Goal: Task Accomplishment & Management: Manage account settings

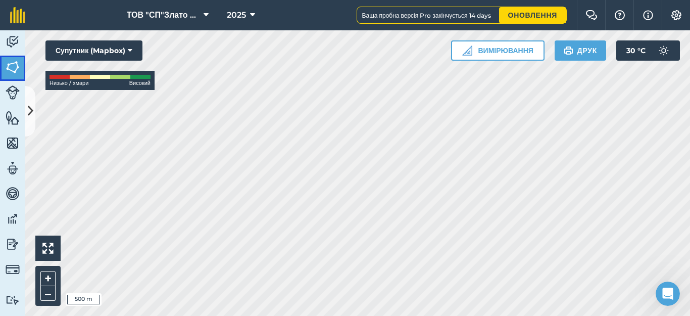
click at [8, 71] on img at bounding box center [13, 67] width 14 height 15
click at [27, 115] on button at bounding box center [30, 111] width 10 height 50
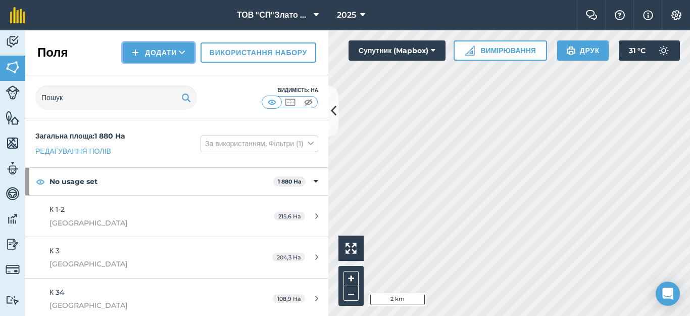
click at [147, 51] on button "Додати" at bounding box center [159, 52] width 72 height 20
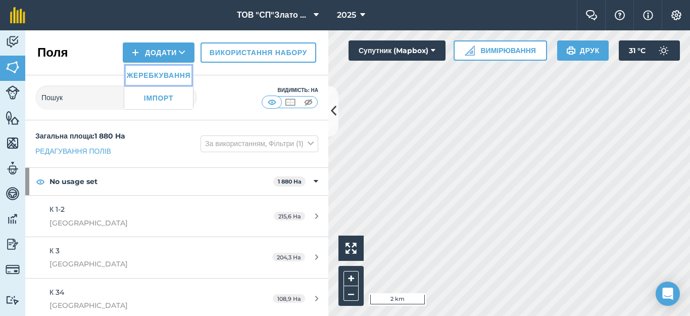
click at [158, 78] on link "Жеребкування" at bounding box center [158, 75] width 69 height 22
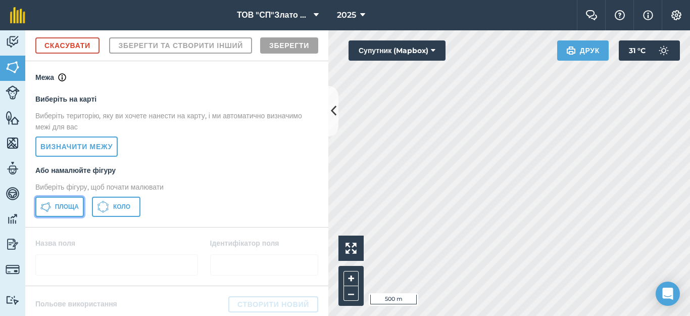
click at [59, 211] on span "Площа" at bounding box center [67, 206] width 24 height 8
click at [316, 157] on div "Діяльність [PERSON_NAME] Особливості Карти Команда Транспортні засоби Дані Звіт…" at bounding box center [345, 172] width 690 height 285
click at [414, 315] on html "ТОВ "СП"Злато Таврії" 2025 Фермерський чат Допоможіть! Інформація Налаштування …" at bounding box center [345, 158] width 690 height 316
click at [578, 1] on div "ТОВ "СП"Злато Таврії" 2025 Фермерський чат Допоможіть! Інформація Налаштування …" at bounding box center [345, 158] width 690 height 316
click at [591, 22] on div "ТОВ "СП"Злато Таврії" 2025 Фермерський чат Допоможіть! Інформація Налаштування …" at bounding box center [345, 158] width 690 height 316
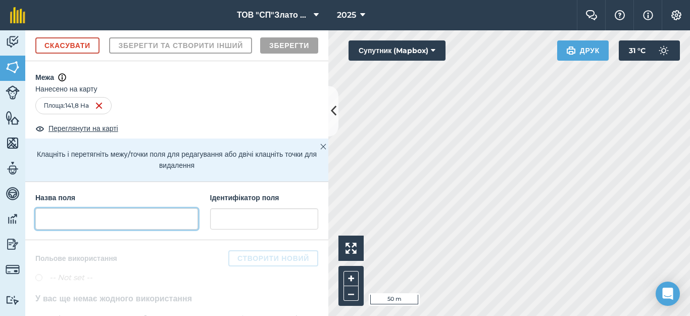
click at [66, 229] on input "text" at bounding box center [116, 218] width 163 height 21
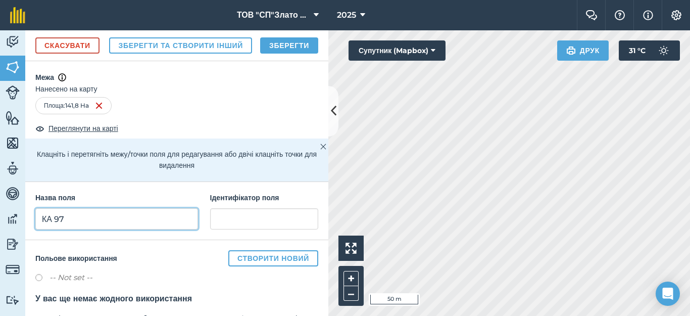
type input "КА 97"
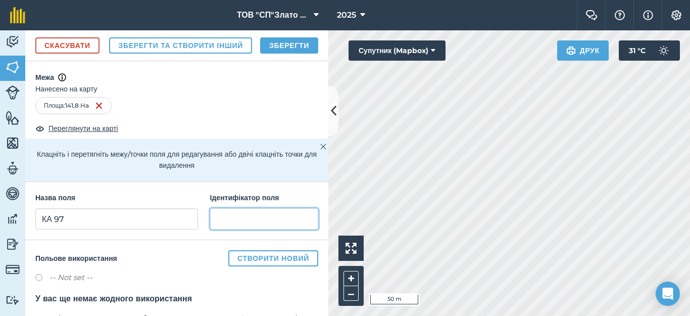
click at [221, 229] on input "text" at bounding box center [264, 218] width 108 height 21
type input "Кам'янка"
click at [283, 54] on button "Зберегти" at bounding box center [289, 45] width 58 height 16
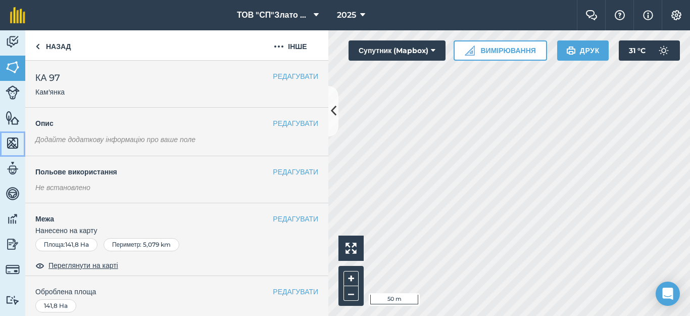
click at [12, 143] on img at bounding box center [13, 142] width 14 height 15
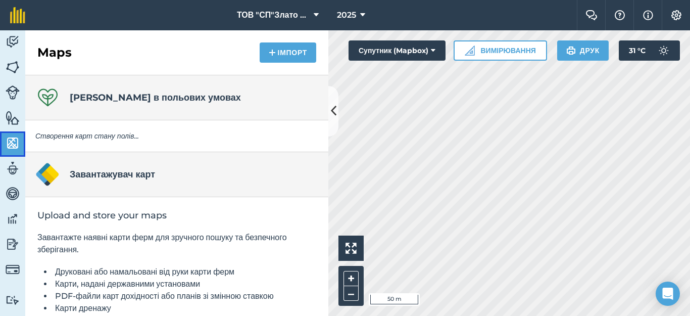
scroll to position [53, 0]
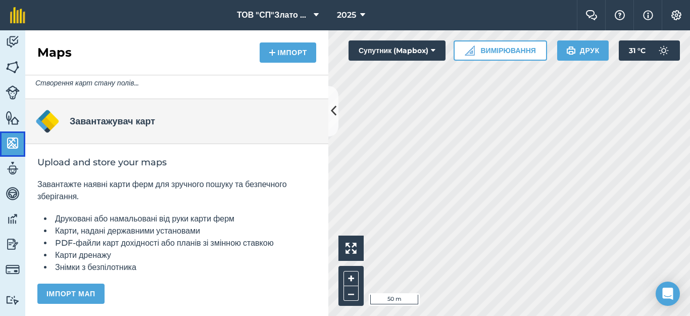
click at [10, 138] on img at bounding box center [13, 142] width 14 height 15
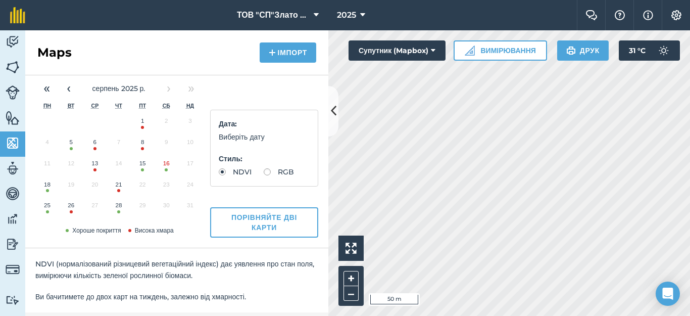
click at [118, 209] on button "28" at bounding box center [119, 207] width 24 height 21
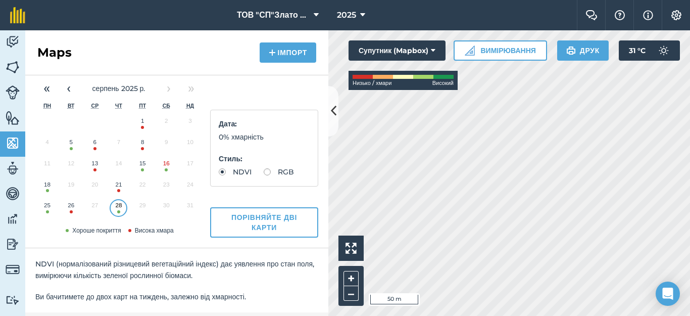
click at [285, 104] on div "Діяльність [PERSON_NAME] Особливості Карти Команда Транспортні засоби Дані Звіт…" at bounding box center [345, 172] width 690 height 285
click at [13, 67] on img at bounding box center [13, 67] width 14 height 15
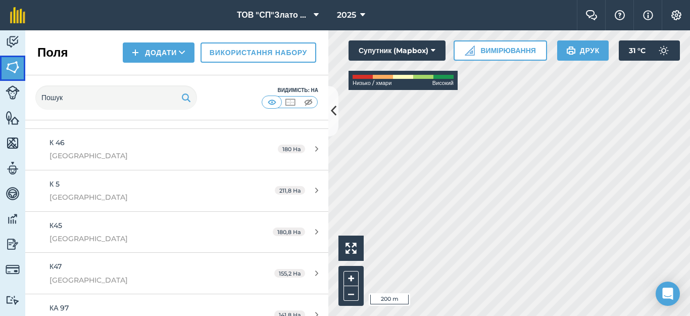
scroll to position [375, 0]
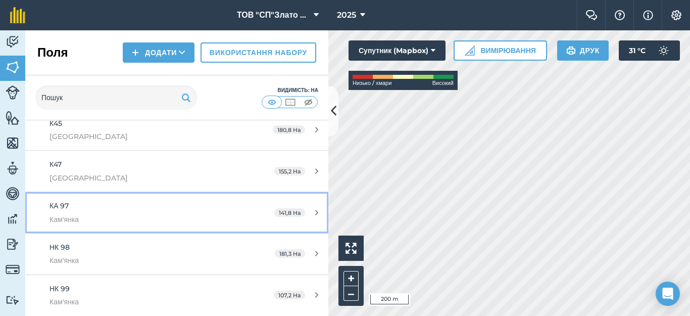
click at [305, 212] on div "141,8 Ha" at bounding box center [296, 213] width 64 height 8
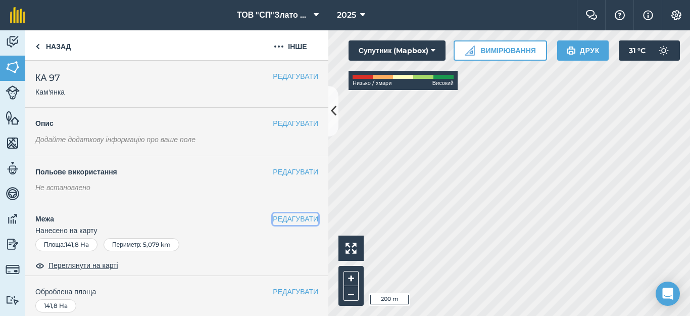
click at [280, 217] on button "РЕДАГУВАТИ" at bounding box center [295, 218] width 45 height 11
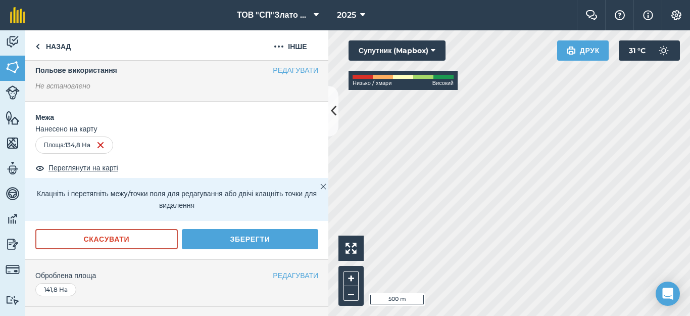
scroll to position [93, 0]
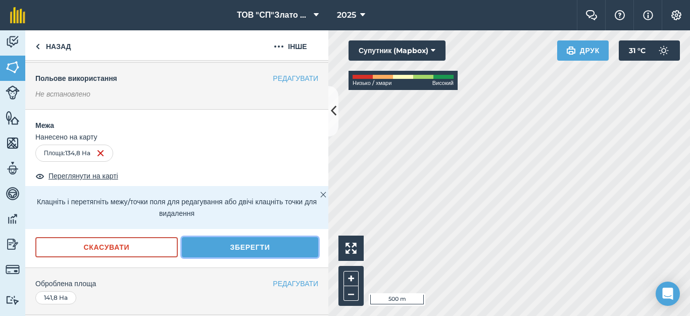
click at [247, 246] on button "Зберегти" at bounding box center [250, 247] width 136 height 20
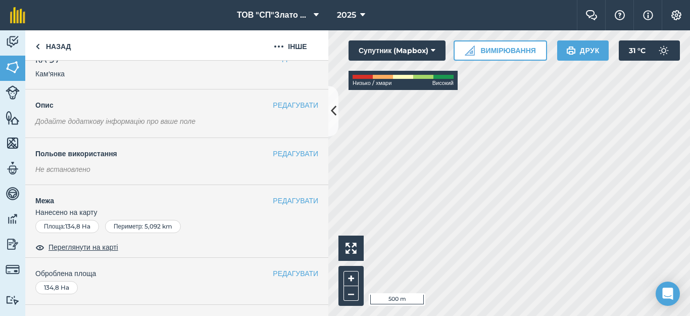
scroll to position [0, 0]
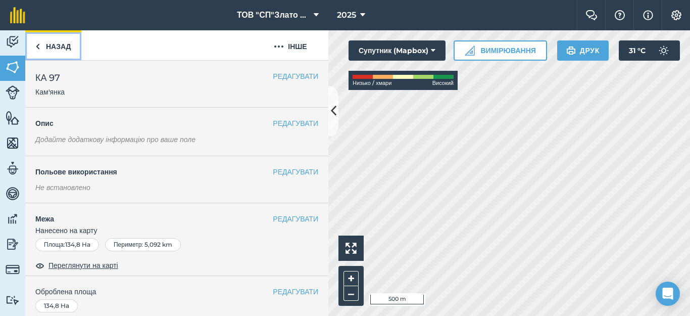
click at [37, 48] on img at bounding box center [37, 46] width 5 height 12
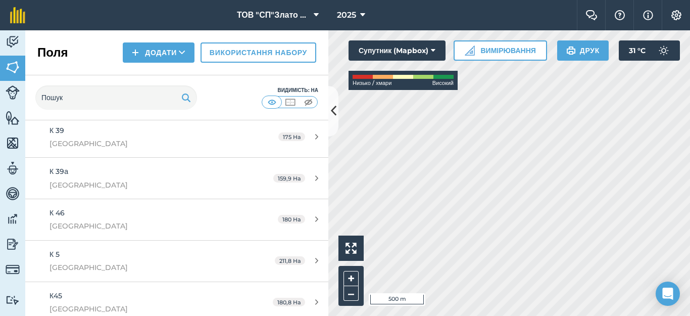
scroll to position [375, 0]
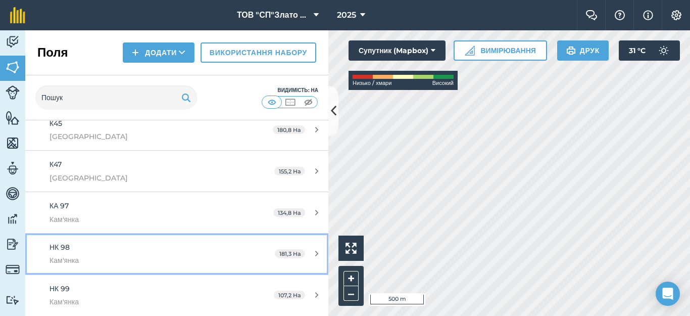
click at [306, 254] on div "181,3 Ha" at bounding box center [297, 253] width 64 height 8
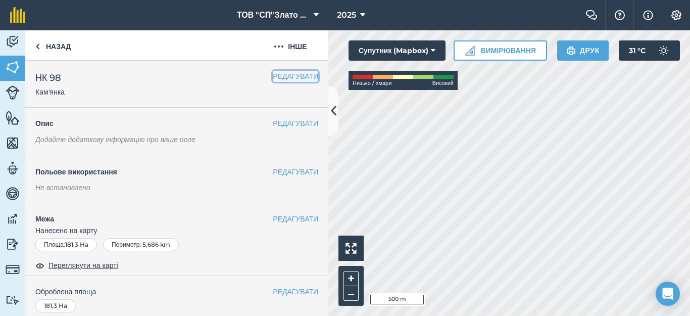
click at [276, 77] on button "РЕДАГУВАТИ" at bounding box center [295, 76] width 45 height 11
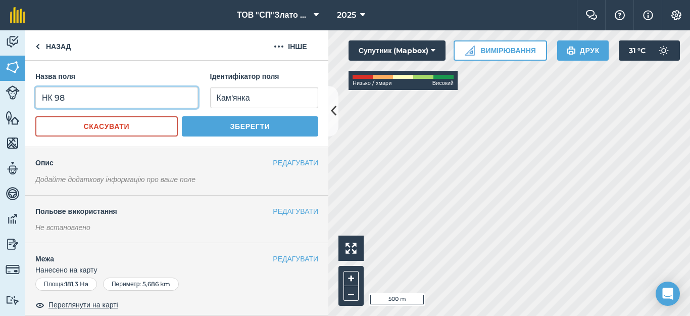
click at [56, 96] on input "НК 98" at bounding box center [116, 97] width 163 height 21
type input "КА 98"
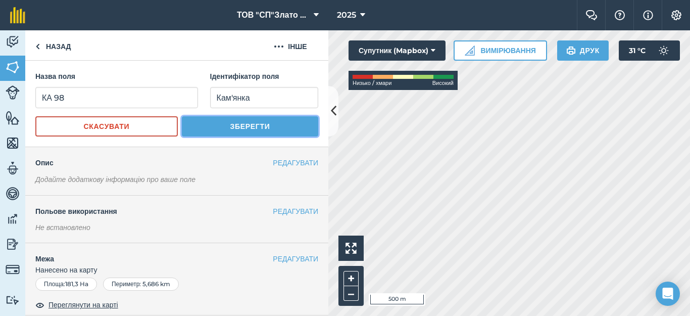
click at [225, 128] on button "Зберегти" at bounding box center [250, 126] width 136 height 20
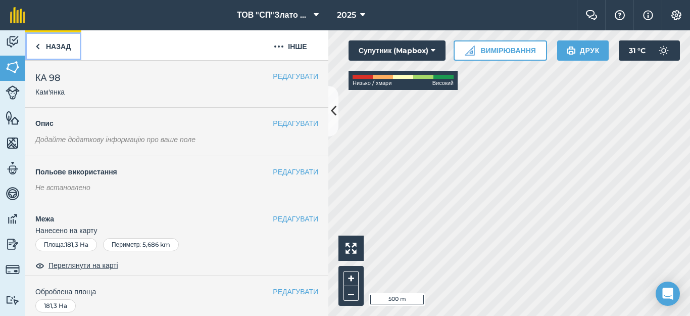
click at [49, 48] on link "Назад" at bounding box center [53, 45] width 56 height 30
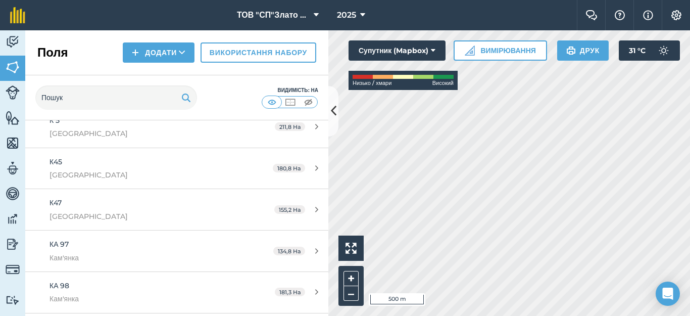
scroll to position [375, 0]
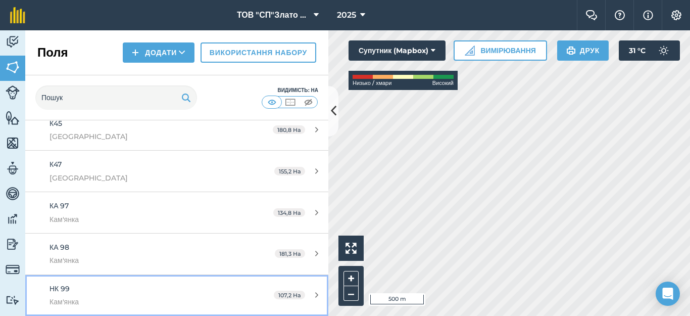
click at [306, 296] on div "107,2 Ha" at bounding box center [296, 295] width 65 height 8
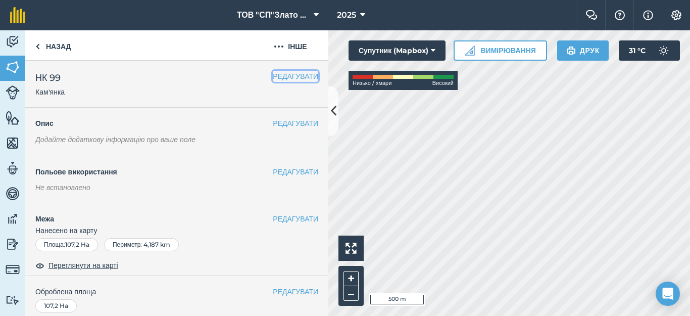
click at [274, 73] on button "РЕДАГУВАТИ" at bounding box center [295, 76] width 45 height 11
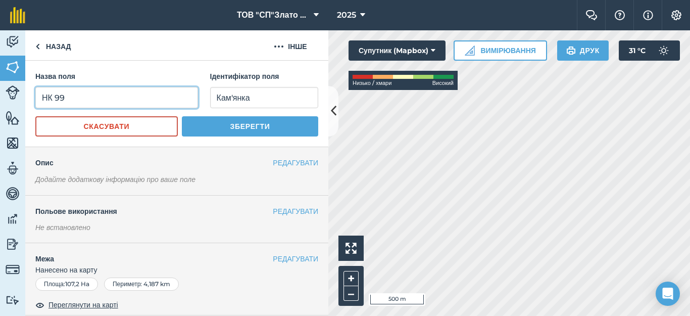
click at [56, 96] on input "НК 99" at bounding box center [116, 97] width 163 height 21
type input "КА 99"
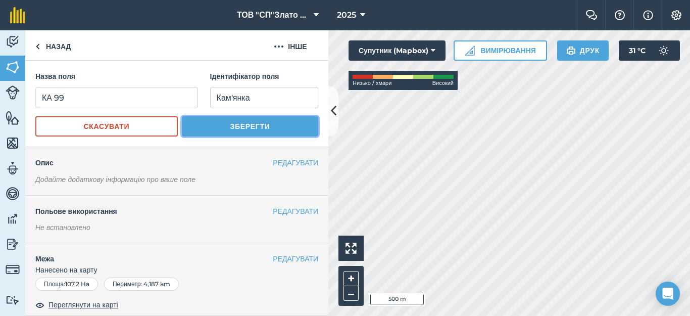
click at [213, 129] on button "Зберегти" at bounding box center [250, 126] width 136 height 20
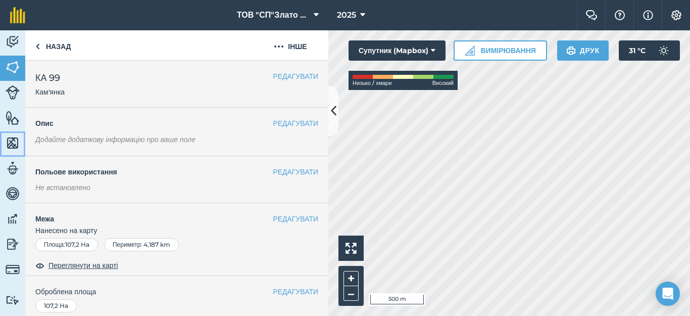
click at [15, 139] on img at bounding box center [13, 142] width 14 height 15
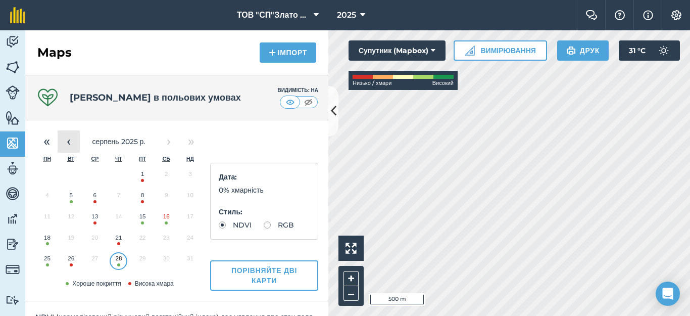
click at [74, 141] on button "‹" at bounding box center [69, 141] width 22 height 22
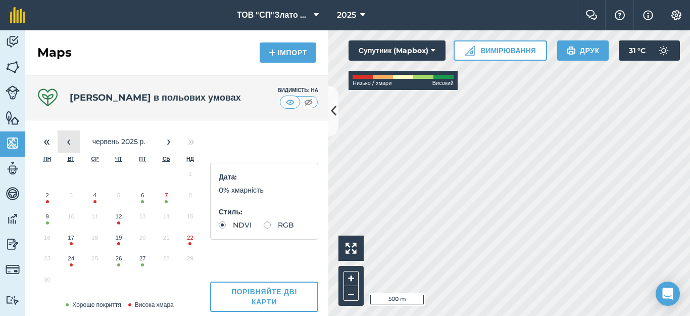
click at [74, 141] on button "‹" at bounding box center [69, 141] width 22 height 22
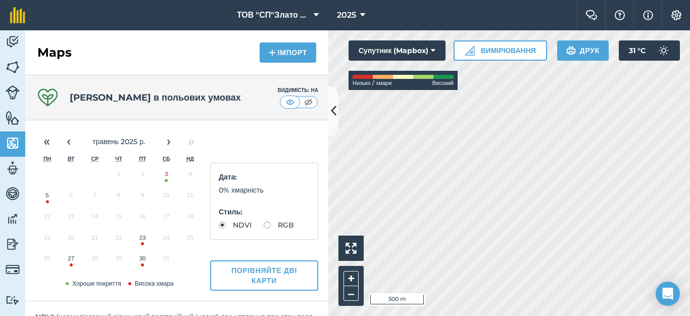
click at [165, 175] on button "3" at bounding box center [167, 176] width 24 height 21
click at [14, 72] on img at bounding box center [13, 67] width 14 height 15
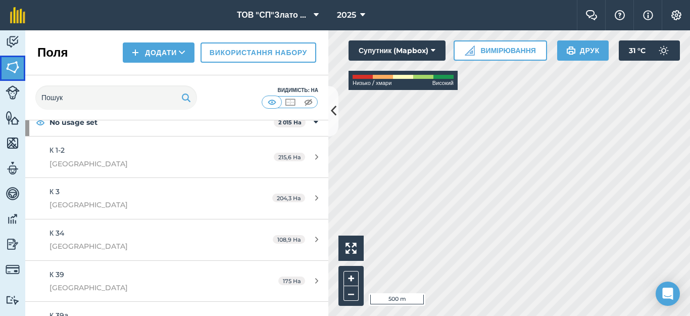
scroll to position [375, 0]
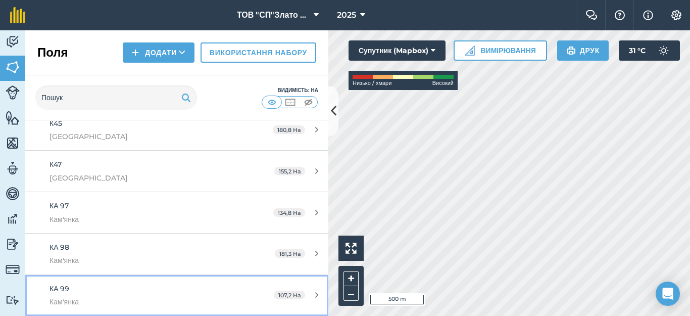
click at [315, 295] on icon at bounding box center [316, 295] width 3 height 8
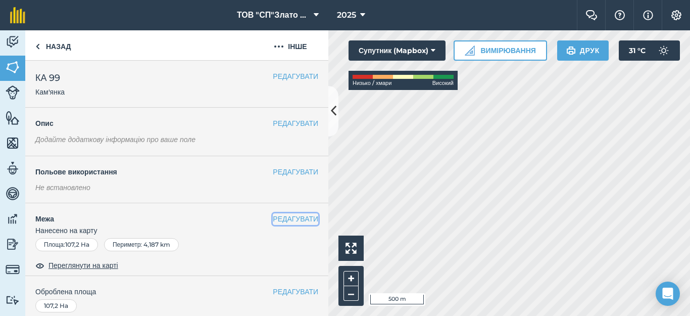
click at [279, 219] on button "РЕДАГУВАТИ" at bounding box center [295, 218] width 45 height 11
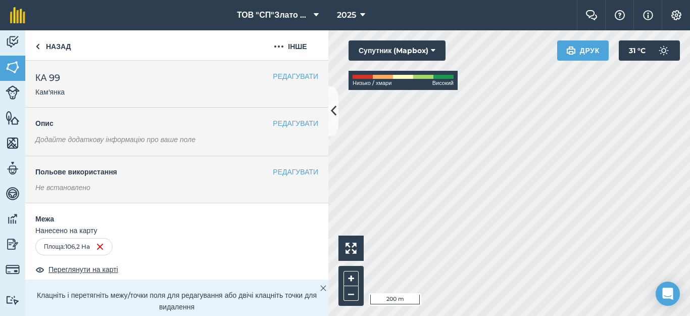
scroll to position [67, 0]
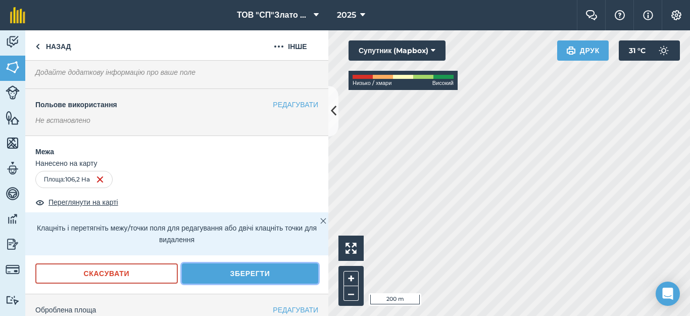
click at [261, 274] on button "Зберегти" at bounding box center [250, 273] width 136 height 20
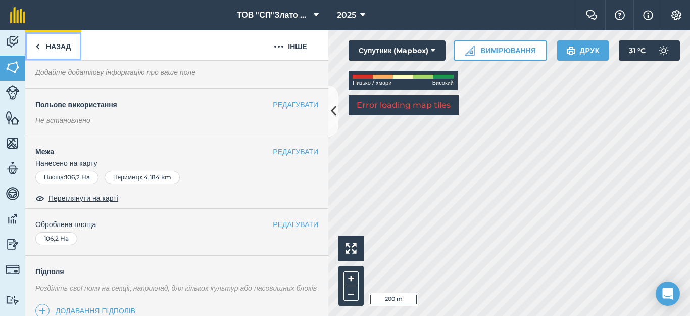
click at [38, 49] on img at bounding box center [37, 46] width 5 height 12
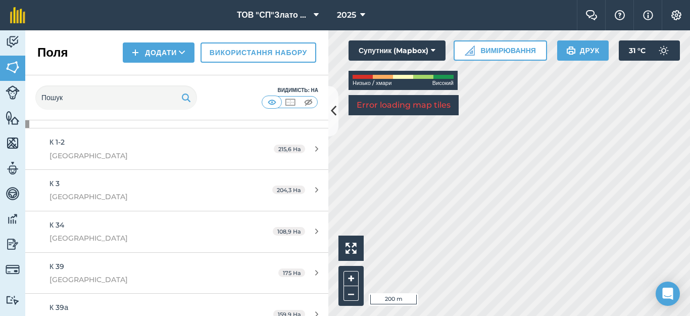
scroll to position [135, 0]
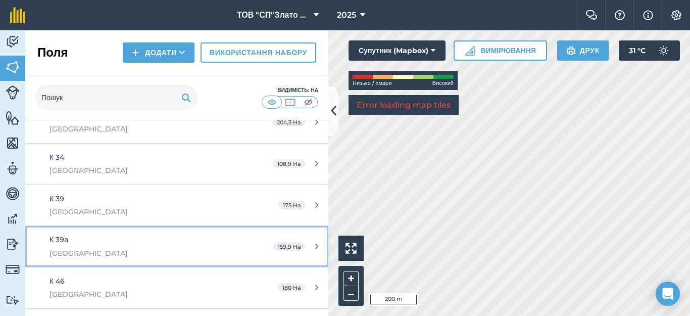
click at [303, 245] on div "159,9 Ha" at bounding box center [295, 246] width 65 height 8
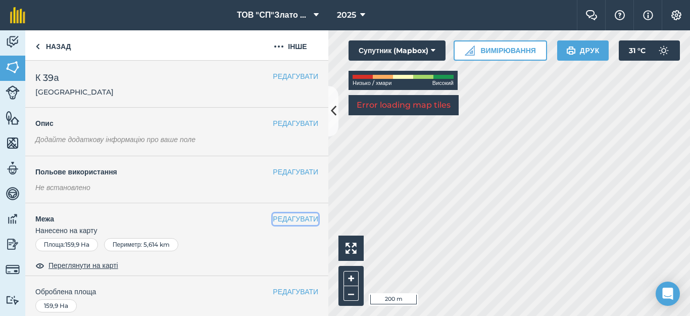
click at [273, 217] on button "РЕДАГУВАТИ" at bounding box center [295, 218] width 45 height 11
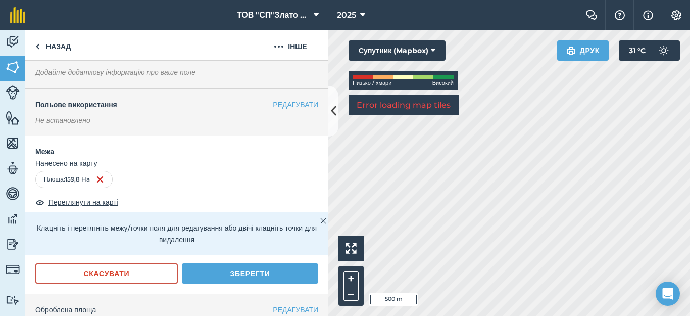
scroll to position [135, 0]
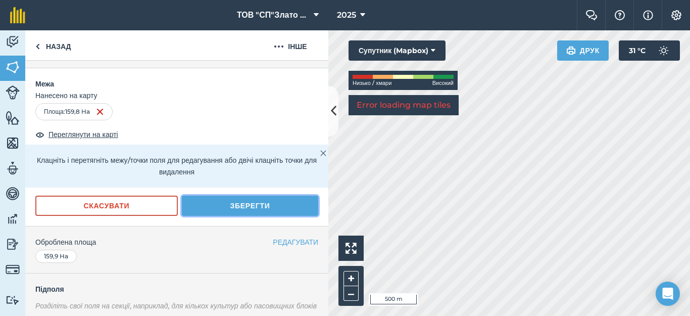
click at [259, 205] on button "Зберегти" at bounding box center [250, 205] width 136 height 20
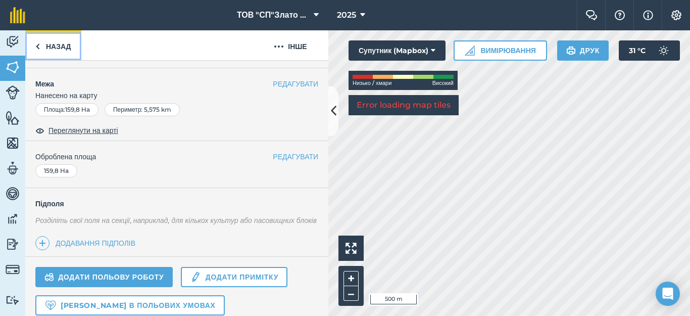
click at [36, 46] on img at bounding box center [37, 46] width 5 height 12
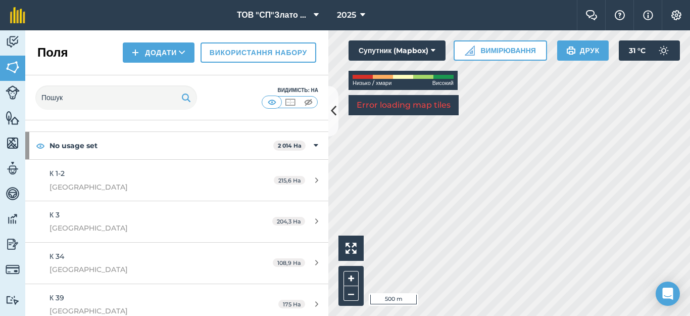
scroll to position [67, 0]
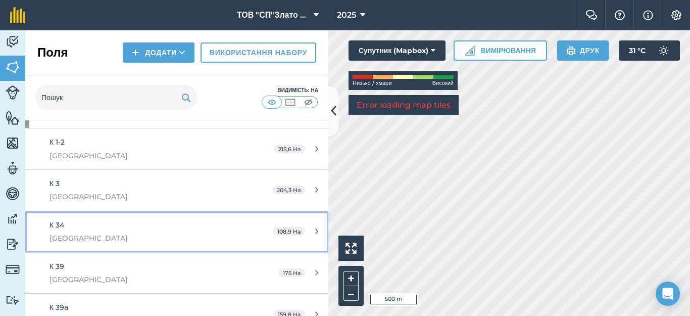
click at [311, 228] on div "108,9 Ha" at bounding box center [296, 231] width 66 height 8
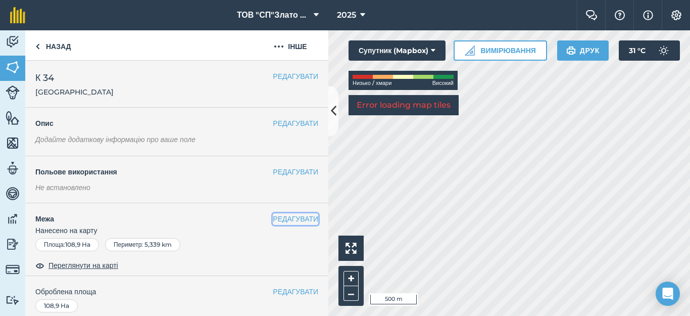
click at [273, 219] on button "РЕДАГУВАТИ" at bounding box center [295, 218] width 45 height 11
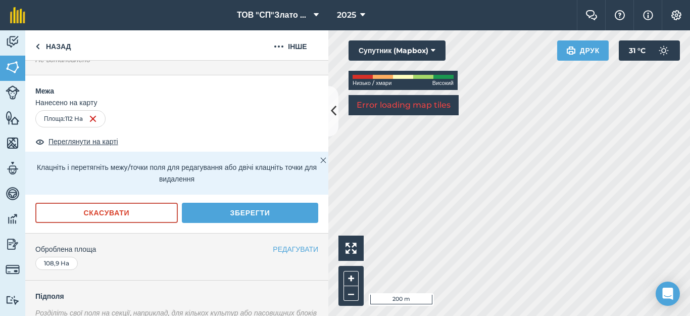
scroll to position [135, 0]
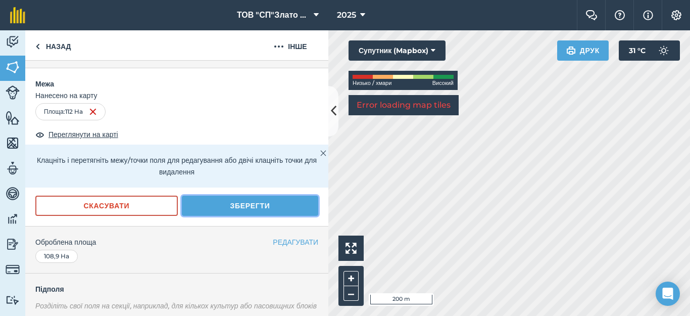
click at [247, 198] on button "Зберегти" at bounding box center [250, 205] width 136 height 20
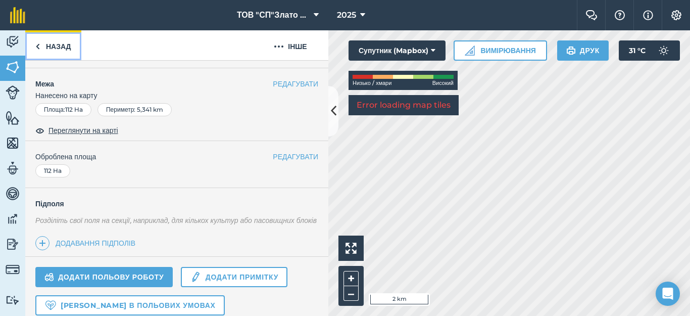
click at [42, 45] on link "Назад" at bounding box center [53, 45] width 56 height 30
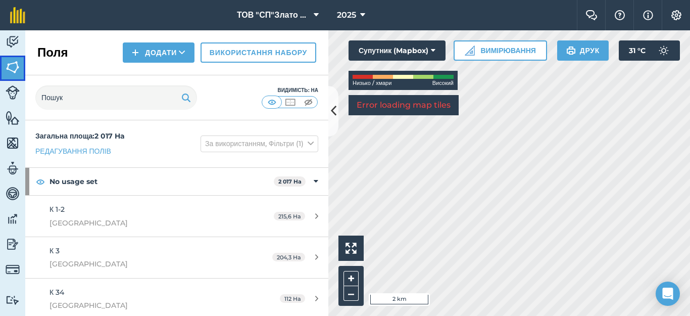
click at [11, 67] on img at bounding box center [13, 67] width 14 height 15
click at [151, 55] on button "Додати" at bounding box center [159, 52] width 72 height 20
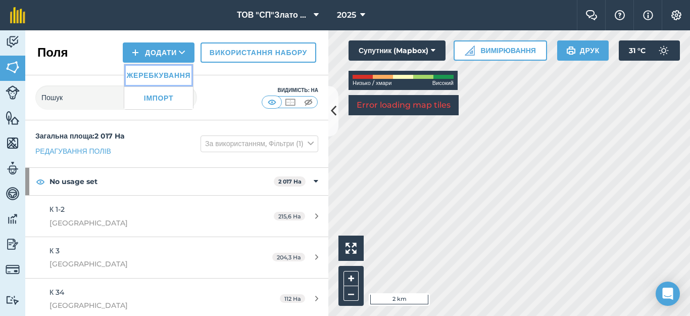
click at [157, 74] on link "Жеребкування" at bounding box center [158, 75] width 69 height 22
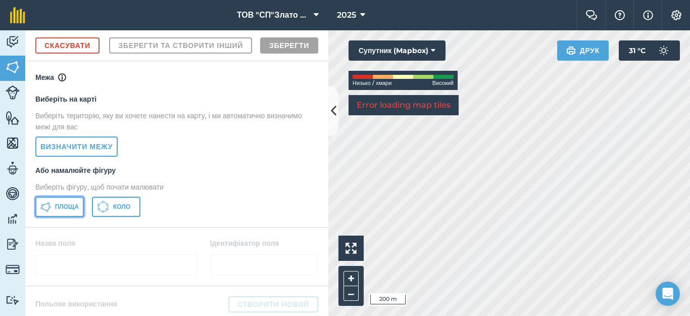
click at [58, 211] on span "Площа" at bounding box center [67, 206] width 24 height 8
click at [604, 59] on div "Click to start drawing i 50 m + – Супутник (Mapbox) Низько / хмари Високий Erro…" at bounding box center [509, 172] width 362 height 285
click at [689, 315] on html "ТОВ "СП"Злато Таврії" 2025 Фермерський чат Допоможіть! Інформація Налаштування …" at bounding box center [345, 158] width 690 height 316
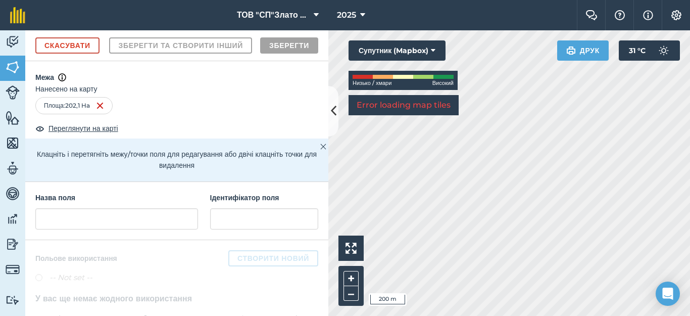
click at [616, 315] on html "ТОВ "СП"Злато Таврії" 2025 Фермерський чат Допоможіть! Інформація Налаштування …" at bounding box center [345, 158] width 690 height 316
click at [66, 229] on input "text" at bounding box center [116, 218] width 163 height 21
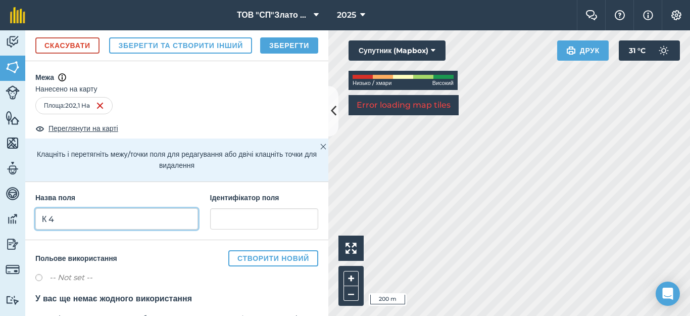
type input "К 4"
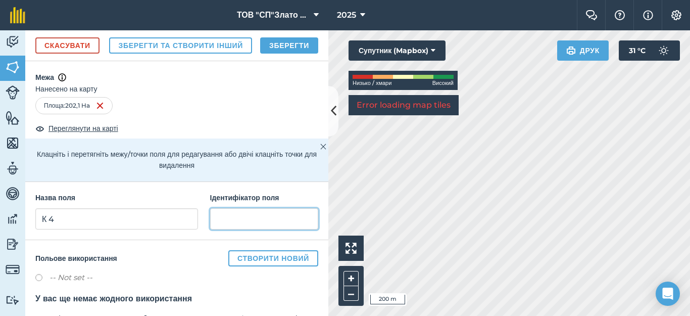
click at [235, 229] on input "text" at bounding box center [264, 218] width 108 height 21
click at [215, 229] on input "качкарівка" at bounding box center [264, 218] width 108 height 21
type input "[GEOGRAPHIC_DATA]"
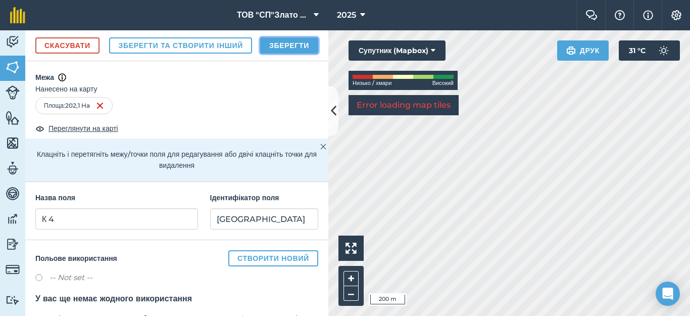
click at [288, 54] on button "Зберегти" at bounding box center [289, 45] width 58 height 16
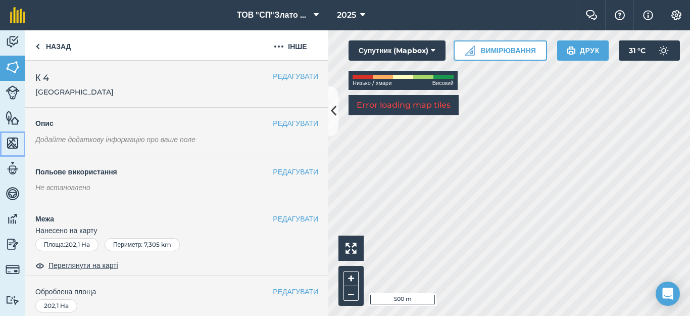
click at [11, 148] on img at bounding box center [13, 142] width 14 height 15
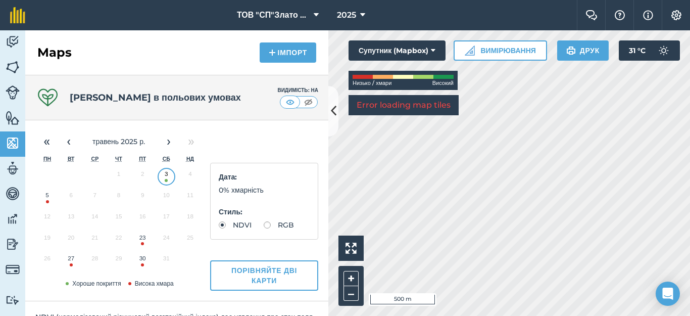
click at [164, 179] on button "3" at bounding box center [167, 176] width 24 height 21
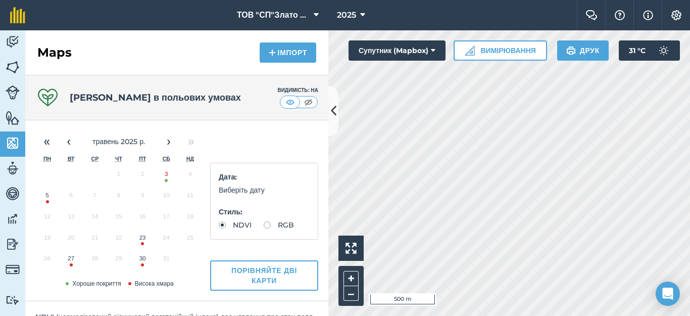
click at [164, 179] on button "3" at bounding box center [167, 176] width 24 height 21
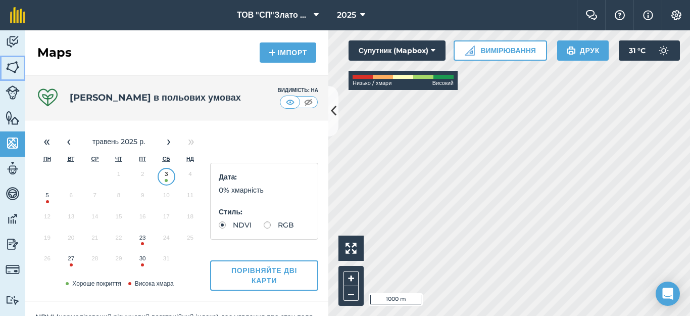
click at [11, 67] on img at bounding box center [13, 67] width 14 height 15
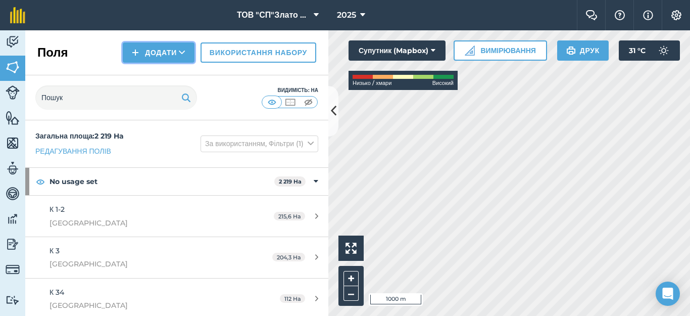
click at [144, 58] on button "Додати" at bounding box center [159, 52] width 72 height 20
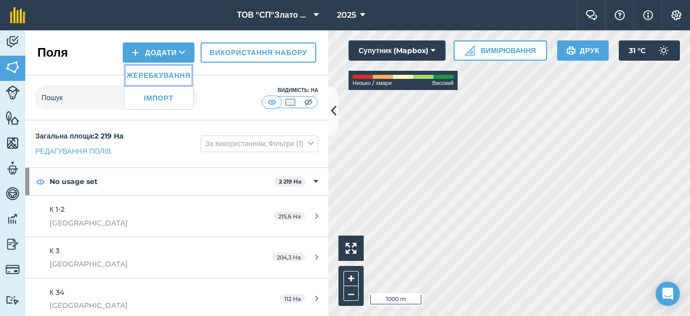
click at [146, 81] on link "Жеребкування" at bounding box center [158, 75] width 69 height 22
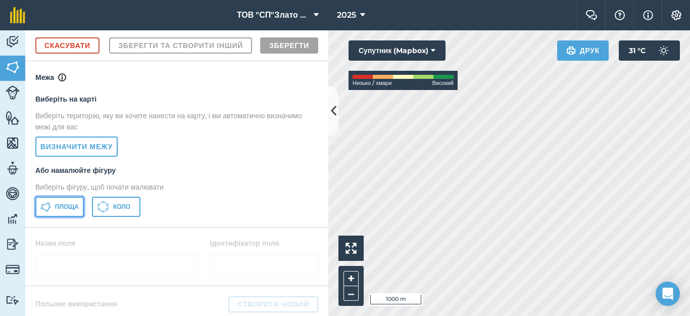
click at [55, 211] on span "Площа" at bounding box center [67, 206] width 24 height 8
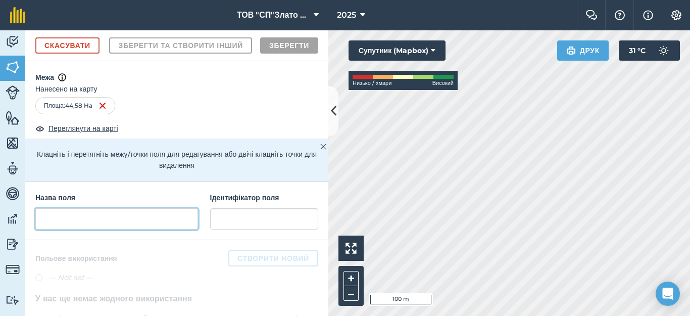
click at [48, 229] on input "text" at bounding box center [116, 218] width 163 height 21
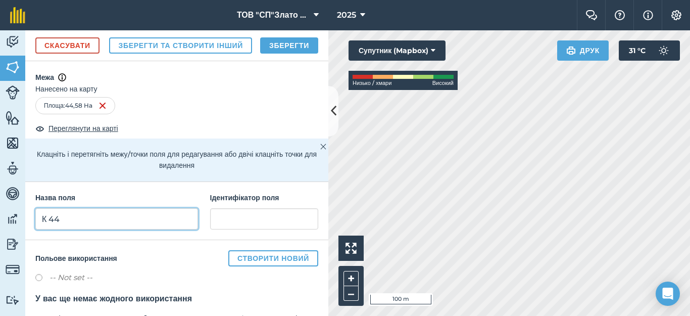
type input "К 44"
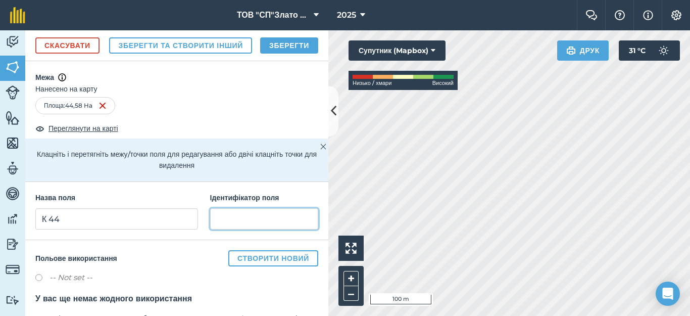
click at [228, 229] on input "text" at bounding box center [264, 218] width 108 height 21
type input "[GEOGRAPHIC_DATA]"
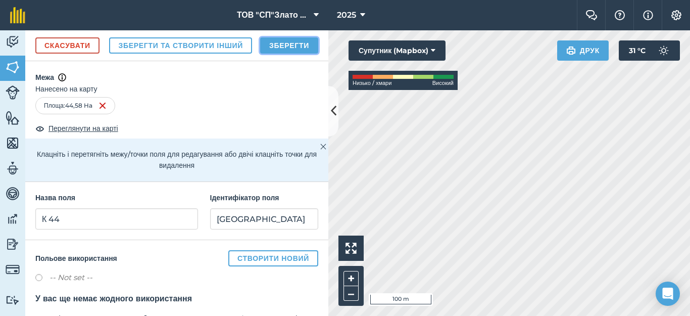
click at [279, 54] on button "Зберегти" at bounding box center [289, 45] width 58 height 16
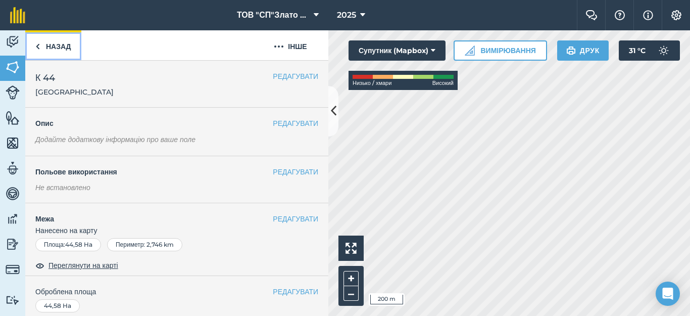
click at [49, 47] on link "Назад" at bounding box center [53, 45] width 56 height 30
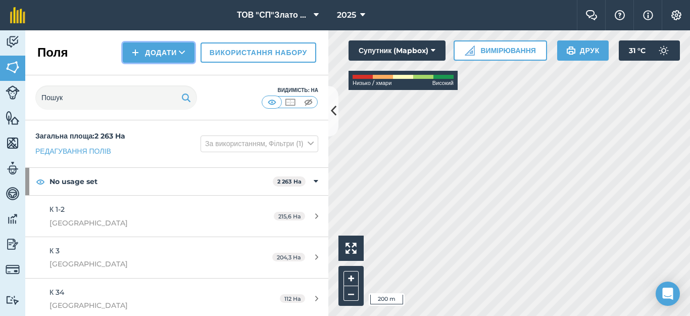
click at [148, 50] on button "Додати" at bounding box center [159, 52] width 72 height 20
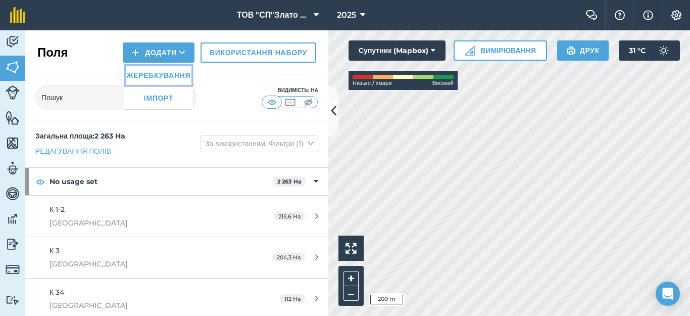
click at [157, 78] on link "Жеребкування" at bounding box center [158, 75] width 69 height 22
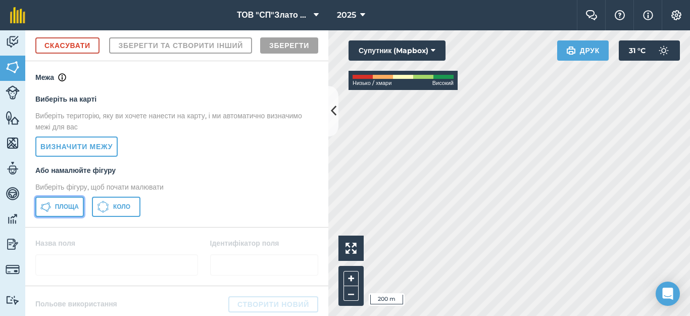
drag, startPoint x: 65, startPoint y: 231, endPoint x: 70, endPoint y: 233, distance: 5.3
click at [66, 211] on span "Площа" at bounding box center [67, 206] width 24 height 8
click at [609, 59] on div "Друк 31 ° C" at bounding box center [618, 50] width 123 height 20
click at [558, 46] on div "Click to start drawing i 20 m + – Супутник (Mapbox) Низько / хмари Високий Друк…" at bounding box center [509, 172] width 362 height 285
click at [670, 0] on html "ТОВ "СП"Злато Таврії" 2025 Фермерський чат Допоможіть! Інформація Налаштування …" at bounding box center [345, 158] width 690 height 316
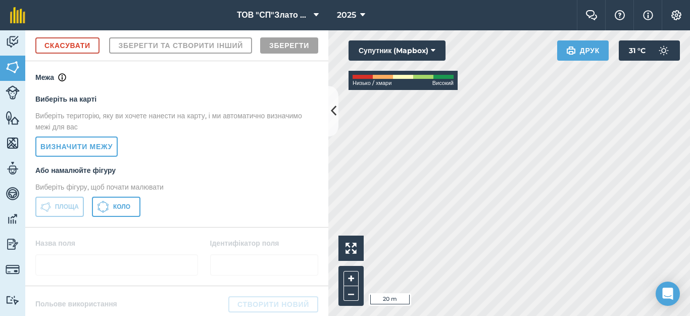
click at [689, 0] on html "ТОВ "СП"Злато Таврії" 2025 Фермерський чат Допоможіть! Інформація Налаштування …" at bounding box center [345, 158] width 690 height 316
click at [646, 4] on div "ТОВ "СП"Злато Таврії" 2025 Фермерський чат Допоможіть! Інформація Налаштування …" at bounding box center [345, 158] width 690 height 316
click at [573, 18] on div "ТОВ "СП"Злато Таврії" 2025 Фермерський чат Допоможіть! Інформація Налаштування …" at bounding box center [345, 158] width 690 height 316
click at [500, 22] on div "ТОВ "СП"Злато Таврії" 2025 Фермерський чат Допоможіть! Інформація Налаштування …" at bounding box center [345, 158] width 690 height 316
click at [569, 6] on div "ТОВ "СП"Злато Таврії" 2025 Фермерський чат Допоможіть! Інформація Налаштування …" at bounding box center [345, 158] width 690 height 316
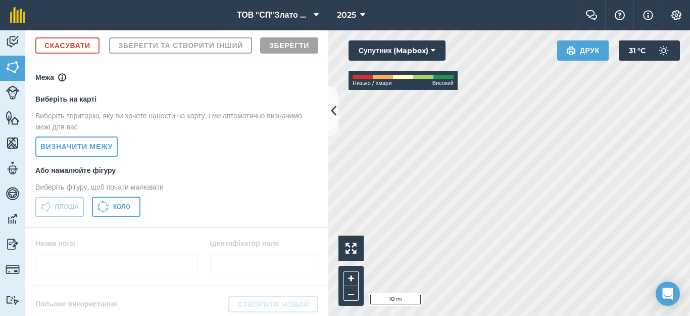
click at [555, 0] on html "ТОВ "СП"Злато Таврії" 2025 Фермерський чат Допоможіть! Інформація Налаштування …" at bounding box center [345, 158] width 690 height 316
click at [584, 0] on html "ТОВ "СП"Злато Таврії" 2025 Фермерський чат Допоможіть! Інформація Налаштування …" at bounding box center [345, 158] width 690 height 316
click at [508, 0] on html "ТОВ "СП"Злато Таврії" 2025 Фермерський чат Допоможіть! Інформація Налаштування …" at bounding box center [345, 158] width 690 height 316
click at [569, 0] on html "ТОВ "СП"Злато Таврії" 2025 Фермерський чат Допоможіть! Інформація Налаштування …" at bounding box center [345, 158] width 690 height 316
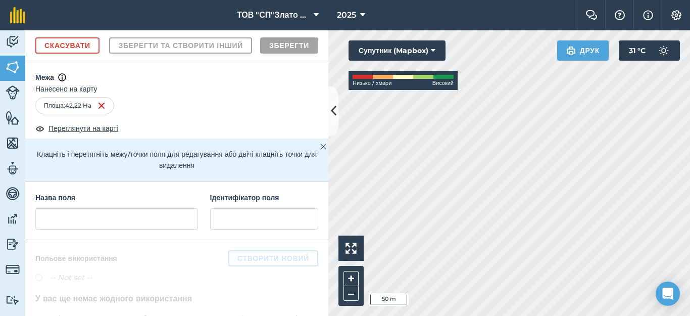
click at [308, 256] on div "Діяльність Поля Худоба Особливості Карти Команда Транспортні засоби Дані Звітні…" at bounding box center [345, 172] width 690 height 285
click at [87, 229] on input "text" at bounding box center [116, 218] width 163 height 21
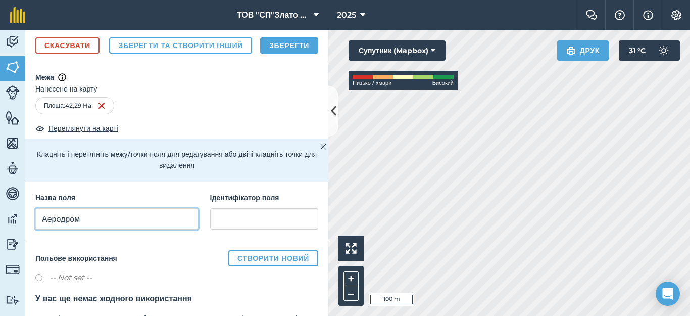
type input "Аеродром"
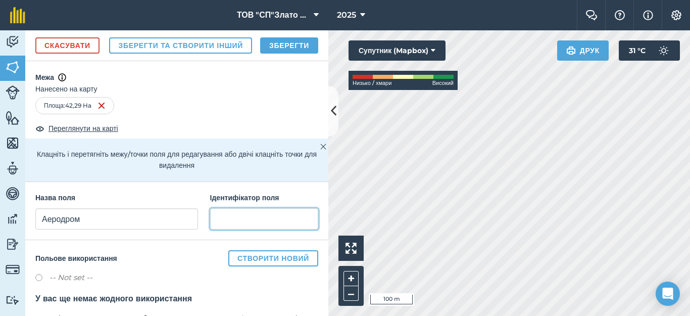
click at [230, 229] on input "text" at bounding box center [264, 218] width 108 height 21
type input "[GEOGRAPHIC_DATA]"
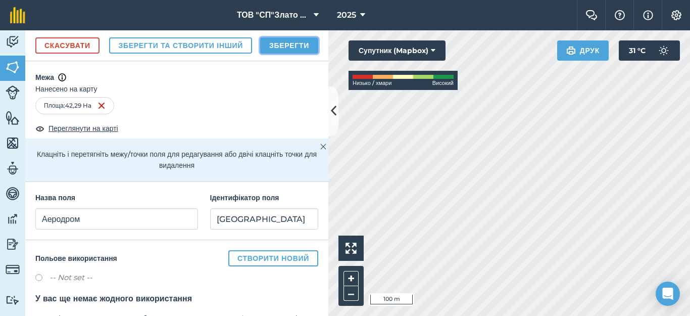
click at [295, 54] on button "Зберегти" at bounding box center [289, 45] width 58 height 16
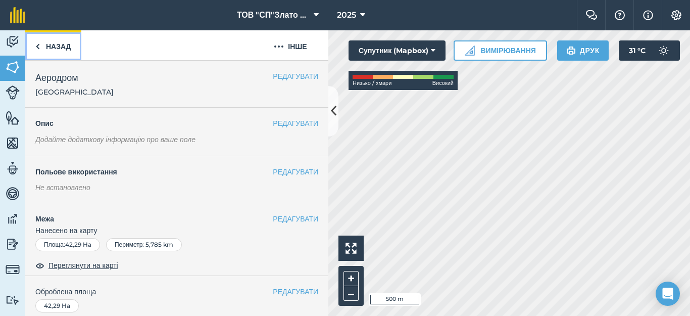
click at [37, 43] on img at bounding box center [37, 46] width 5 height 12
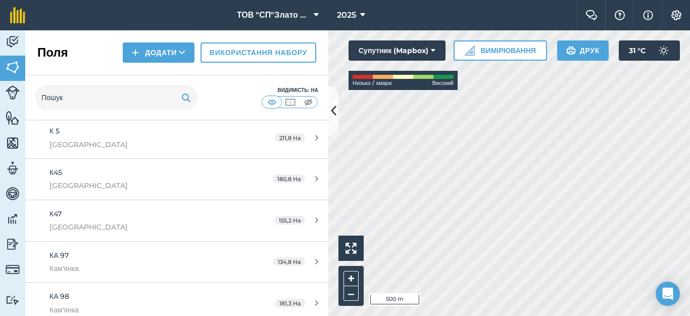
scroll to position [471, 0]
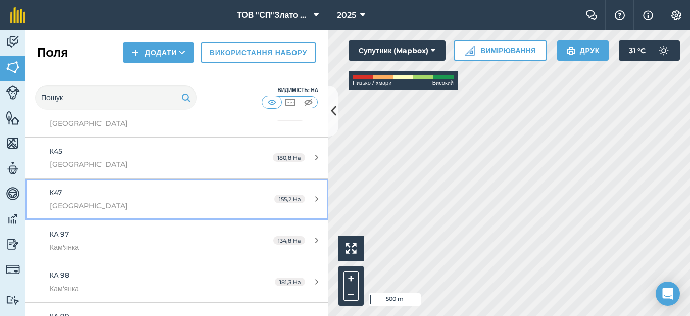
click at [137, 205] on span "[GEOGRAPHIC_DATA]" at bounding box center [144, 205] width 190 height 11
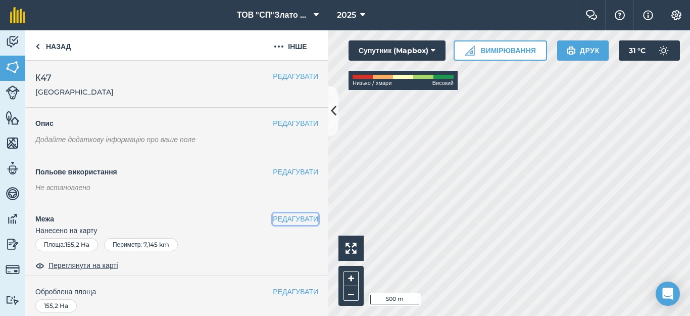
click at [292, 218] on button "РЕДАГУВАТИ" at bounding box center [295, 218] width 45 height 11
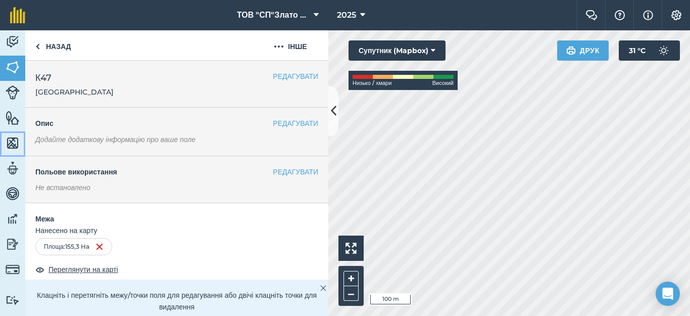
click at [9, 147] on img at bounding box center [13, 142] width 14 height 15
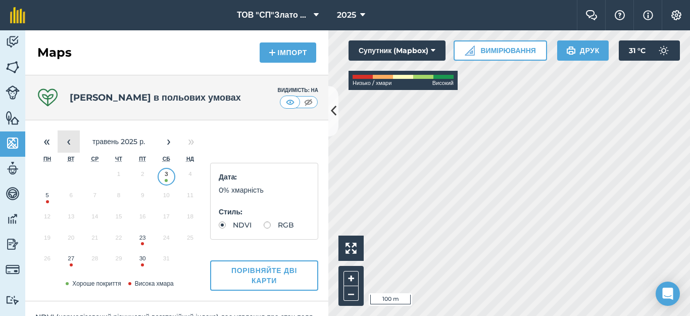
click at [70, 146] on button "‹" at bounding box center [69, 141] width 22 height 22
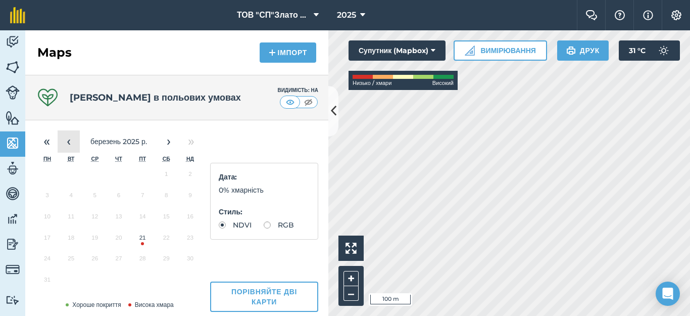
click at [70, 146] on button "‹" at bounding box center [69, 141] width 22 height 22
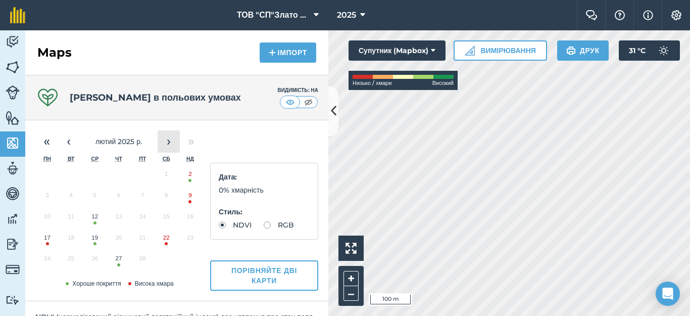
click at [169, 144] on button "›" at bounding box center [169, 141] width 22 height 22
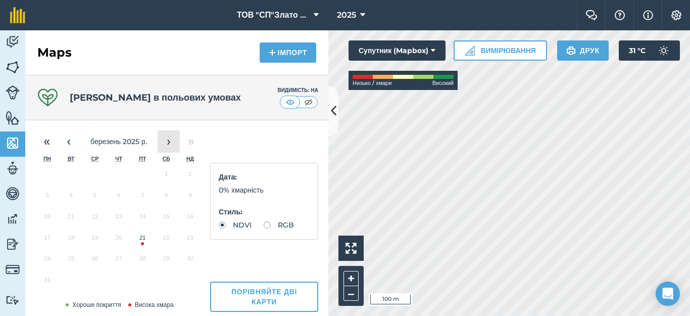
click at [169, 144] on button "›" at bounding box center [169, 141] width 22 height 22
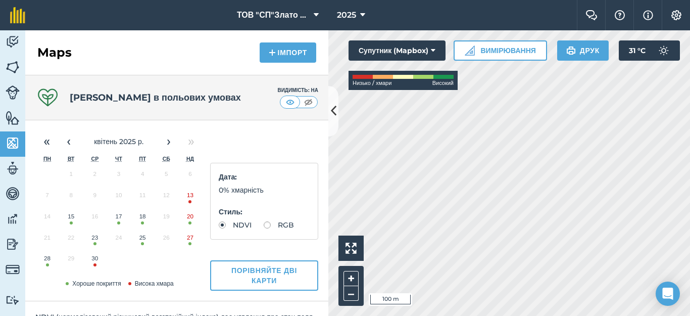
click at [146, 220] on button "18" at bounding box center [143, 218] width 24 height 21
click at [11, 63] on img at bounding box center [13, 67] width 14 height 15
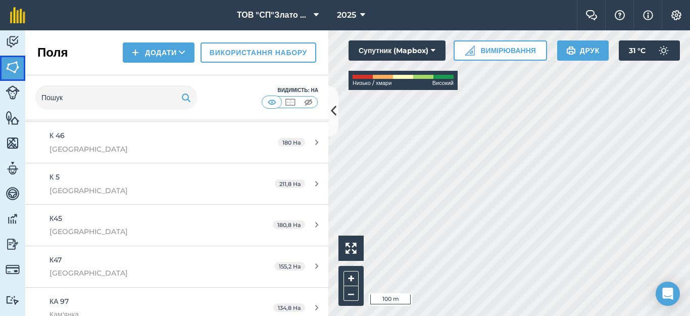
scroll to position [471, 0]
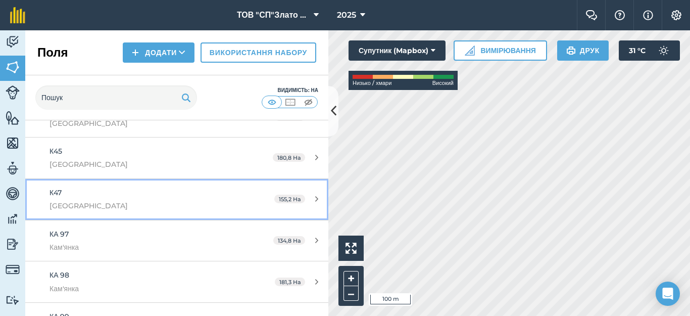
click at [315, 196] on icon at bounding box center [316, 199] width 3 height 8
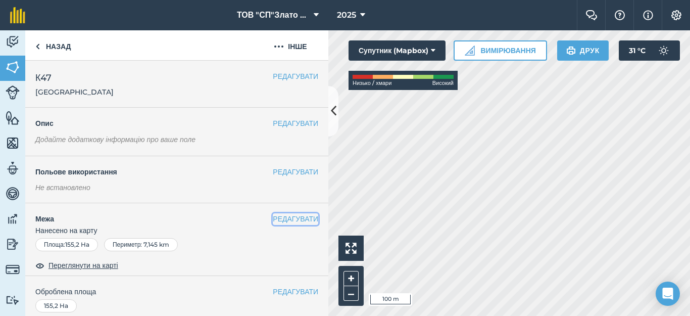
click at [282, 218] on button "РЕДАГУВАТИ" at bounding box center [295, 218] width 45 height 11
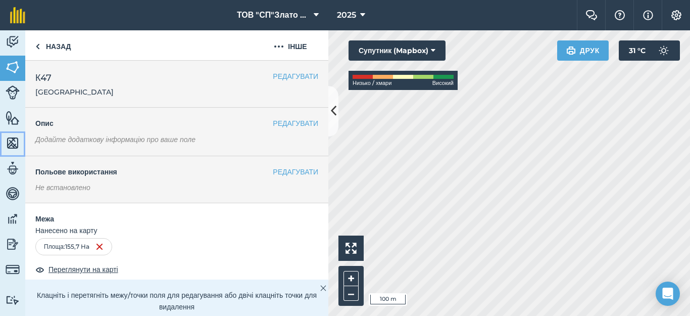
click at [17, 144] on img at bounding box center [13, 142] width 14 height 15
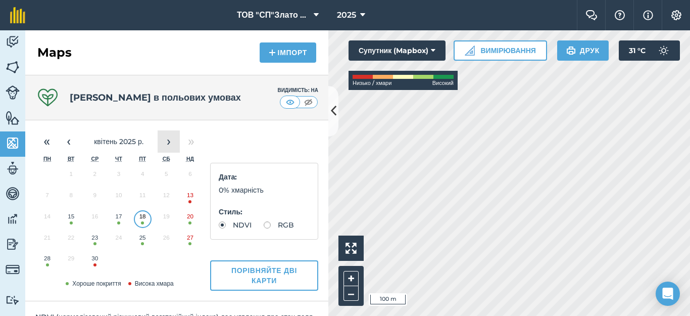
click at [170, 143] on button "›" at bounding box center [169, 141] width 22 height 22
click at [166, 177] on button "3" at bounding box center [167, 176] width 24 height 21
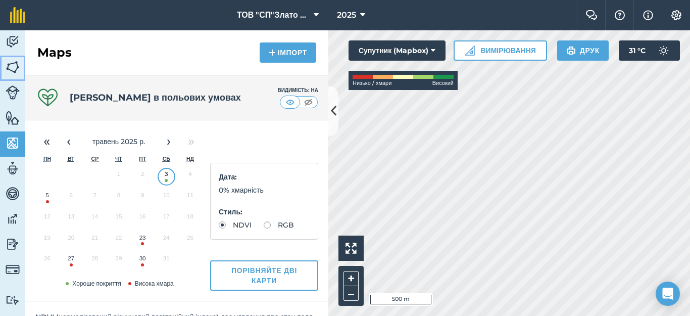
click at [7, 63] on img at bounding box center [13, 67] width 14 height 15
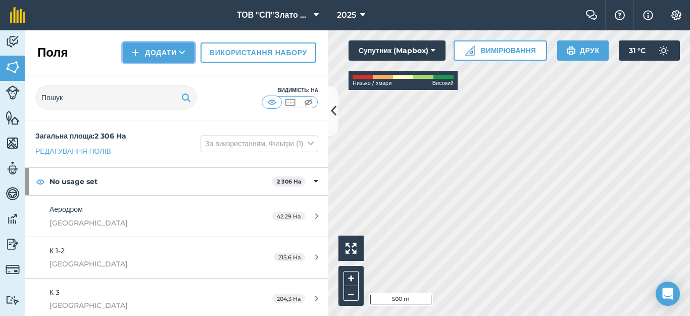
click at [142, 51] on button "Додати" at bounding box center [159, 52] width 72 height 20
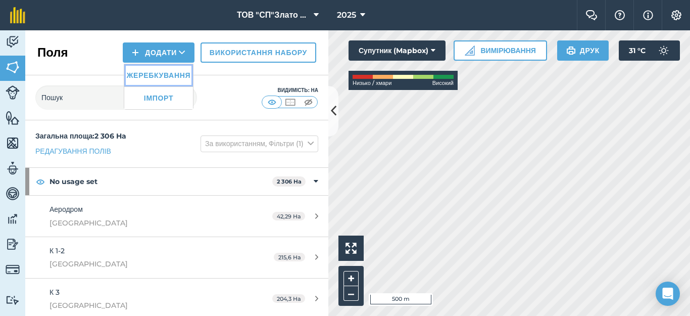
click at [149, 75] on link "Жеребкування" at bounding box center [158, 75] width 69 height 22
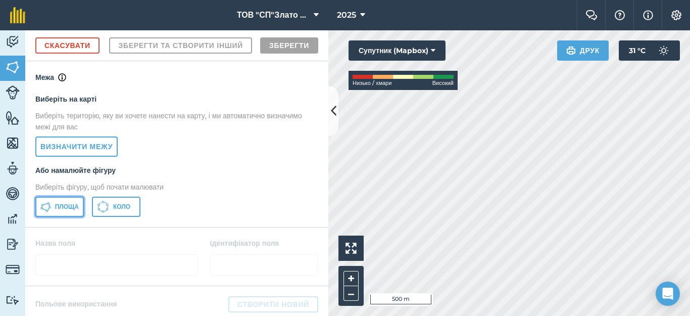
click at [64, 211] on span "Площа" at bounding box center [67, 206] width 24 height 8
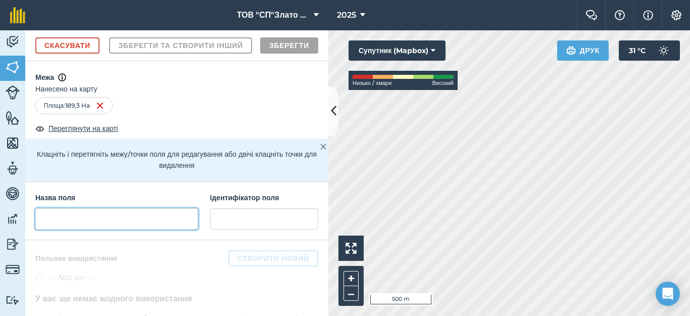
click at [49, 229] on input "text" at bounding box center [116, 218] width 163 height 21
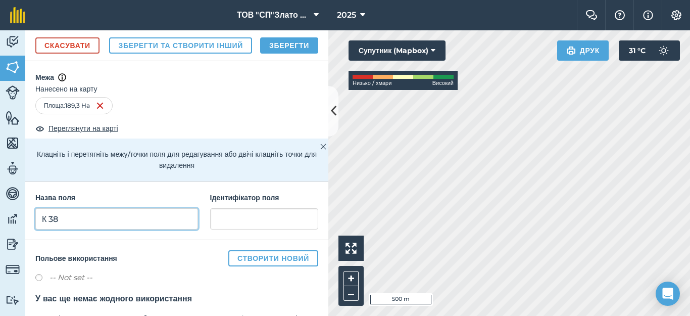
type input "К 38"
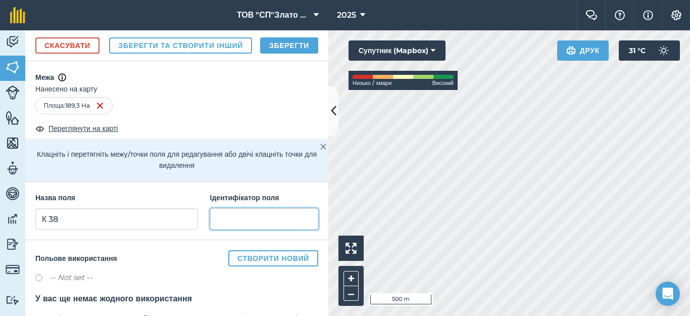
click at [221, 229] on input "text" at bounding box center [264, 218] width 108 height 21
type input "[GEOGRAPHIC_DATA]"
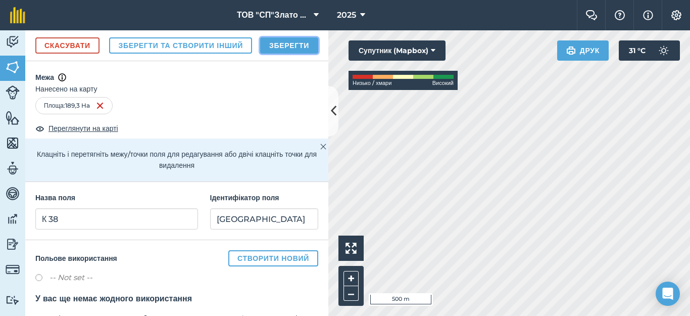
click at [299, 54] on button "Зберегти" at bounding box center [289, 45] width 58 height 16
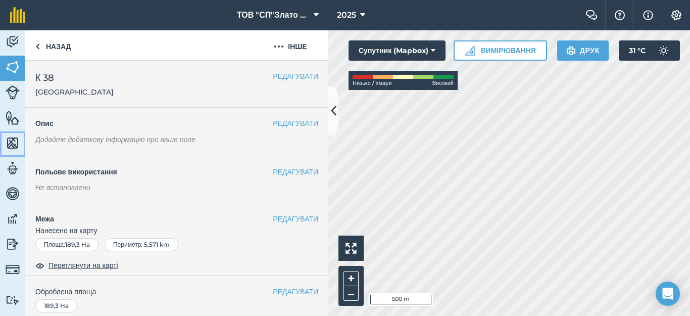
click at [12, 149] on img at bounding box center [13, 142] width 14 height 15
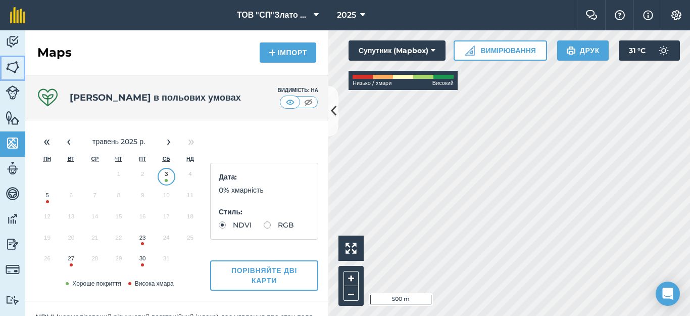
click at [17, 62] on img at bounding box center [13, 67] width 14 height 15
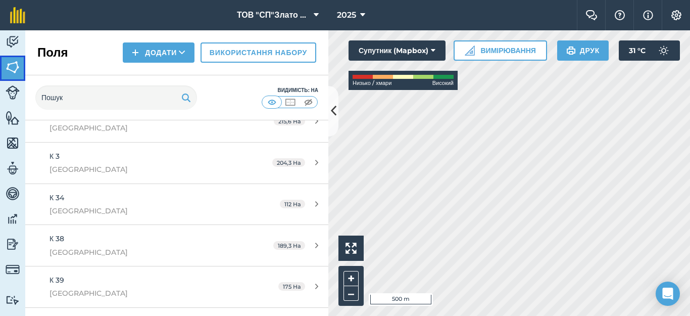
scroll to position [135, 0]
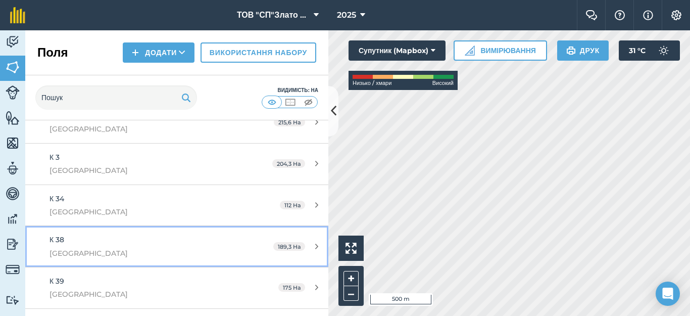
click at [315, 246] on icon at bounding box center [316, 246] width 3 height 8
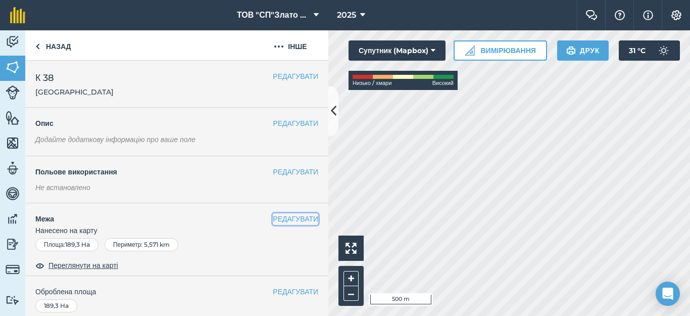
click at [280, 218] on button "РЕДАГУВАТИ" at bounding box center [295, 218] width 45 height 11
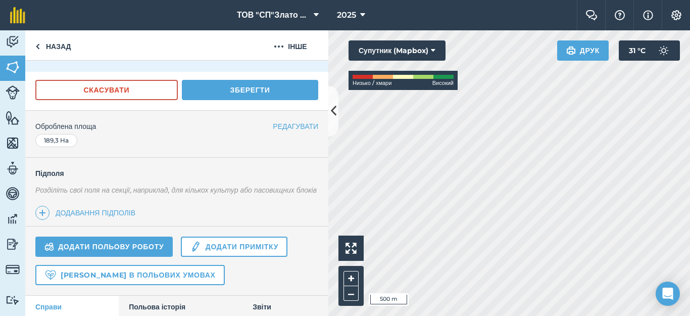
scroll to position [269, 0]
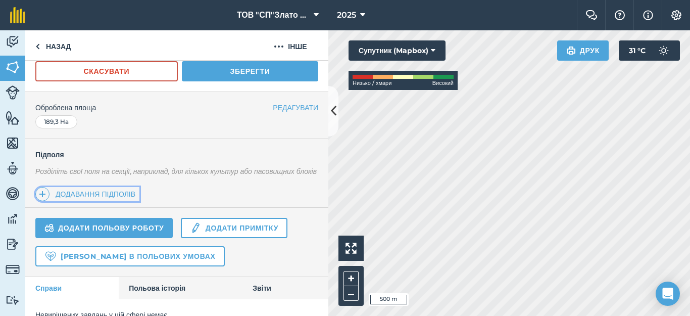
click at [94, 201] on link "Додавання підполів" at bounding box center [87, 194] width 104 height 14
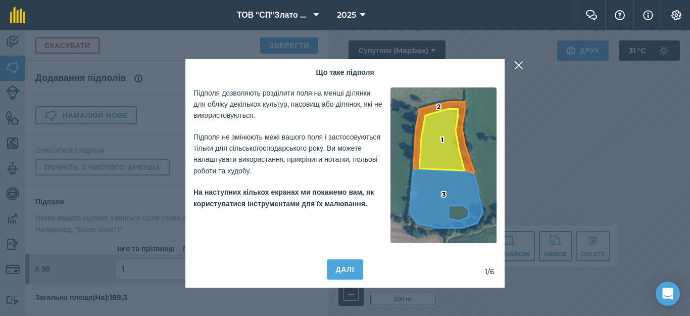
click at [519, 67] on img at bounding box center [518, 65] width 9 height 12
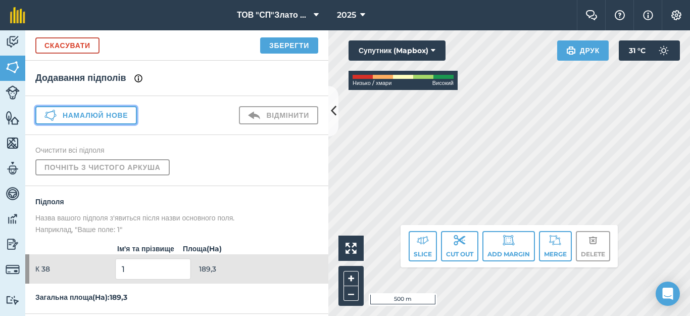
click at [71, 113] on button "Намалюй нове" at bounding box center [85, 115] width 101 height 18
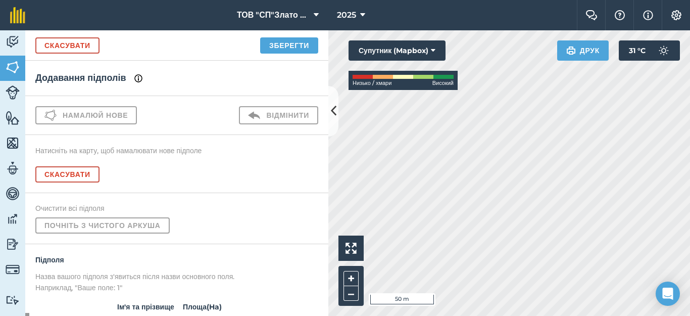
click at [449, 315] on html "ТОВ "СП"Злато Таврії" 2025 Фермерський чат Допоможіть! Інформація Налаштування …" at bounding box center [345, 158] width 690 height 316
click at [448, 315] on html "ТОВ "СП"Злато Таврії" 2025 Фермерський чат Допоможіть! Інформація Налаштування …" at bounding box center [345, 158] width 690 height 316
click at [392, 315] on html "ТОВ "СП"Злато Таврії" 2025 Фермерський чат Допоможіть! Інформація Налаштування …" at bounding box center [345, 158] width 690 height 316
click at [391, 96] on div "Click to start drawing i 50 m + – Супутник (Mapbox) Низько / хмари Високий Друк…" at bounding box center [509, 172] width 362 height 285
drag, startPoint x: 375, startPoint y: 89, endPoint x: 595, endPoint y: 53, distance: 223.1
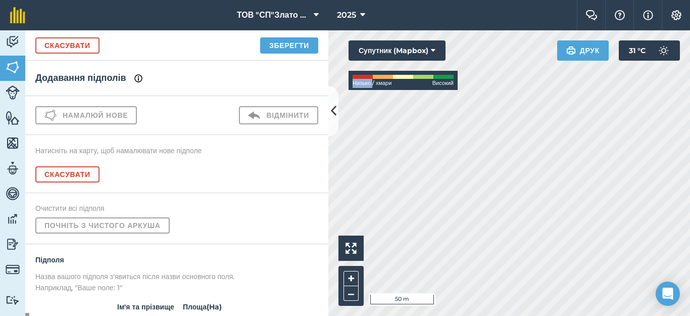
click at [595, 53] on div "Click to start drawing i 50 m + – Супутник (Mapbox) Низько / хмари Високий Друк…" at bounding box center [509, 172] width 362 height 285
click at [602, 48] on div "Click to start drawing i 50 m + – Супутник (Mapbox) Низько / хмари Високий Друк…" at bounding box center [509, 172] width 362 height 285
click at [665, 0] on html "ТОВ "СП"Злато Таврії" 2025 Фермерський чат Допоможіть! Інформація Налаштування …" at bounding box center [345, 158] width 690 height 316
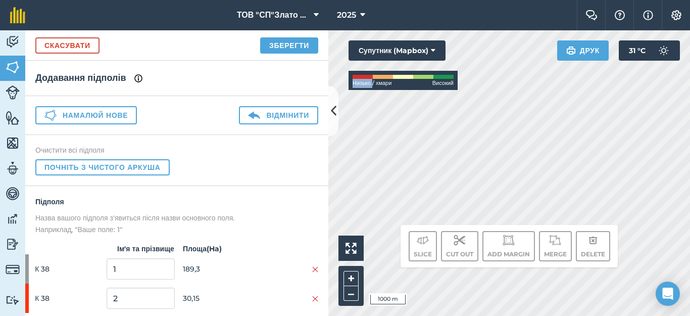
scroll to position [38, 0]
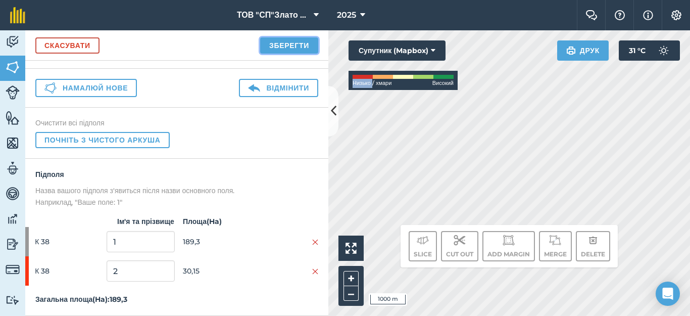
click at [281, 47] on button "Зберегти" at bounding box center [289, 45] width 58 height 16
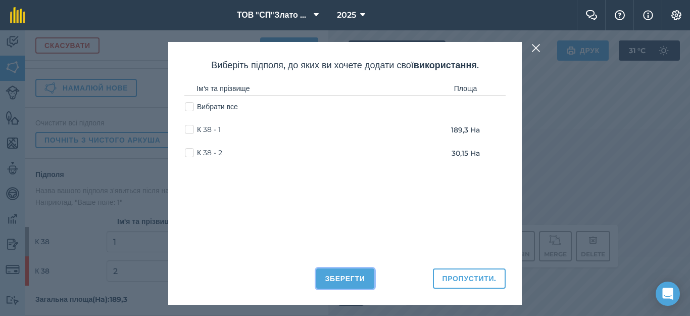
click at [366, 284] on button "Зберегти" at bounding box center [345, 278] width 58 height 20
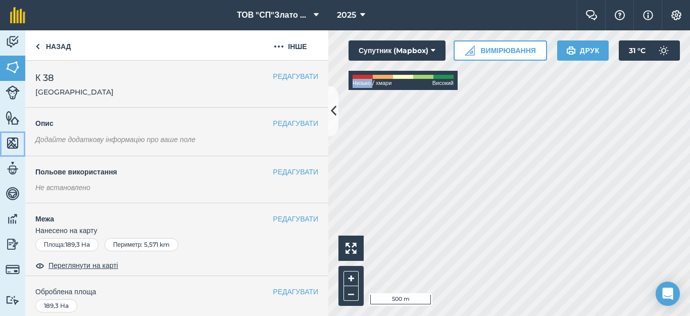
click at [14, 145] on img at bounding box center [13, 142] width 14 height 15
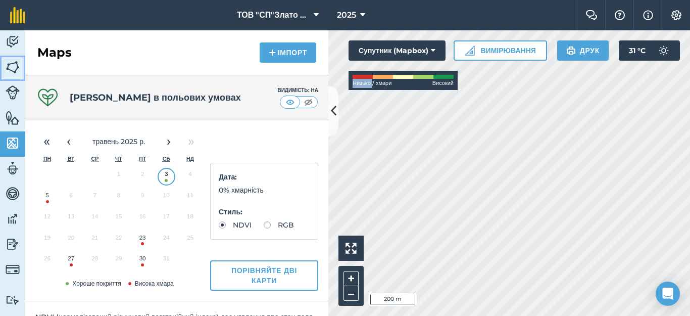
click at [15, 68] on img at bounding box center [13, 67] width 14 height 15
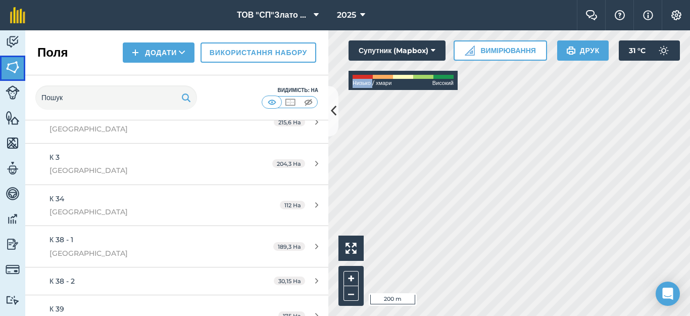
scroll to position [202, 0]
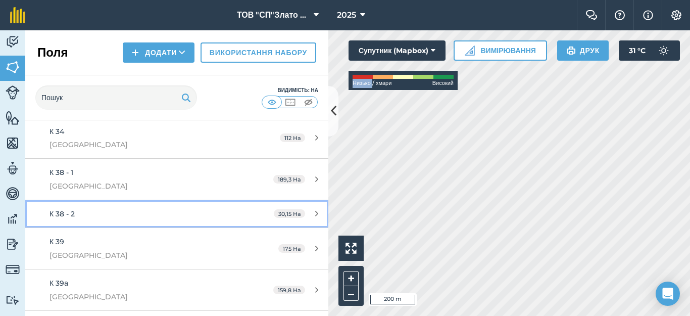
click at [198, 213] on div "К 38 - 2" at bounding box center [144, 213] width 190 height 11
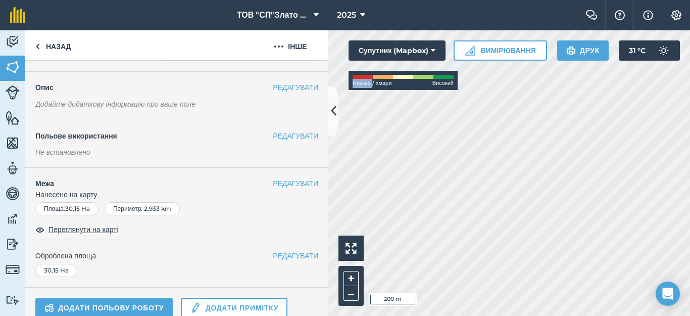
scroll to position [67, 0]
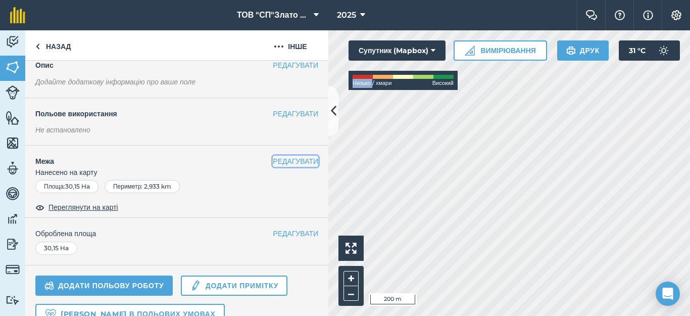
click at [292, 164] on button "РЕДАГУВАТИ" at bounding box center [295, 161] width 45 height 11
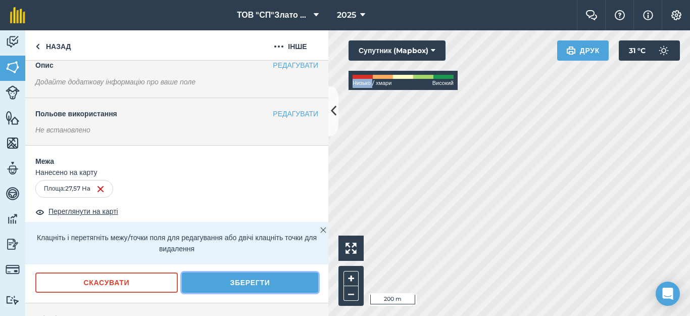
click at [234, 283] on button "Зберегти" at bounding box center [250, 282] width 136 height 20
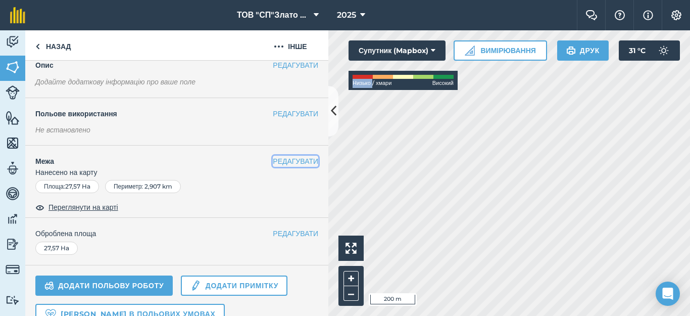
click at [286, 159] on button "РЕДАГУВАТИ" at bounding box center [295, 161] width 45 height 11
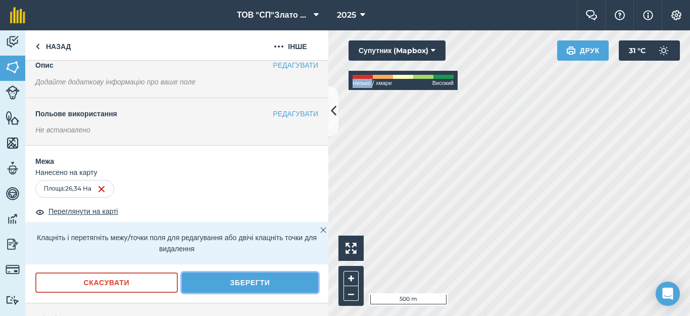
click at [288, 278] on button "Зберегти" at bounding box center [250, 282] width 136 height 20
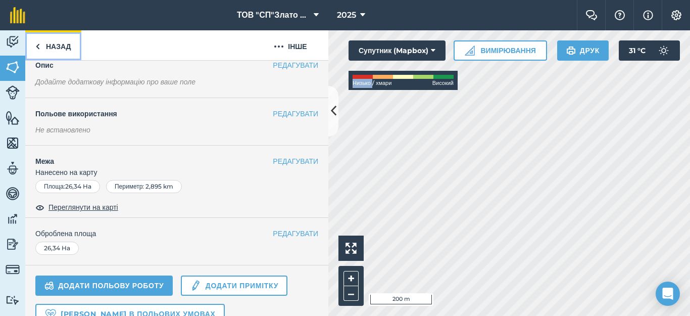
click at [33, 44] on link "Назад" at bounding box center [53, 45] width 56 height 30
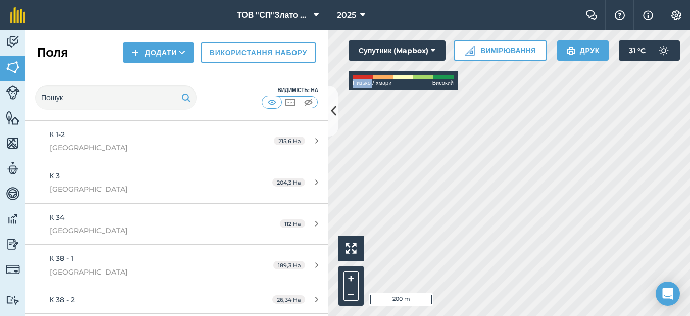
scroll to position [135, 0]
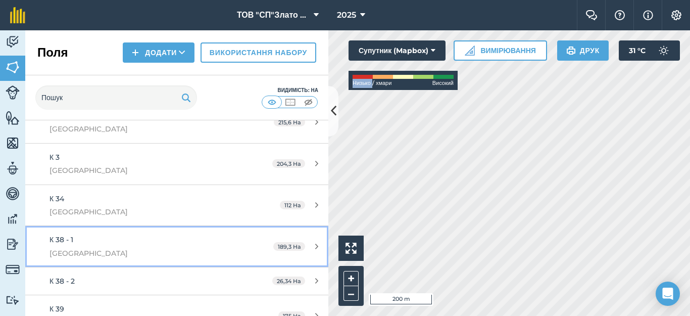
click at [310, 243] on div "189,3 Ha" at bounding box center [295, 246] width 65 height 8
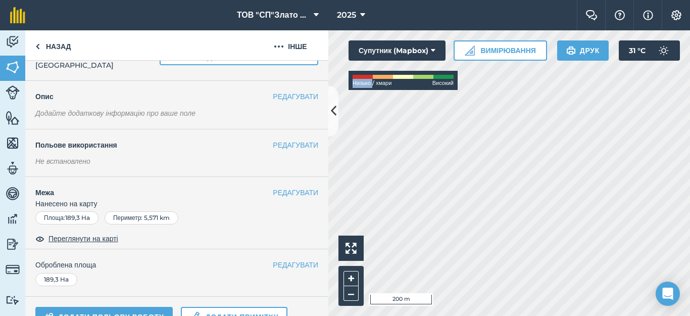
scroll to position [67, 0]
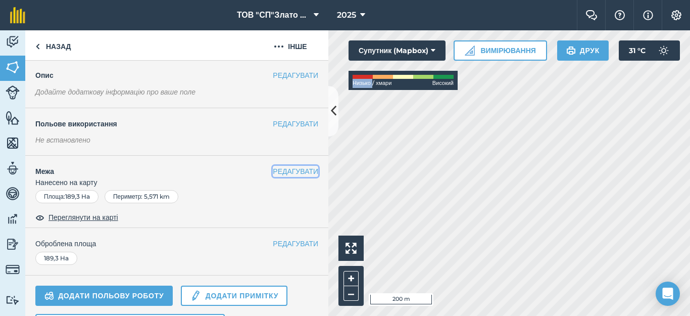
click at [279, 170] on button "РЕДАГУВАТИ" at bounding box center [295, 171] width 45 height 11
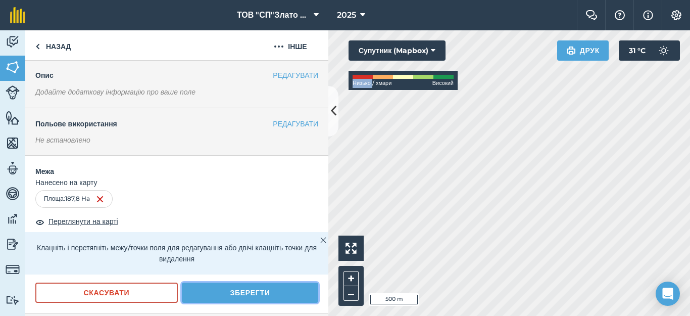
click at [259, 291] on button "Зберегти" at bounding box center [250, 292] width 136 height 20
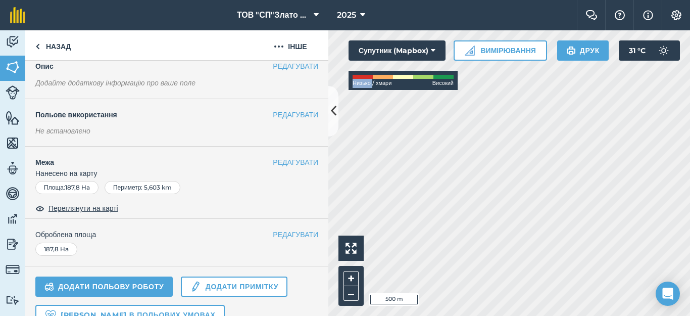
scroll to position [0, 0]
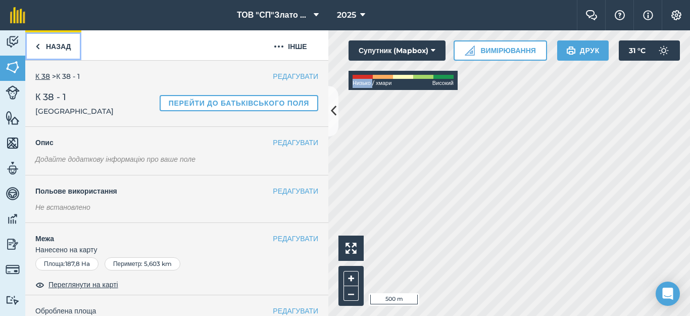
click at [39, 41] on img at bounding box center [37, 46] width 5 height 12
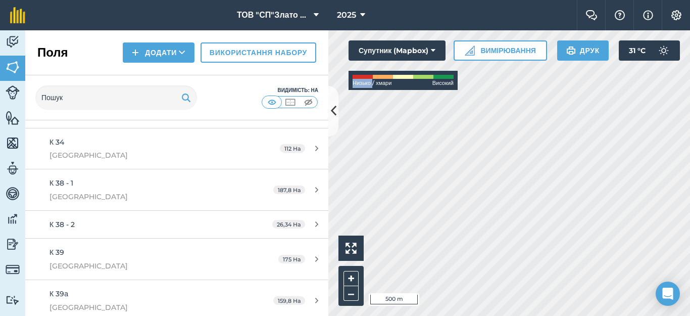
scroll to position [231, 0]
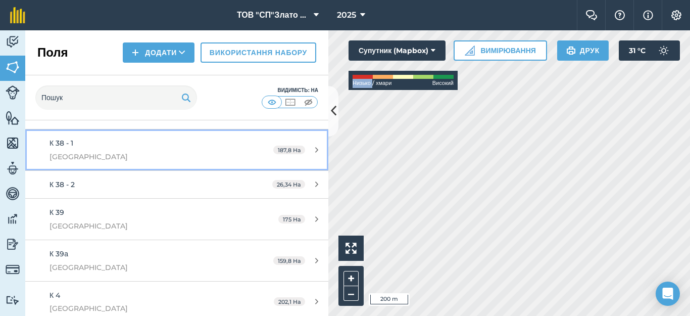
click at [132, 144] on div "К 38 - 1 [GEOGRAPHIC_DATA]" at bounding box center [144, 149] width 190 height 25
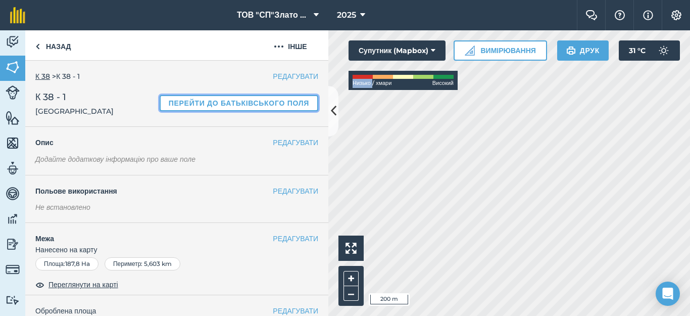
click at [267, 101] on link "Перейти до батьківського поля" at bounding box center [239, 103] width 159 height 16
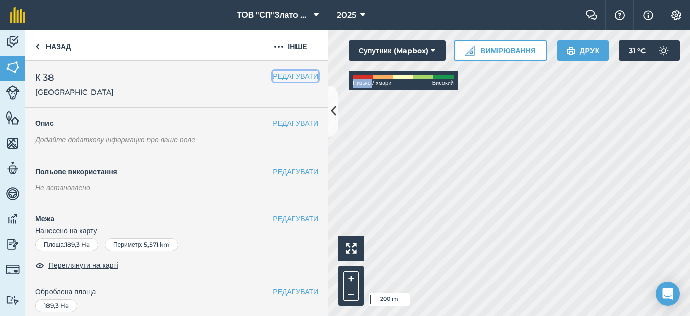
click at [289, 74] on button "РЕДАГУВАТИ" at bounding box center [295, 76] width 45 height 11
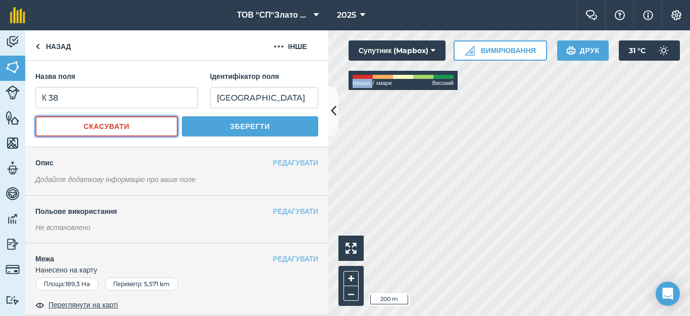
click at [149, 126] on button "Скасувати" at bounding box center [106, 126] width 142 height 20
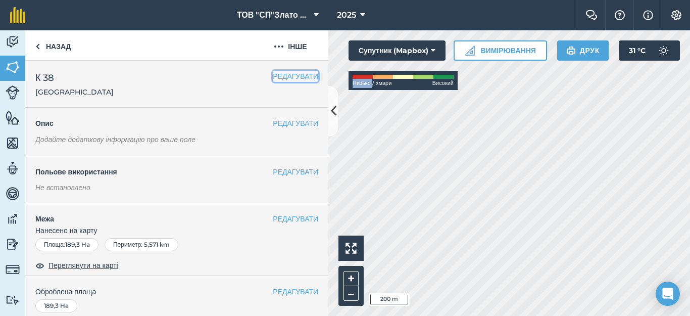
click at [274, 75] on button "РЕДАГУВАТИ" at bounding box center [295, 76] width 45 height 11
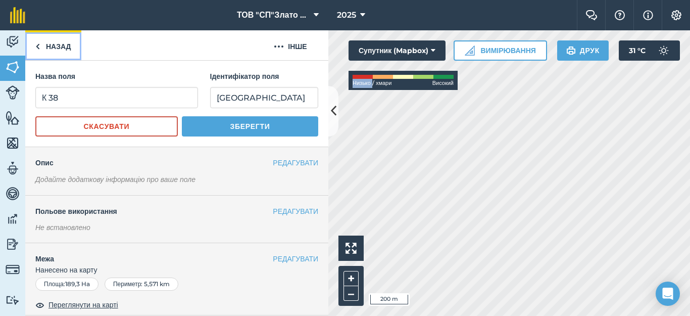
click at [47, 45] on link "Назад" at bounding box center [53, 45] width 56 height 30
click at [47, 39] on link "Назад" at bounding box center [53, 45] width 56 height 30
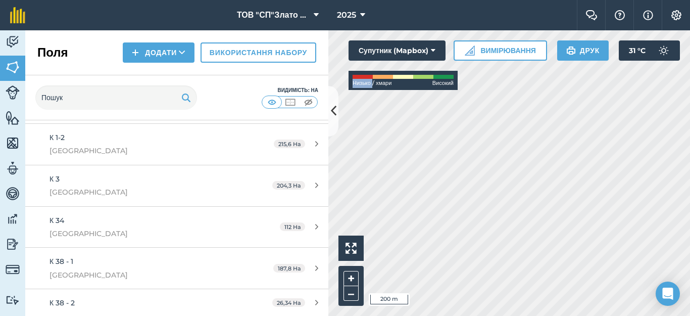
scroll to position [202, 0]
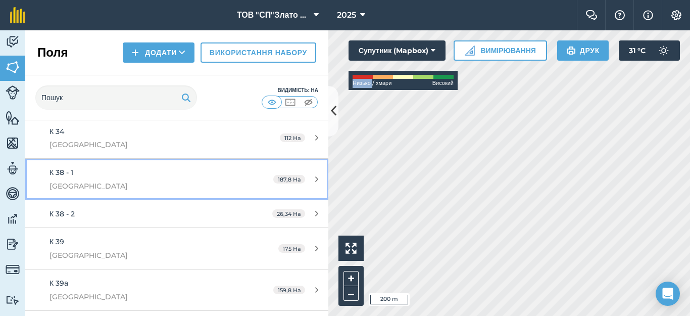
click at [147, 177] on div "К 38 - 1 [GEOGRAPHIC_DATA]" at bounding box center [144, 179] width 190 height 25
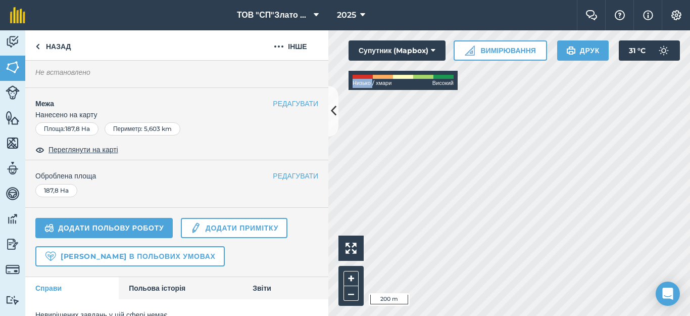
scroll to position [149, 0]
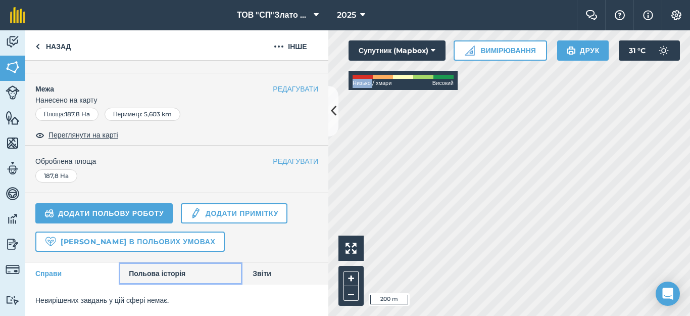
click at [179, 270] on link "Польова історія" at bounding box center [181, 273] width 124 height 22
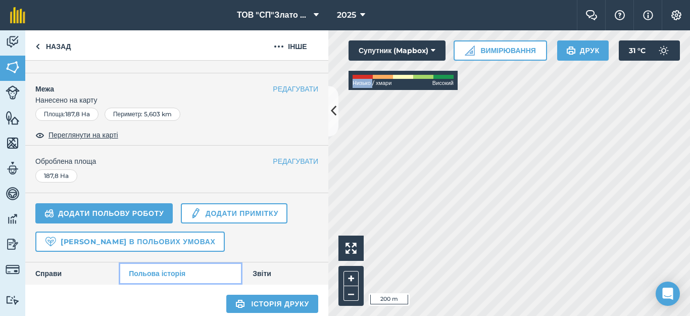
scroll to position [284, 0]
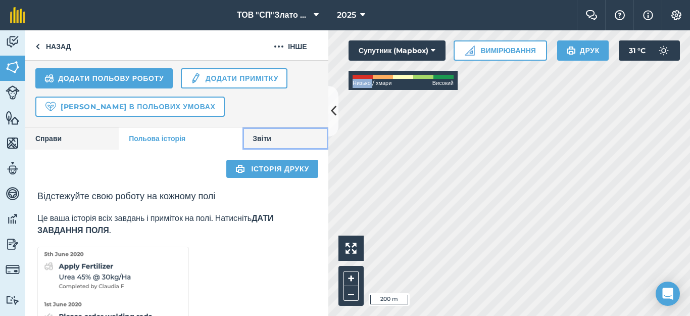
click at [265, 142] on link "Звіти" at bounding box center [285, 138] width 86 height 22
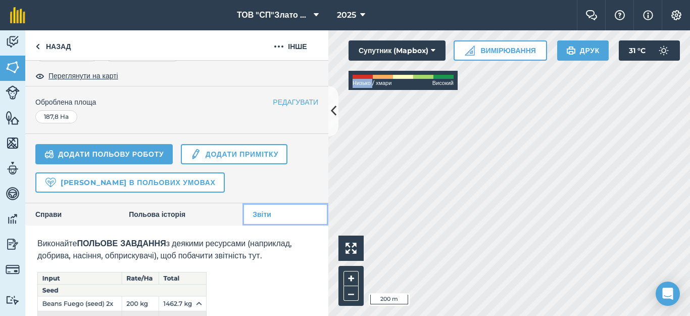
scroll to position [307, 0]
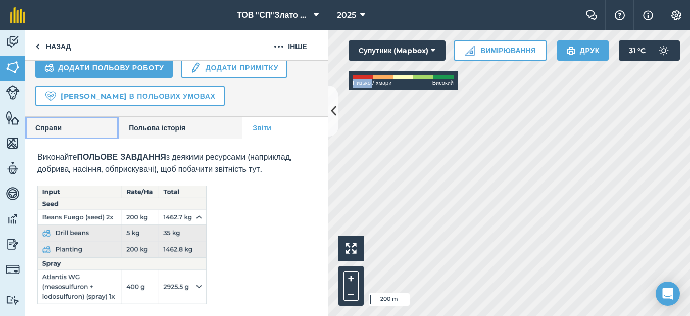
click at [53, 117] on link "Справи" at bounding box center [71, 128] width 93 height 22
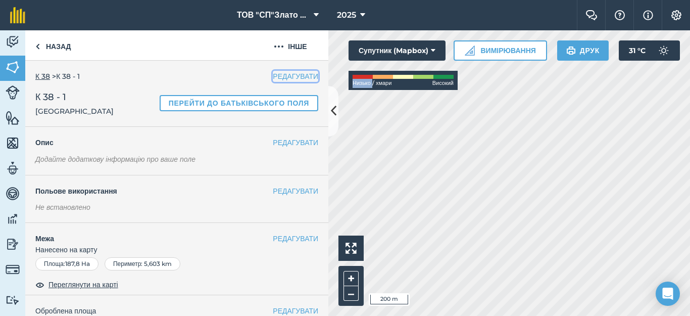
click at [286, 78] on button "РЕДАГУВАТИ" at bounding box center [295, 76] width 45 height 11
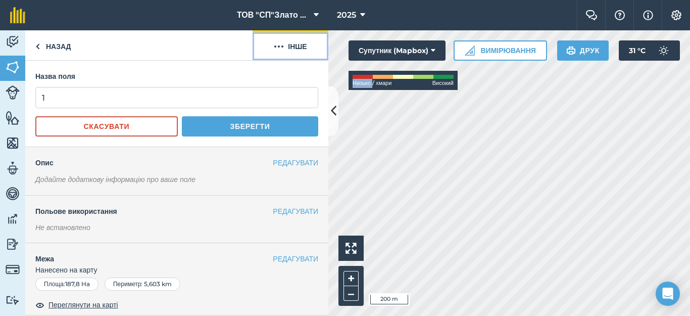
click at [292, 45] on button "Інше" at bounding box center [290, 45] width 76 height 30
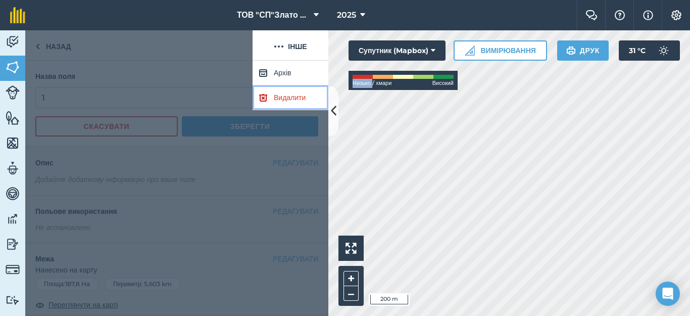
click at [288, 95] on link "Видалити" at bounding box center [290, 97] width 76 height 25
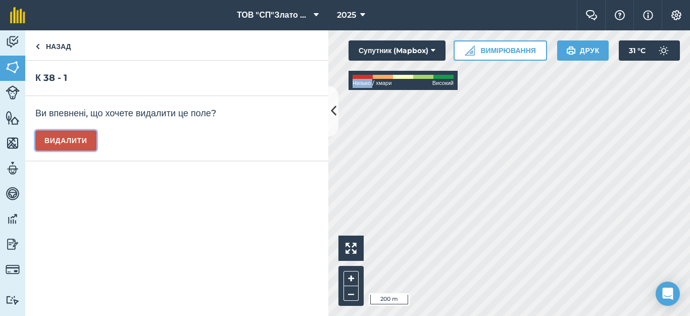
click at [72, 144] on button "Видалити" at bounding box center [65, 140] width 61 height 20
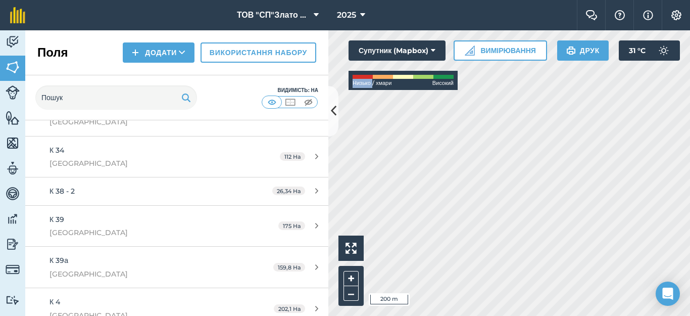
scroll to position [202, 0]
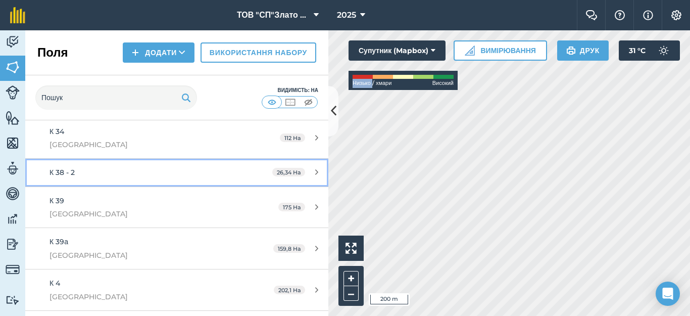
click at [142, 174] on div "К 38 - 2" at bounding box center [144, 172] width 190 height 11
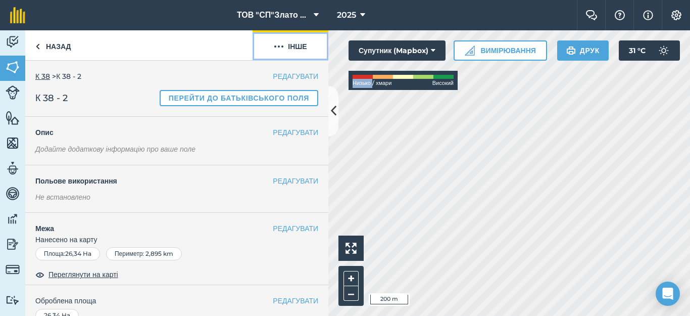
click at [289, 49] on button "Інше" at bounding box center [290, 45] width 76 height 30
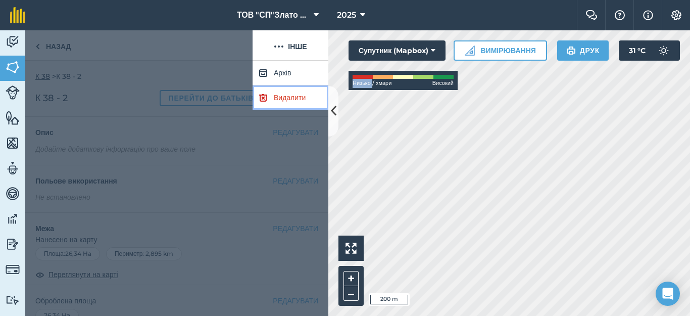
click at [286, 101] on link "Видалити" at bounding box center [290, 97] width 76 height 25
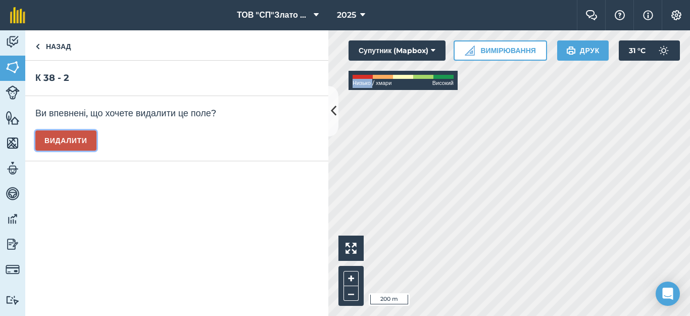
click at [89, 142] on button "Видалити" at bounding box center [65, 140] width 61 height 20
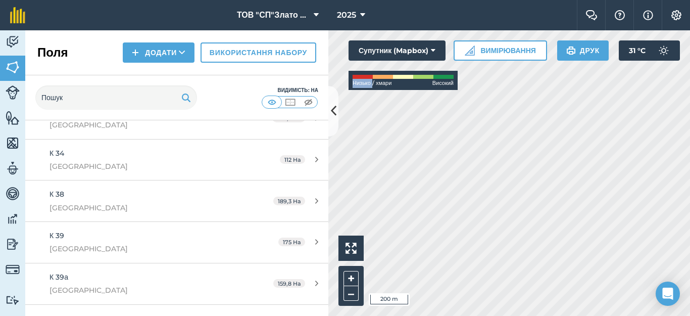
scroll to position [202, 0]
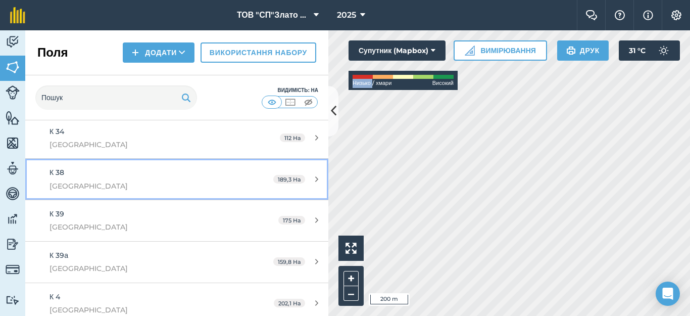
click at [164, 178] on div "К 38 [GEOGRAPHIC_DATA]" at bounding box center [144, 179] width 190 height 25
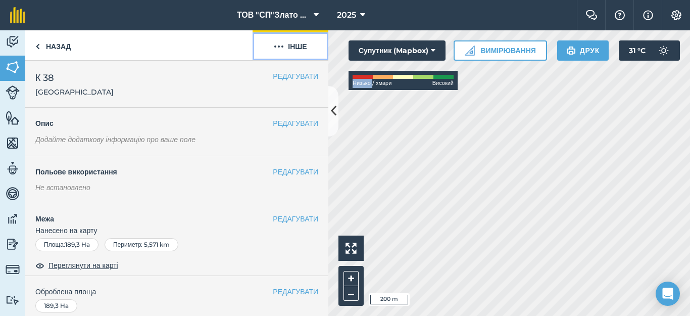
click at [286, 47] on button "Інше" at bounding box center [290, 45] width 76 height 30
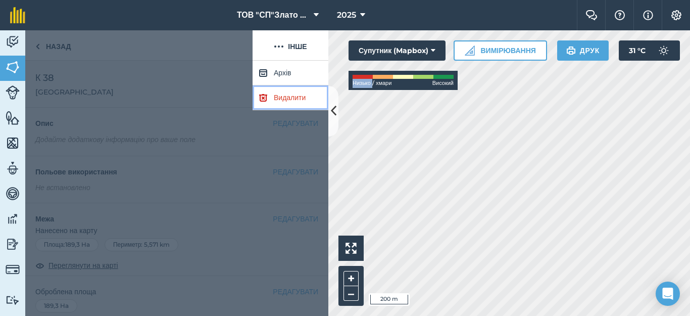
click at [281, 96] on link "Видалити" at bounding box center [290, 97] width 76 height 25
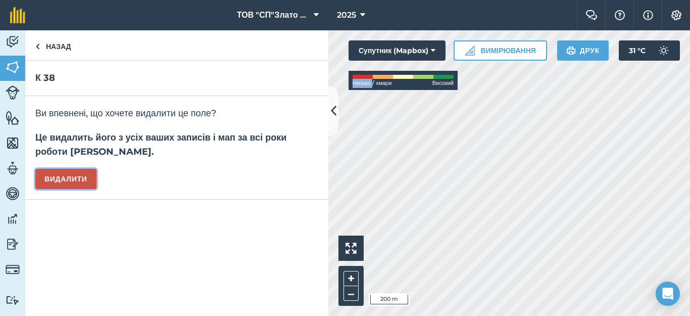
click at [69, 177] on button "Видалити" at bounding box center [65, 179] width 61 height 20
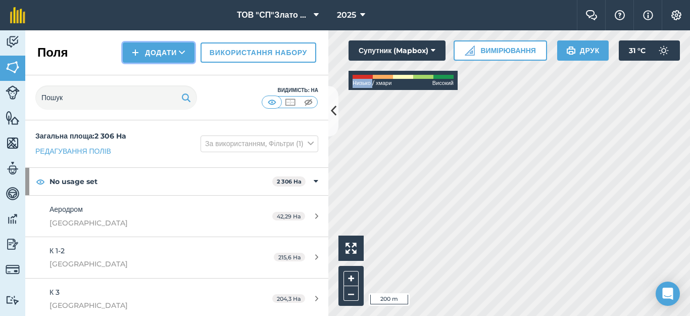
click at [141, 56] on button "Додати" at bounding box center [159, 52] width 72 height 20
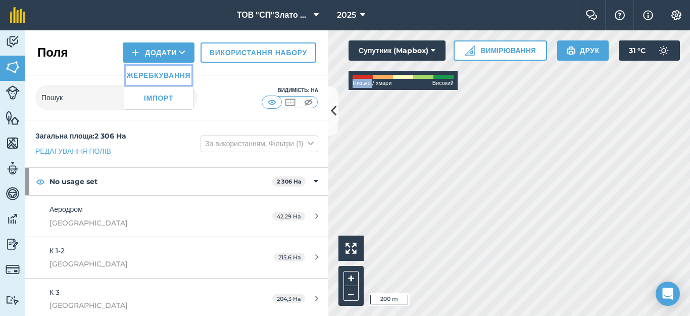
click at [143, 72] on link "Жеребкування" at bounding box center [158, 75] width 69 height 22
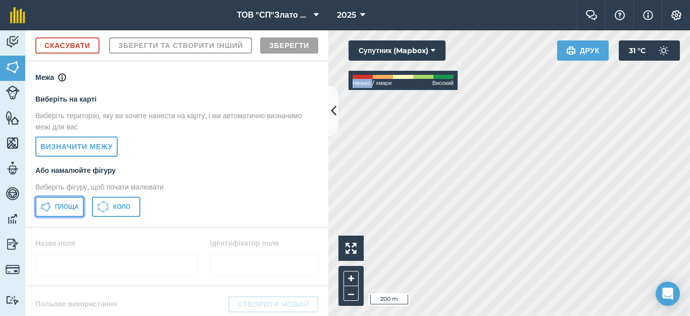
click at [64, 211] on span "Площа" at bounding box center [67, 206] width 24 height 8
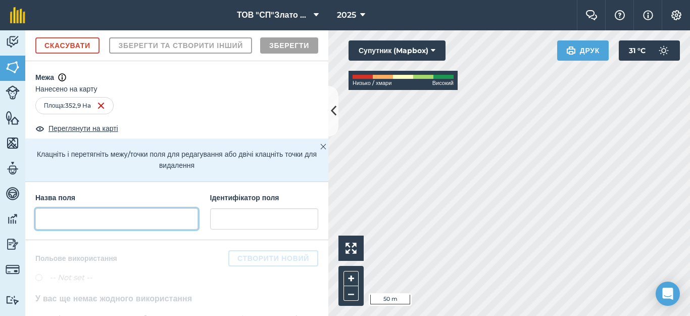
click at [56, 229] on input "text" at bounding box center [116, 218] width 163 height 21
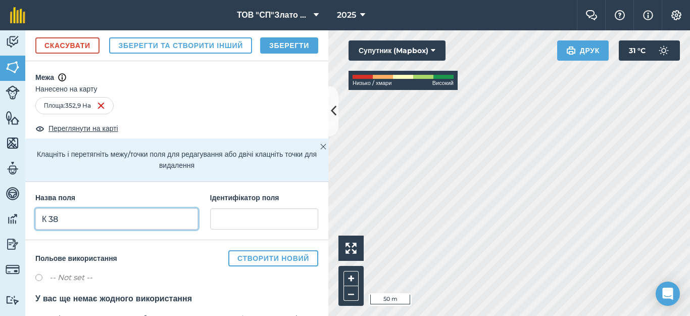
type input "К 38"
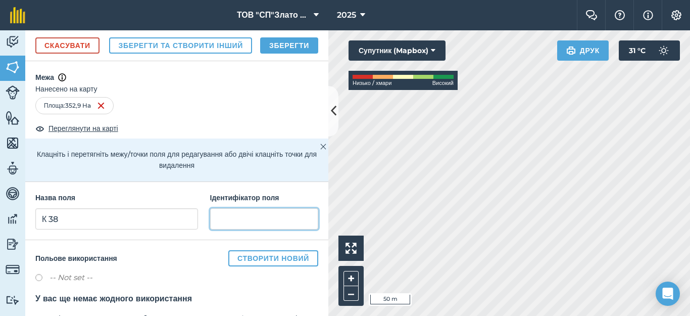
click at [219, 229] on input "text" at bounding box center [264, 218] width 108 height 21
type input "[GEOGRAPHIC_DATA]"
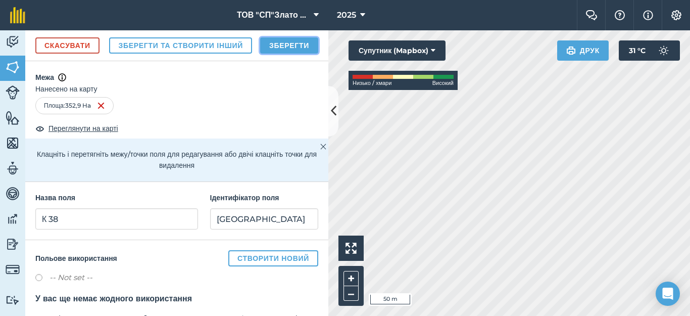
click at [288, 54] on button "Зберегти" at bounding box center [289, 45] width 58 height 16
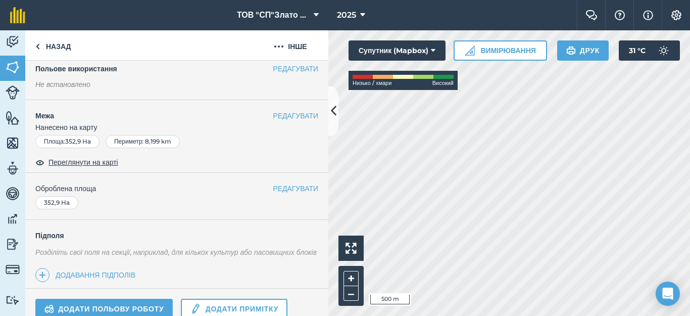
scroll to position [75, 0]
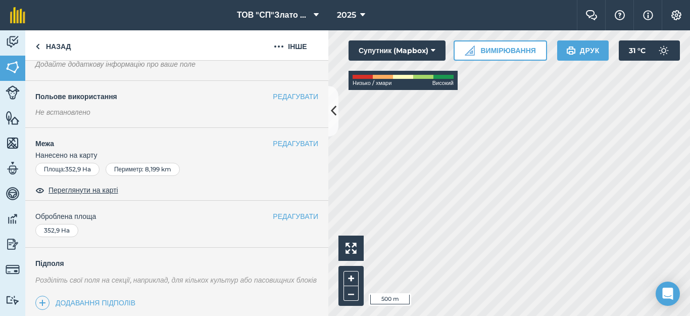
click at [277, 137] on div "РЕДАГУВАТИ Межа Нанесено на карту Площа : 352,[GEOGRAPHIC_DATA] : 8,199 km Пере…" at bounding box center [176, 164] width 303 height 73
click at [274, 141] on button "РЕДАГУВАТИ" at bounding box center [295, 143] width 45 height 11
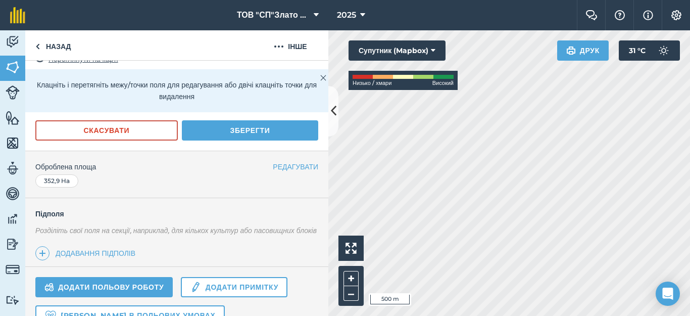
scroll to position [277, 0]
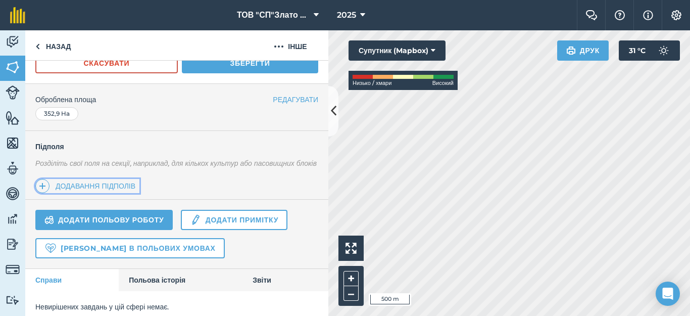
click at [104, 193] on link "Додавання підполів" at bounding box center [87, 186] width 104 height 14
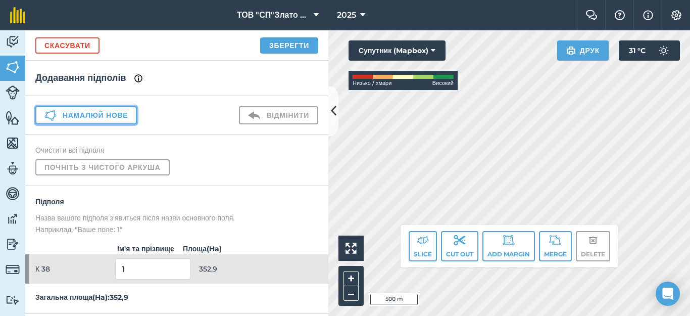
click at [105, 116] on button "Намалюй нове" at bounding box center [85, 115] width 101 height 18
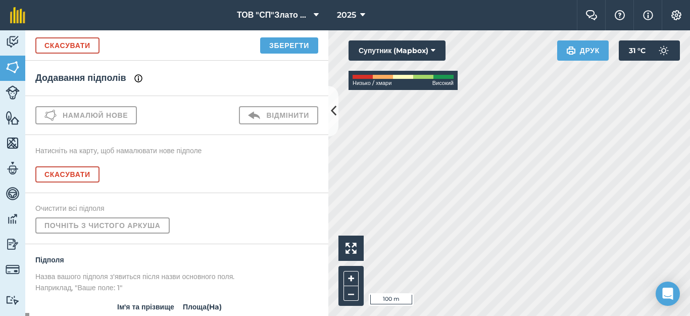
click at [411, 315] on html "ТОВ "СП"Злато Таврії" 2025 Фермерський чат Допоможіть! Інформація Налаштування …" at bounding box center [345, 158] width 690 height 316
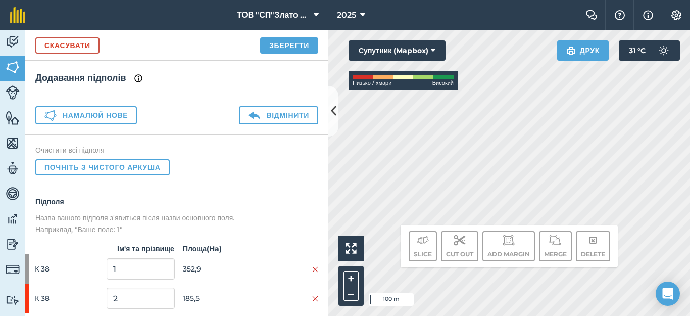
click at [473, 231] on div "Click to start drawing i 100 m + – Супутник (Mapbox) Низько / хмари Високий Дру…" at bounding box center [509, 172] width 362 height 285
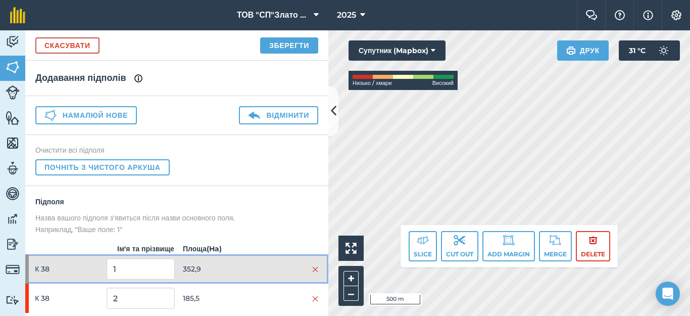
drag, startPoint x: 268, startPoint y: 275, endPoint x: 271, endPoint y: 241, distance: 33.9
click at [279, 208] on div "Підполя Назва вашого підполя з'явиться після назви основного поля. Наприклад, "…" at bounding box center [176, 264] width 303 height 157
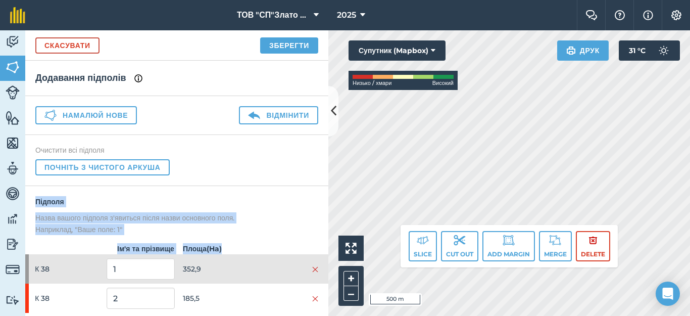
drag, startPoint x: 270, startPoint y: 246, endPoint x: 283, endPoint y: 178, distance: 69.5
click at [283, 178] on div "Додавання підполів Намалюй нове Відмінити Очистити всі підполя Почніть з чистог…" at bounding box center [176, 188] width 303 height 255
click at [252, 251] on strong "Площа ( Ha )" at bounding box center [252, 248] width 151 height 11
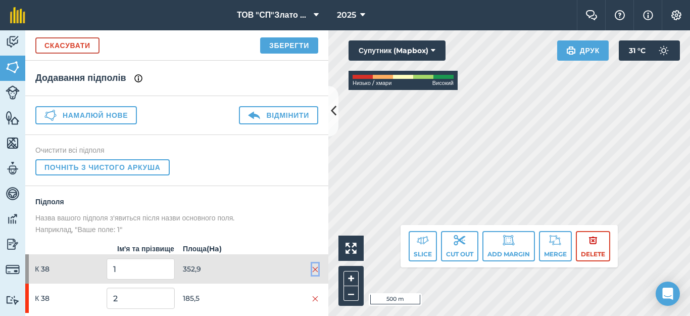
click at [312, 273] on img at bounding box center [315, 269] width 6 height 8
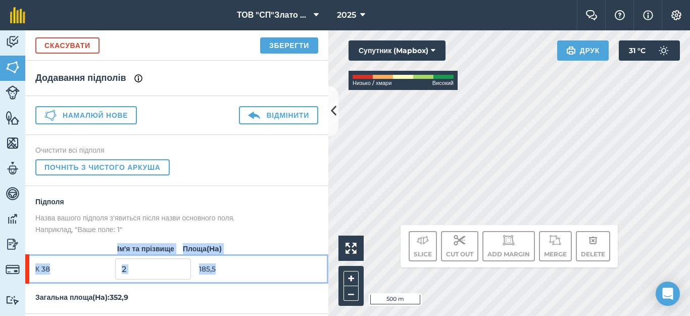
drag, startPoint x: 269, startPoint y: 292, endPoint x: 279, endPoint y: 233, distance: 59.4
click at [279, 233] on div "Підполя Назва вашого підполя з'явиться після назви основного поля. Наприклад, "…" at bounding box center [176, 250] width 303 height 128
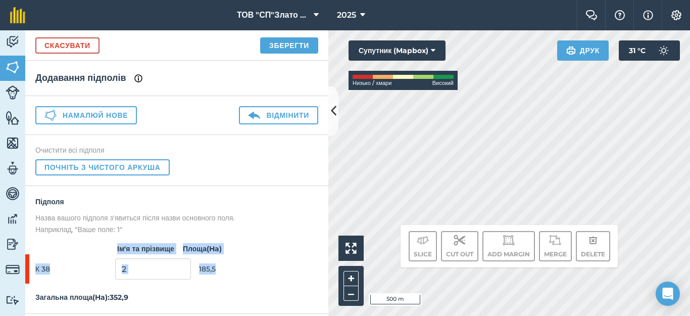
click at [283, 249] on strong "Площа ( Ha )" at bounding box center [252, 248] width 151 height 11
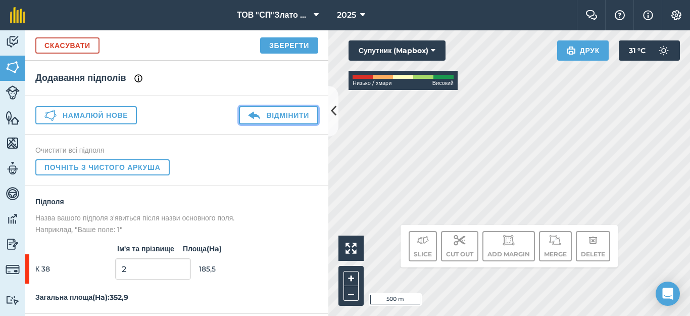
click at [267, 106] on button "Відмінити" at bounding box center [278, 115] width 79 height 18
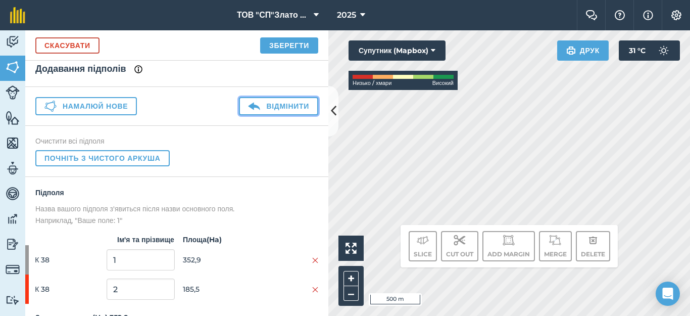
scroll to position [38, 0]
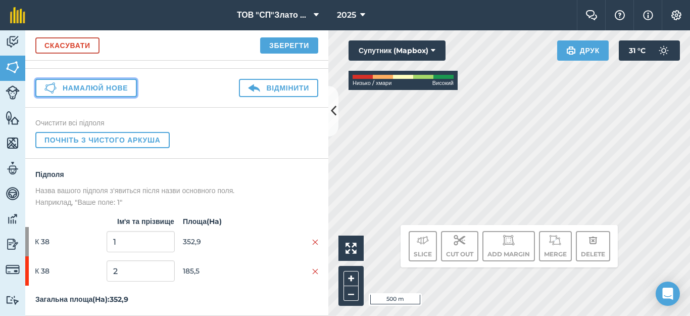
click at [94, 79] on button "Намалюй нове" at bounding box center [85, 88] width 101 height 18
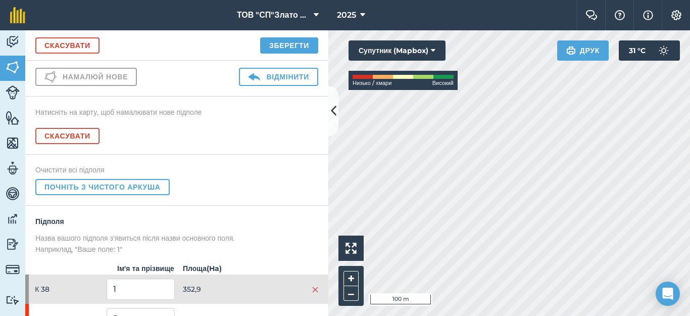
click at [367, 315] on html "ТОВ "СП"Злато Таврії" 2025 Фермерський чат Допоможіть! Інформація Налаштування …" at bounding box center [345, 158] width 690 height 316
click at [383, 315] on html "ТОВ "СП"Злато Таврії" 2025 Фермерський чат Допоможіть! Інформація Налаштування …" at bounding box center [345, 158] width 690 height 316
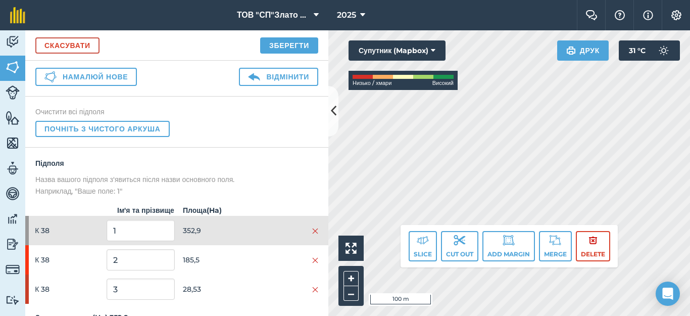
scroll to position [68, 0]
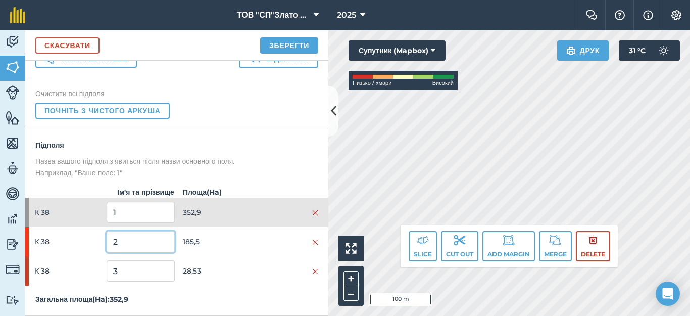
click at [122, 242] on input "2" at bounding box center [141, 241] width 68 height 21
type input "1"
click at [123, 266] on input "3" at bounding box center [141, 270] width 68 height 21
type input "2"
click at [118, 212] on input "1" at bounding box center [141, 211] width 68 height 21
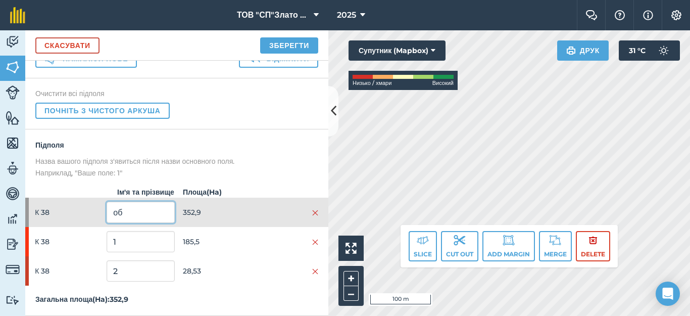
type input "об"
click at [312, 212] on img at bounding box center [315, 213] width 6 height 8
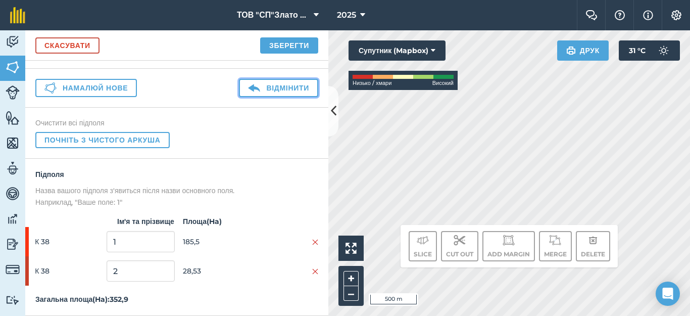
click at [256, 79] on button "Відмінити" at bounding box center [278, 88] width 79 height 18
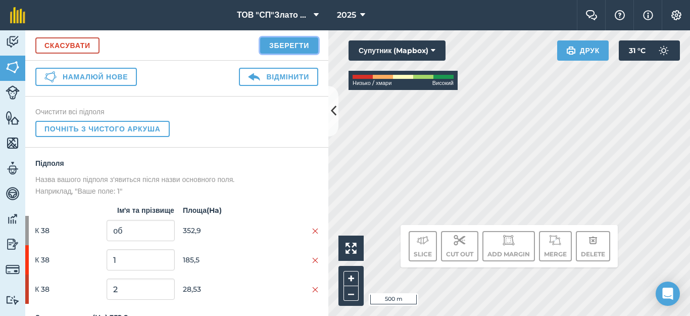
click at [294, 40] on button "Зберегти" at bounding box center [289, 45] width 58 height 16
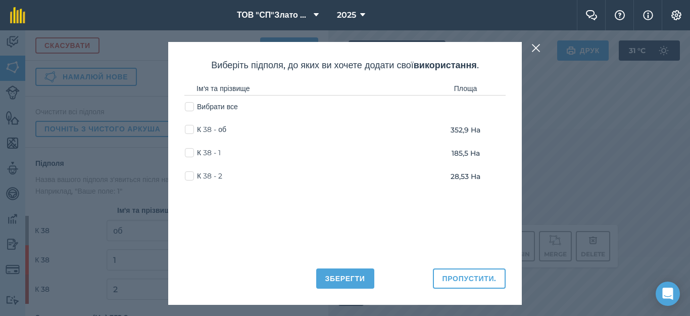
click at [189, 151] on label "К 38 - 1" at bounding box center [203, 152] width 36 height 11
click at [189, 151] on input "К 38 - 1" at bounding box center [188, 150] width 7 height 7
checkbox input "true"
click at [187, 178] on label "К 38 - 2" at bounding box center [203, 176] width 37 height 11
click at [187, 177] on input "К 38 - 2" at bounding box center [188, 174] width 7 height 7
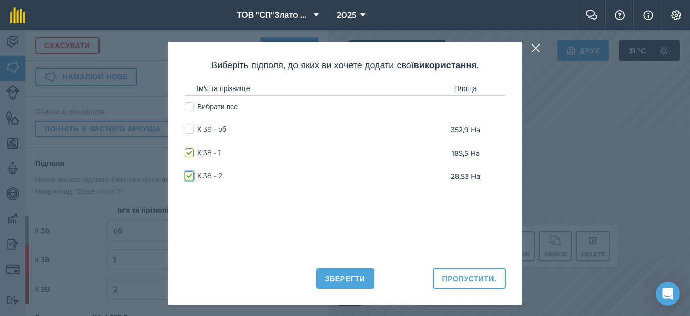
checkbox input "true"
click at [346, 278] on button "Зберегти" at bounding box center [345, 278] width 58 height 20
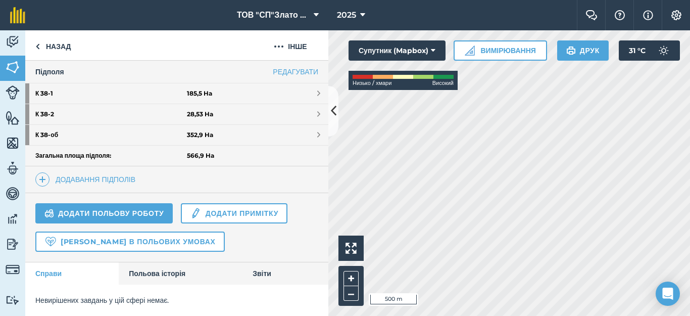
scroll to position [199, 0]
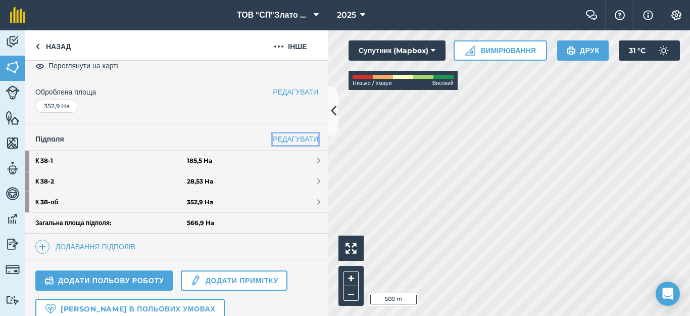
click at [287, 137] on link "РЕДАГУВАТИ" at bounding box center [295, 138] width 45 height 11
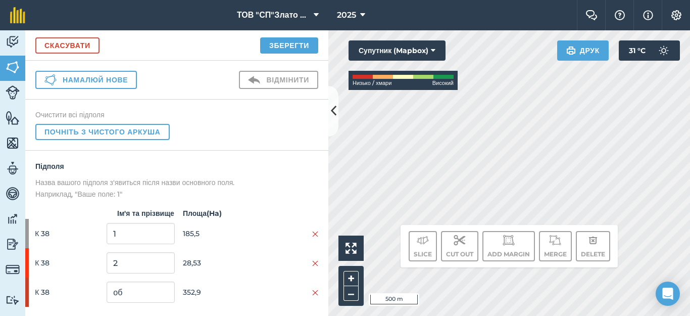
scroll to position [68, 0]
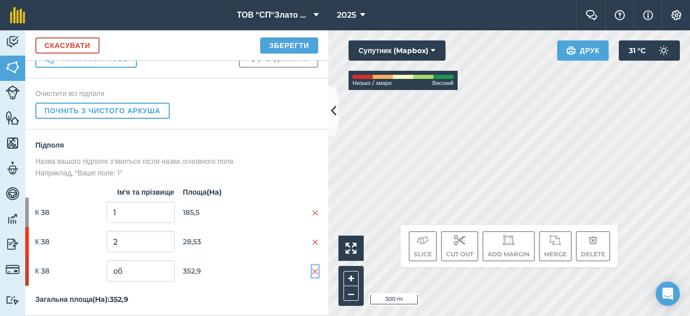
click at [312, 272] on img at bounding box center [315, 271] width 6 height 8
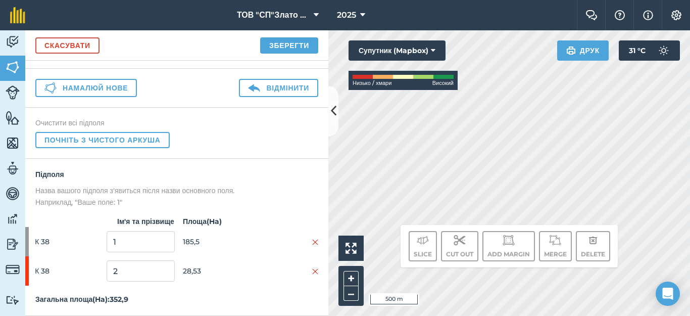
scroll to position [38, 0]
click at [290, 45] on button "Зберегти" at bounding box center [289, 45] width 58 height 16
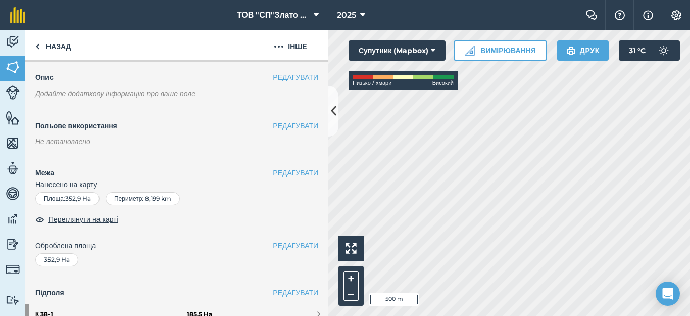
scroll to position [135, 0]
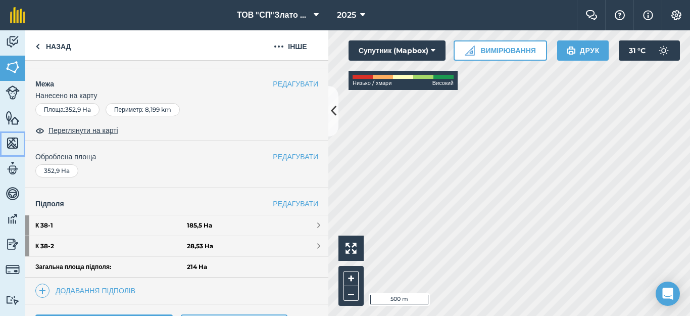
click at [10, 143] on img at bounding box center [13, 142] width 14 height 15
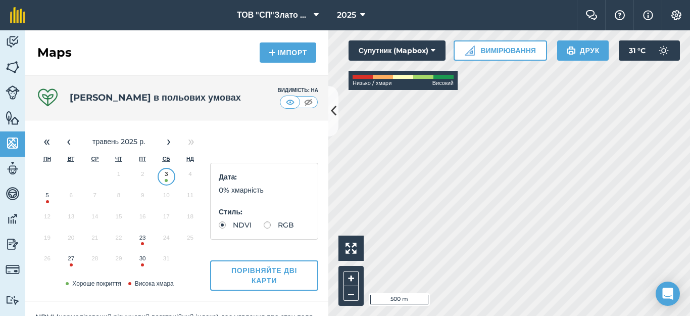
click at [165, 176] on button "3" at bounding box center [167, 176] width 24 height 21
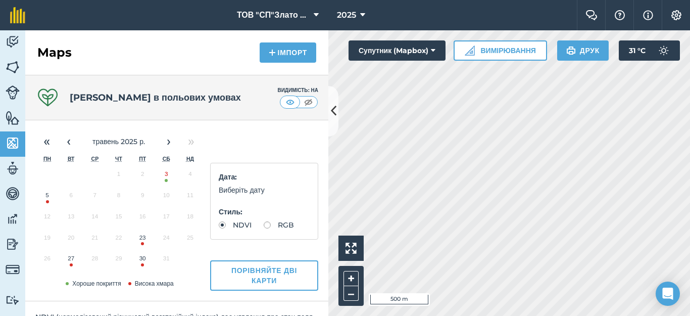
click at [164, 177] on button "3" at bounding box center [167, 176] width 24 height 21
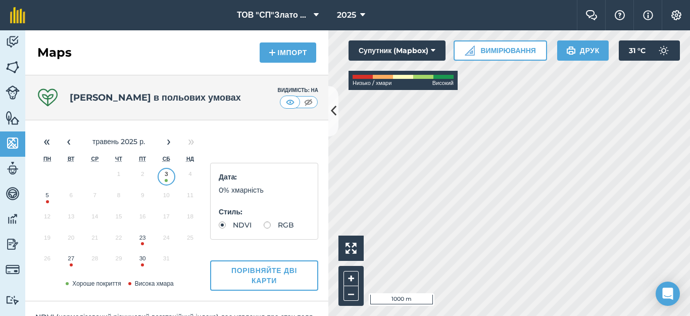
click at [518, 315] on html "ТОВ "СП"Злато Таврії" 2025 Фермерський чат Допоможіть! Інформація Налаштування …" at bounding box center [345, 158] width 690 height 316
click at [338, 297] on div "Click to start drawing i 200 m + –" at bounding box center [509, 172] width 362 height 285
click at [9, 67] on img at bounding box center [13, 67] width 14 height 15
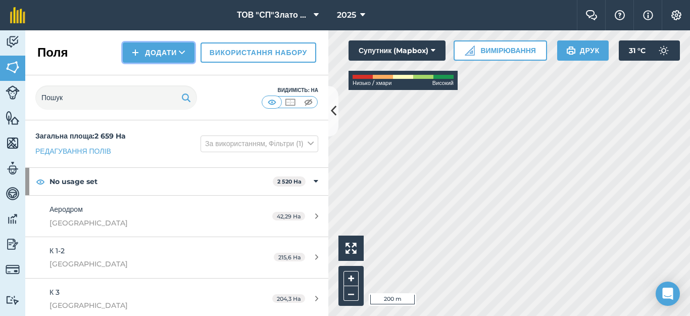
click at [155, 51] on button "Додати" at bounding box center [159, 52] width 72 height 20
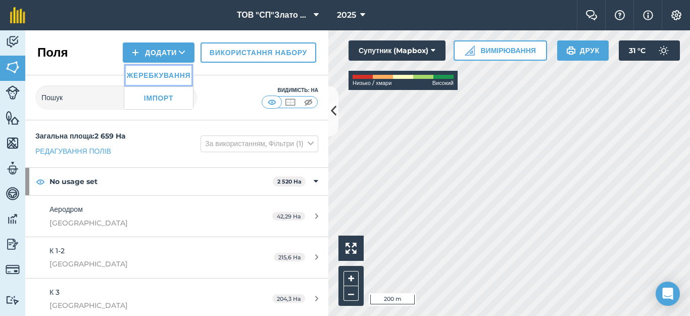
click at [150, 77] on link "Жеребкування" at bounding box center [158, 75] width 69 height 22
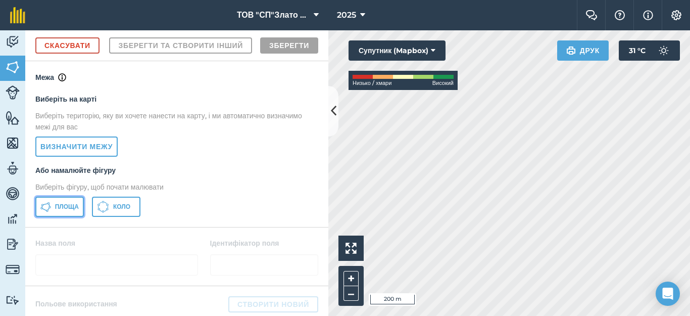
drag, startPoint x: 49, startPoint y: 233, endPoint x: 195, endPoint y: 261, distance: 149.0
click at [49, 217] on button "Площа" at bounding box center [59, 206] width 48 height 20
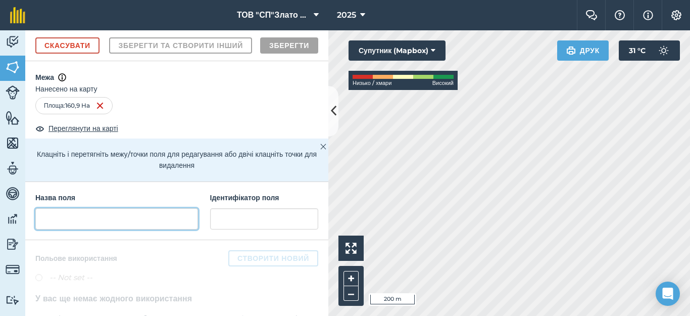
click at [65, 229] on input "text" at bounding box center [116, 218] width 163 height 21
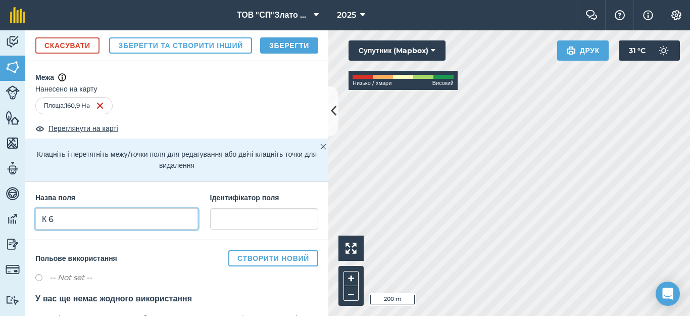
type input "К 6"
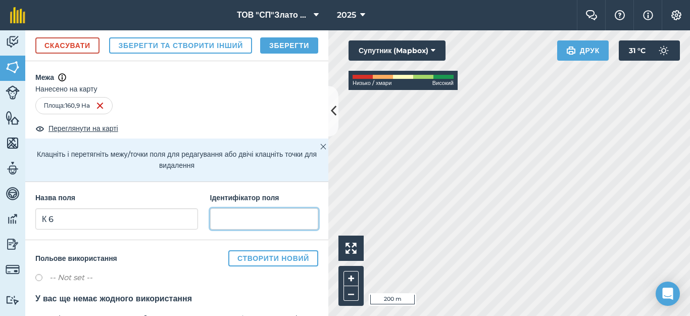
click at [217, 229] on input "text" at bounding box center [264, 218] width 108 height 21
click at [246, 229] on input "Качкаривка" at bounding box center [264, 218] width 108 height 21
type input "[GEOGRAPHIC_DATA]"
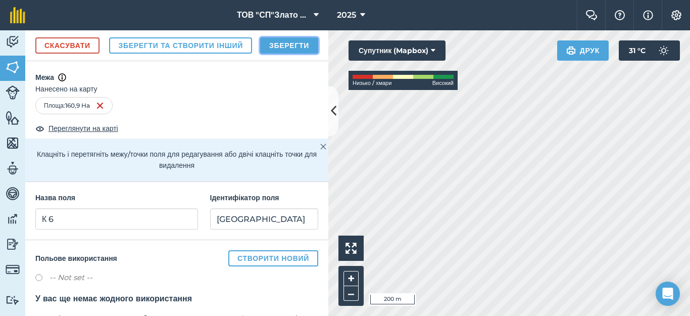
click at [290, 54] on button "Зберегти" at bounding box center [289, 45] width 58 height 16
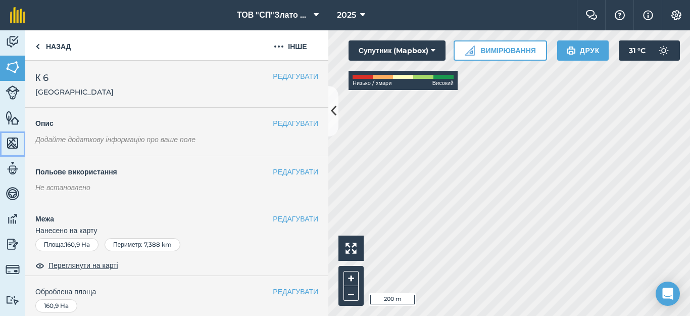
click at [10, 143] on img at bounding box center [13, 142] width 14 height 15
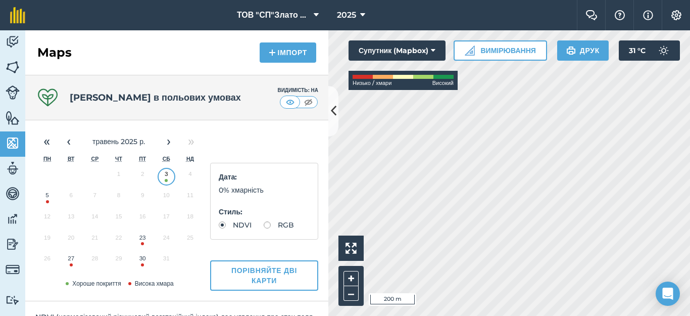
click at [166, 174] on button "3" at bounding box center [167, 176] width 24 height 21
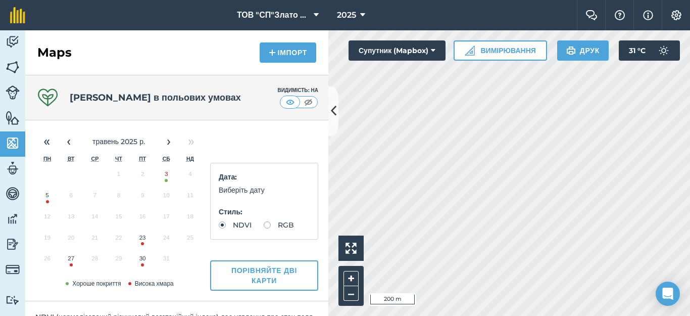
click at [163, 177] on button "3" at bounding box center [167, 176] width 24 height 21
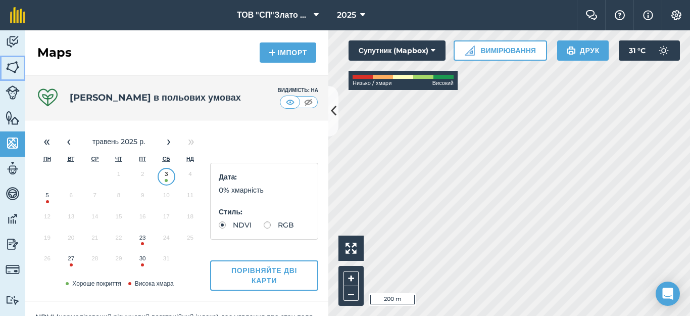
click at [12, 65] on img at bounding box center [13, 67] width 14 height 15
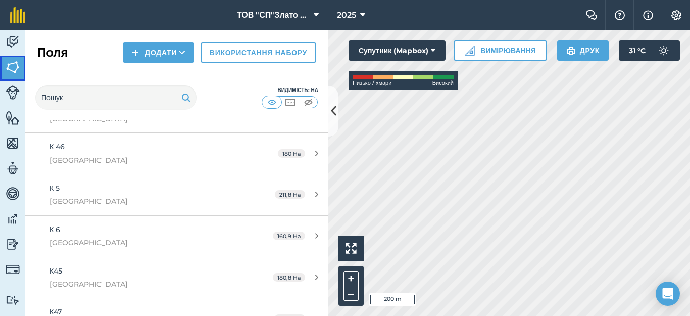
scroll to position [471, 0]
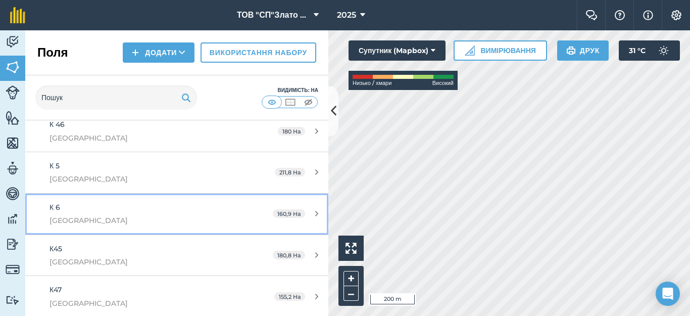
click at [305, 211] on div "160,9 Ha" at bounding box center [296, 214] width 66 height 8
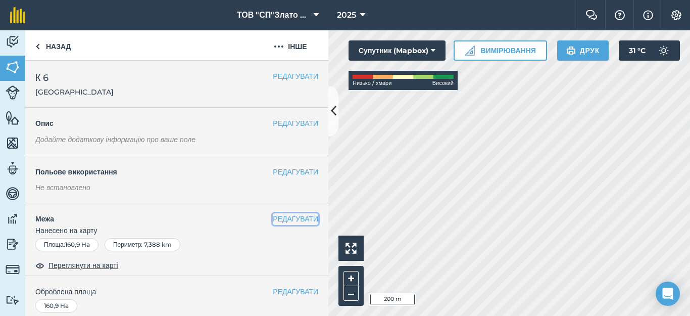
click at [279, 218] on button "РЕДАГУВАТИ" at bounding box center [295, 218] width 45 height 11
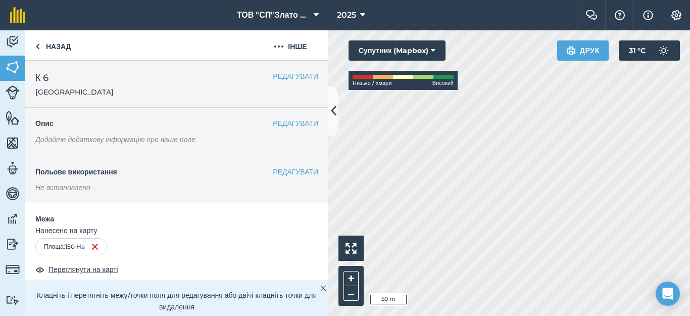
click at [540, 315] on html "ТОВ "СП"Злато Таврії" 2025 Фермерський чат Допоможіть! Інформація Налаштування …" at bounding box center [345, 158] width 690 height 316
click at [539, 315] on html "ТОВ "СП"Злато Таврії" 2025 Фермерський чат Допоможіть! Інформація Налаштування …" at bounding box center [345, 158] width 690 height 316
click at [603, 315] on html "ТОВ "СП"Злато Таврії" 2025 Фермерський чат Допоможіть! Інформація Налаштування …" at bounding box center [345, 158] width 690 height 316
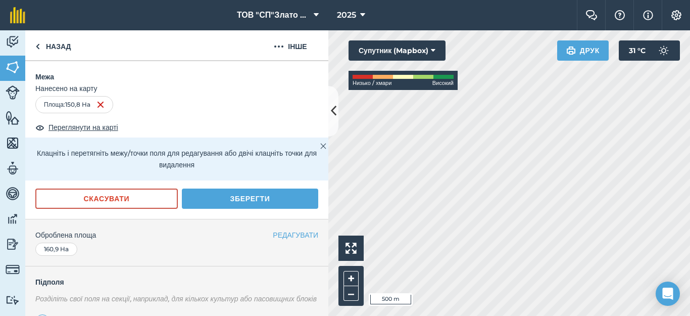
scroll to position [202, 0]
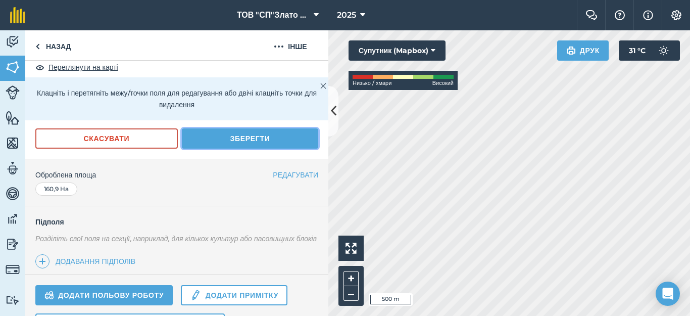
click at [243, 137] on button "Зберегти" at bounding box center [250, 138] width 136 height 20
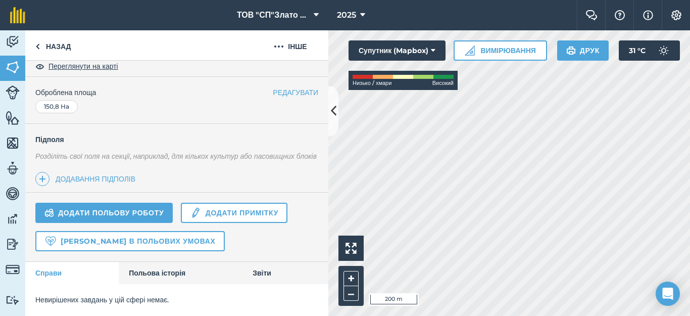
scroll to position [0, 0]
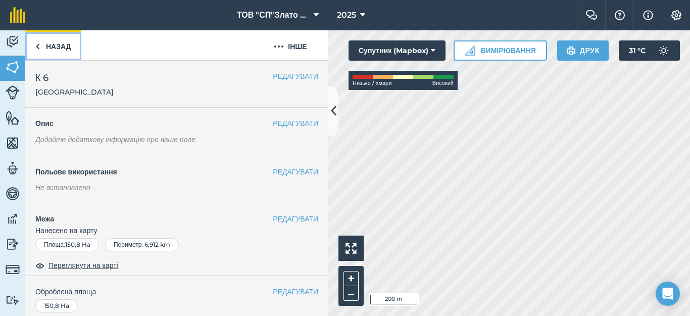
click at [34, 50] on link "Назад" at bounding box center [53, 45] width 56 height 30
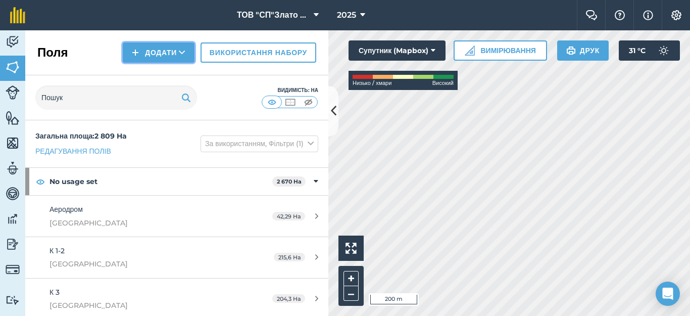
click at [145, 53] on button "Додати" at bounding box center [159, 52] width 72 height 20
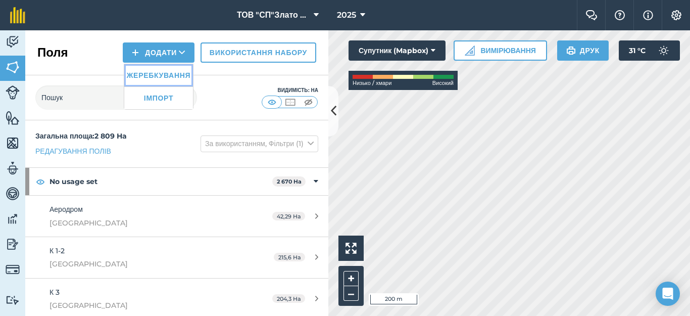
click at [152, 74] on link "Жеребкування" at bounding box center [158, 75] width 69 height 22
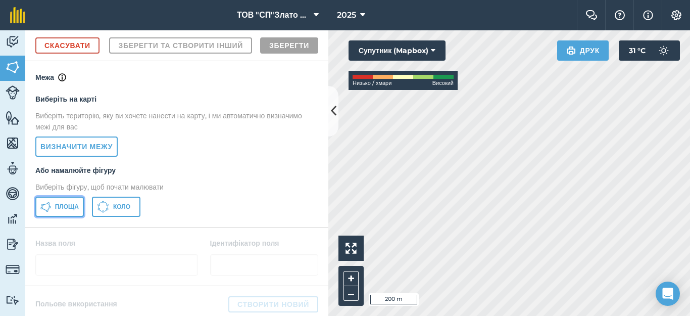
click at [58, 211] on span "Площа" at bounding box center [67, 206] width 24 height 8
click at [551, 315] on html "ТОВ "СП"Злато Таврії" 2025 Фермерський чат Допоможіть! Інформація Налаштування …" at bounding box center [345, 158] width 690 height 316
click at [430, 315] on html "ТОВ "СП"Злато Таврії" 2025 Фермерський чат Допоможіть! Інформація Налаштування …" at bounding box center [345, 158] width 690 height 316
click at [378, 315] on html "ТОВ "СП"Злато Таврії" 2025 Фермерський чат Допоможіть! Інформація Налаштування …" at bounding box center [345, 158] width 690 height 316
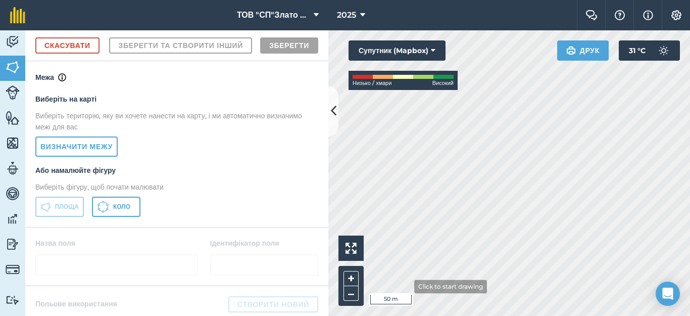
click at [389, 315] on html "ТОВ "СП"Злато Таврії" 2025 Фермерський чат Допоможіть! Інформація Налаштування …" at bounding box center [345, 158] width 690 height 316
click at [304, 315] on html "ТОВ "СП"Злато Таврії" 2025 Фермерський чат Допоможіть! Інформація Налаштування …" at bounding box center [345, 158] width 690 height 316
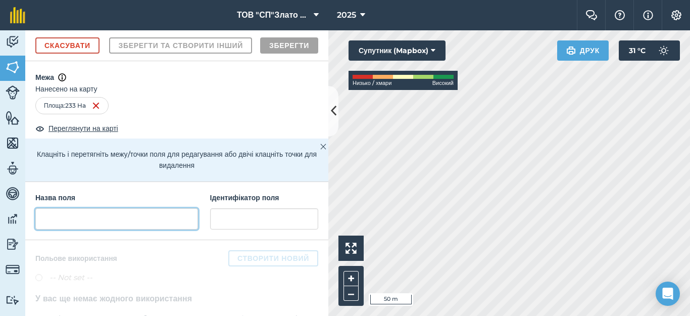
click at [63, 229] on input "text" at bounding box center [116, 218] width 163 height 21
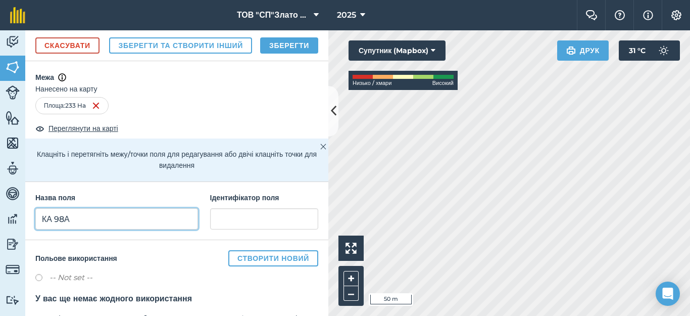
type input "КА 98А"
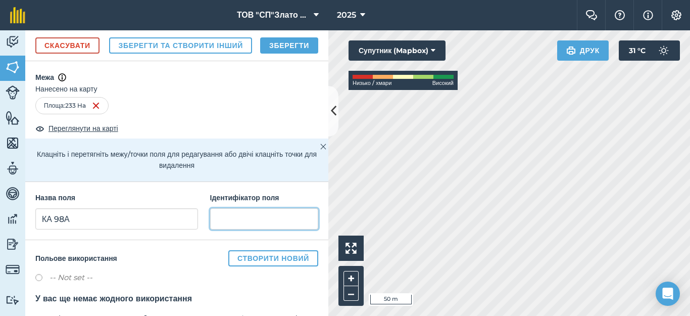
click at [240, 229] on input "text" at bounding box center [264, 218] width 108 height 21
type input "Кам'янка"
click at [287, 54] on button "Зберегти" at bounding box center [289, 45] width 58 height 16
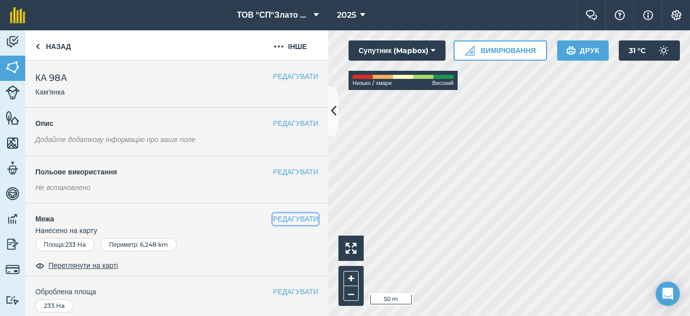
click at [273, 219] on button "РЕДАГУВАТИ" at bounding box center [295, 218] width 45 height 11
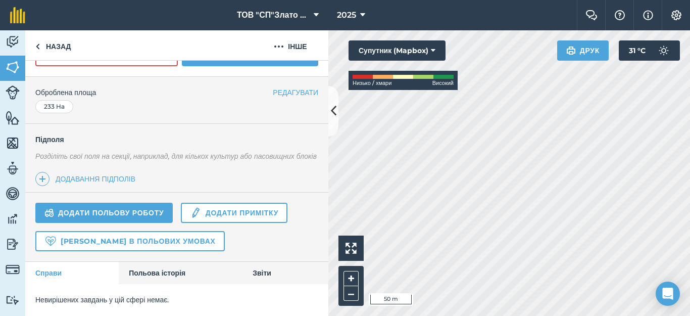
scroll to position [295, 0]
click at [94, 176] on link "Додавання підполів" at bounding box center [87, 179] width 104 height 14
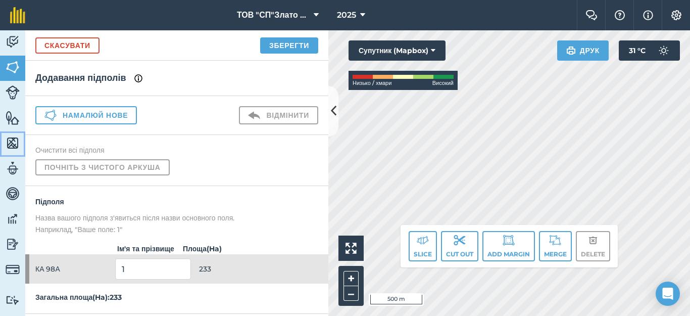
click at [7, 141] on img at bounding box center [13, 142] width 14 height 15
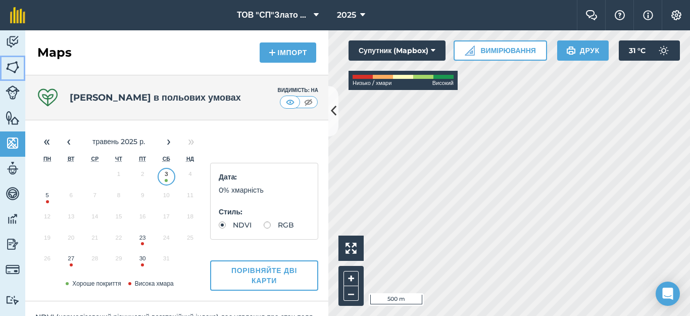
click at [15, 62] on img at bounding box center [13, 67] width 14 height 15
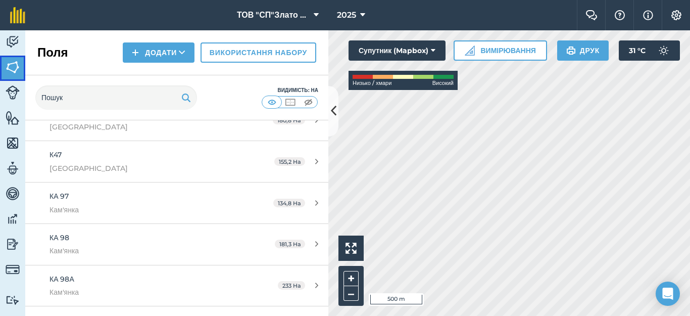
scroll to position [637, 0]
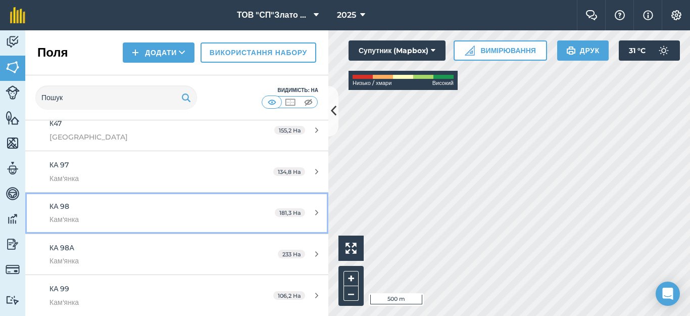
click at [306, 213] on div "181,3 Ha" at bounding box center [297, 213] width 64 height 8
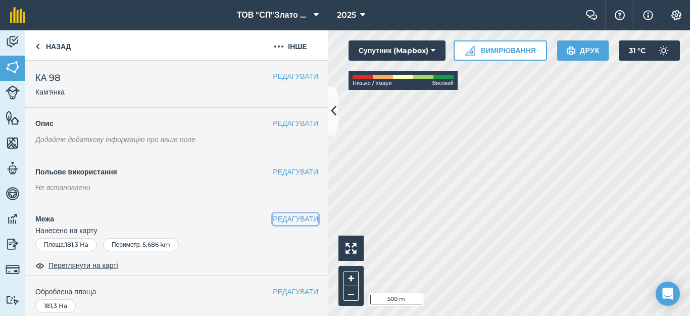
click at [285, 218] on button "РЕДАГУВАТИ" at bounding box center [295, 218] width 45 height 11
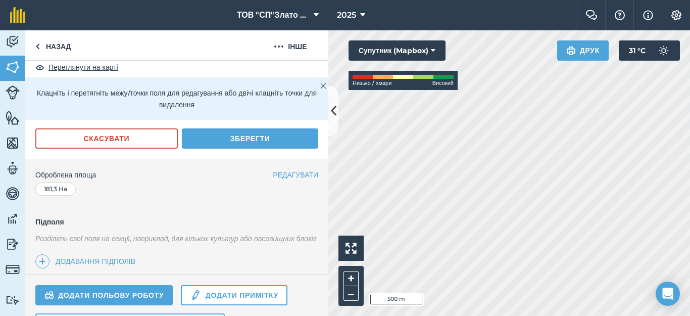
scroll to position [269, 0]
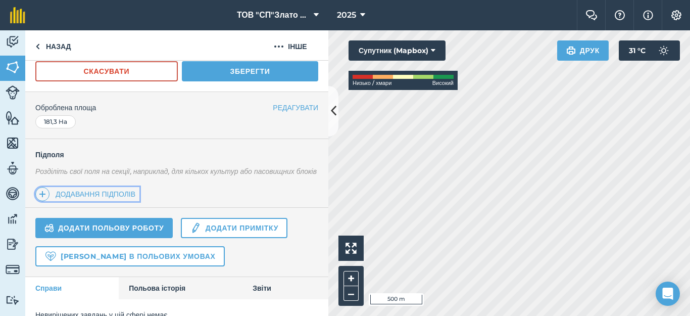
click at [125, 201] on link "Додавання підполів" at bounding box center [87, 194] width 104 height 14
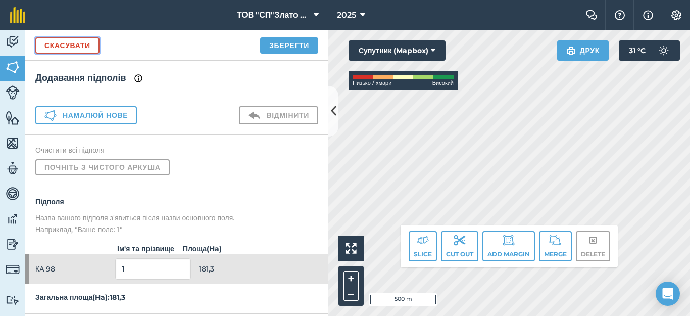
click at [75, 42] on link "Скасувати" at bounding box center [67, 45] width 64 height 16
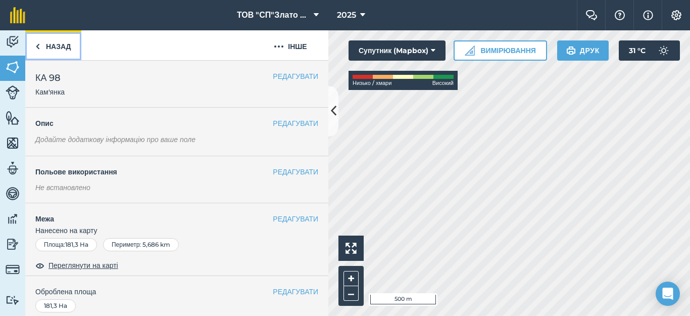
click at [36, 46] on img at bounding box center [37, 46] width 5 height 12
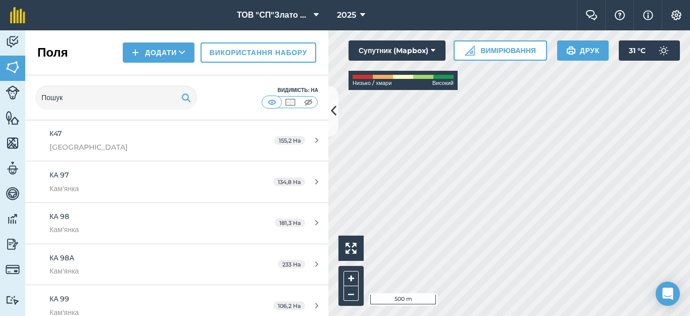
scroll to position [637, 0]
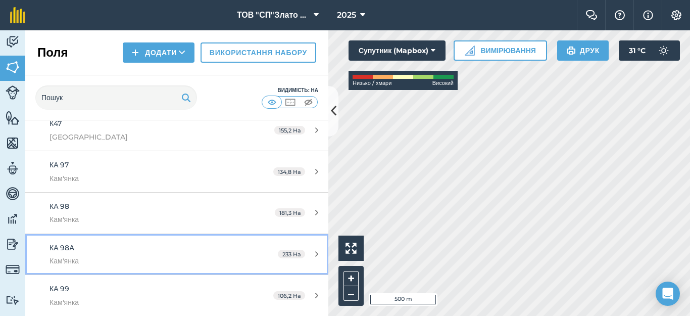
click at [304, 253] on div "233 Ha" at bounding box center [298, 254] width 61 height 8
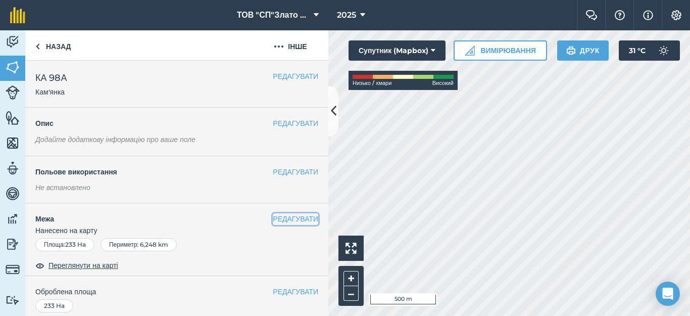
click at [288, 219] on button "РЕДАГУВАТИ" at bounding box center [295, 218] width 45 height 11
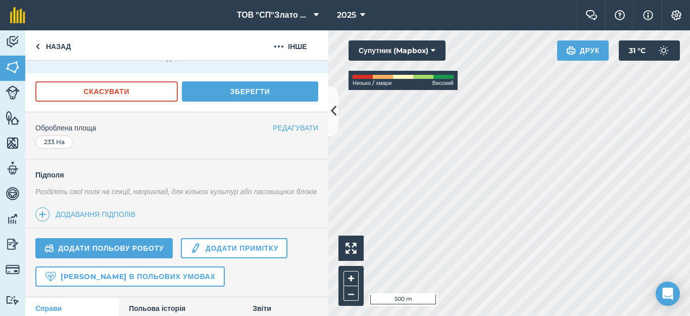
scroll to position [269, 0]
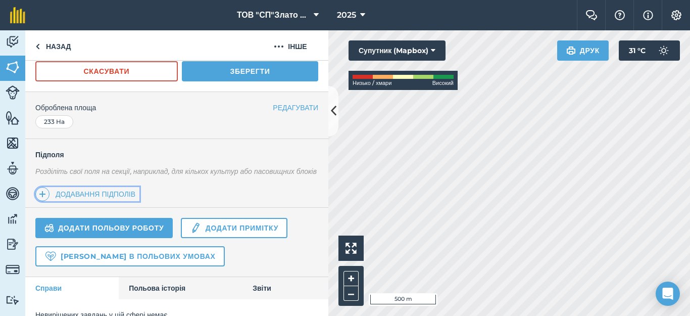
click at [123, 201] on link "Додавання підполів" at bounding box center [87, 194] width 104 height 14
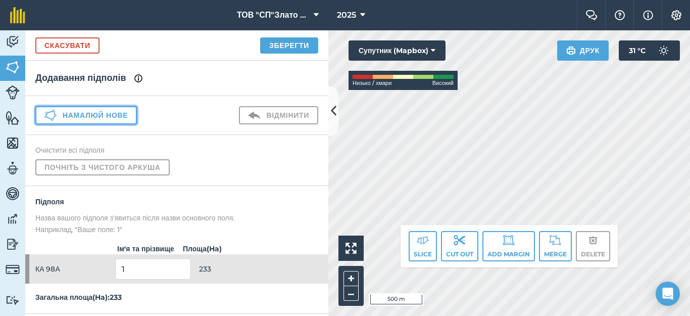
click at [109, 113] on button "Намалюй нове" at bounding box center [85, 115] width 101 height 18
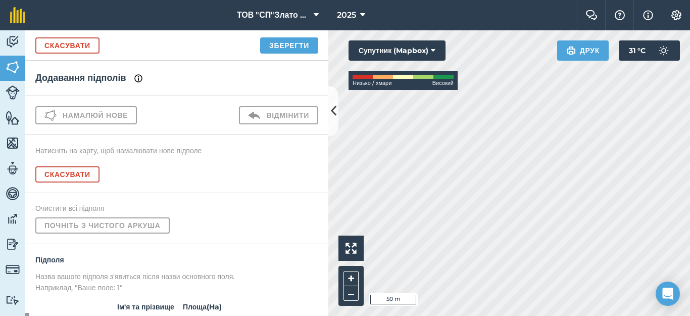
click at [322, 141] on div "Діяльність [PERSON_NAME] Особливості Карти Команда Транспортні засоби Дані Звіт…" at bounding box center [345, 172] width 690 height 285
click at [316, 250] on div "Діяльність [PERSON_NAME] Особливості Карти Команда Транспортні засоби Дані Звіт…" at bounding box center [345, 172] width 690 height 285
click at [579, 315] on html "ТОВ "СП"Злато Таврії" 2025 Фермерський чат Допоможіть! Інформація Налаштування …" at bounding box center [345, 158] width 690 height 316
click at [560, 315] on html "ТОВ "СП"Злато Таврії" 2025 Фермерський чат Допоможіть! Інформація Налаштування …" at bounding box center [345, 158] width 690 height 316
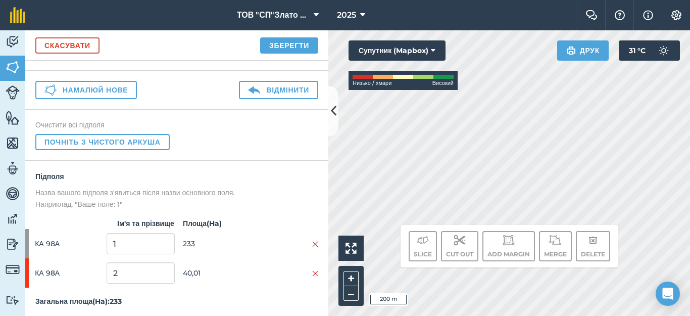
scroll to position [38, 0]
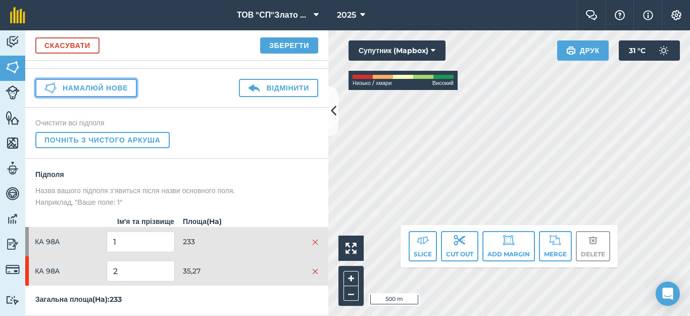
click at [94, 79] on button "Намалюй нове" at bounding box center [85, 88] width 101 height 18
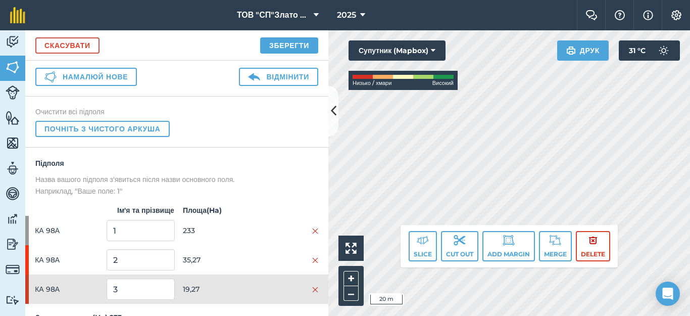
click at [395, 22] on div "ТОВ "СП"Злато Таврії" 2025 Фермерський чат Допоможіть! Інформація Налаштування …" at bounding box center [345, 158] width 690 height 316
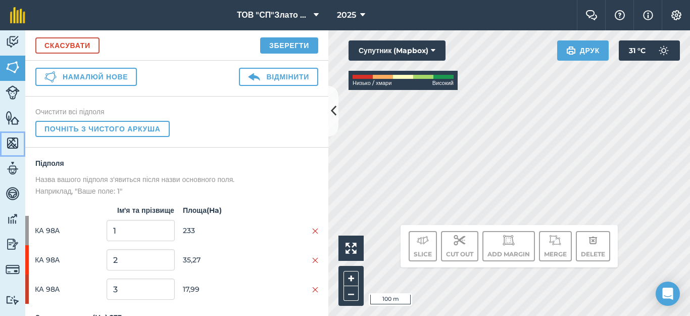
click at [9, 144] on img at bounding box center [13, 142] width 14 height 15
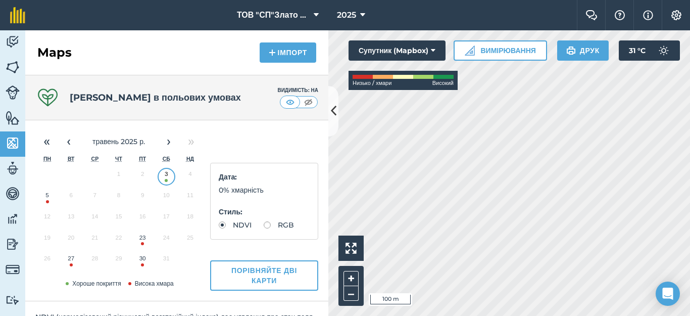
click at [145, 264] on button "30" at bounding box center [143, 260] width 24 height 21
click at [167, 144] on button "›" at bounding box center [169, 141] width 22 height 22
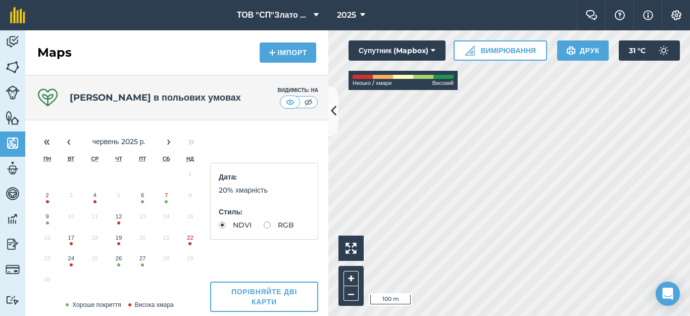
click at [164, 202] on button "7" at bounding box center [167, 197] width 24 height 21
click at [14, 70] on img at bounding box center [13, 67] width 14 height 15
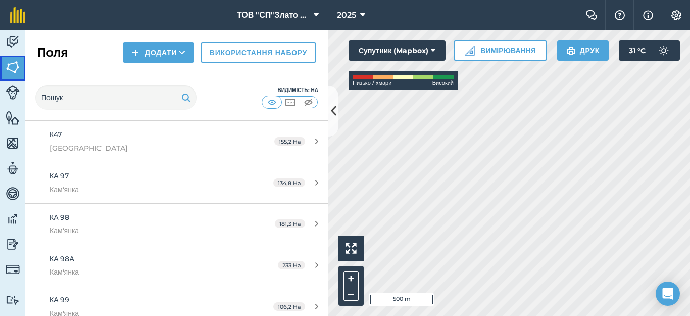
scroll to position [637, 0]
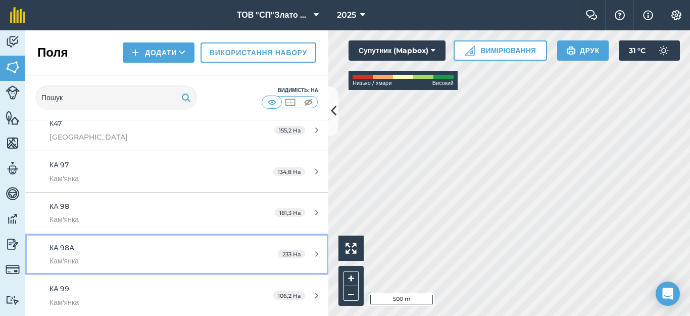
click at [310, 250] on div "233 Ha" at bounding box center [298, 254] width 61 height 8
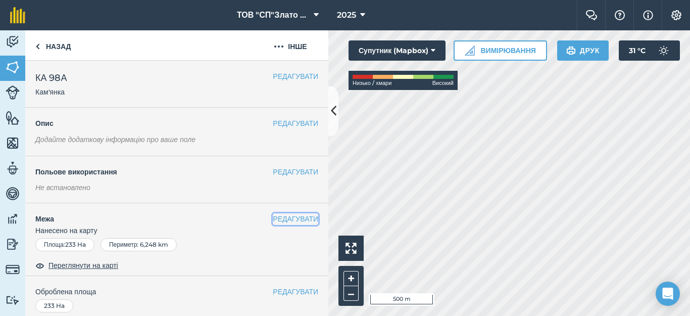
click at [277, 217] on button "РЕДАГУВАТИ" at bounding box center [295, 218] width 45 height 11
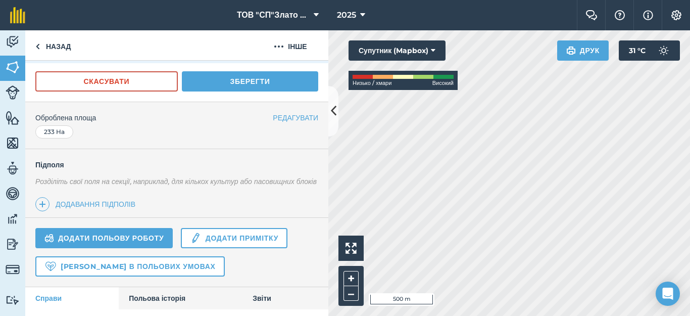
scroll to position [295, 0]
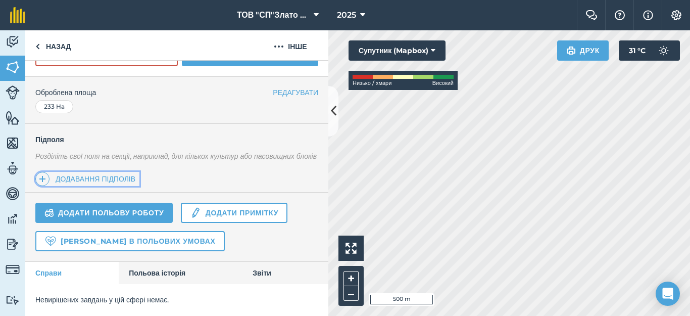
click at [134, 178] on link "Додавання підполів" at bounding box center [87, 179] width 104 height 14
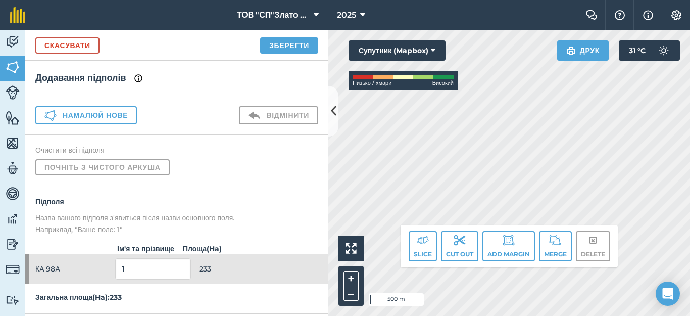
scroll to position [9, 0]
click at [100, 106] on button "Намалюй нове" at bounding box center [85, 115] width 101 height 18
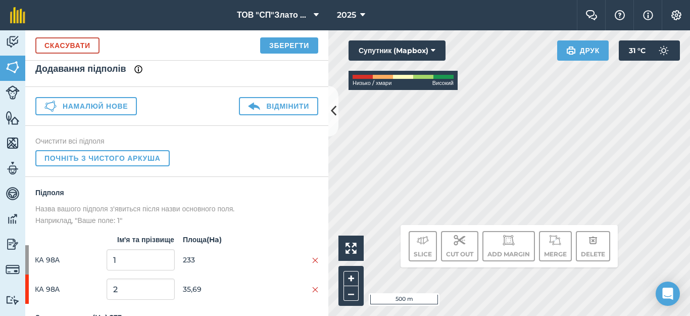
click at [451, 82] on div "Click to start drawing i 500 m + – Супутник (Mapbox) Низько / хмари Високий Дру…" at bounding box center [509, 172] width 362 height 285
click at [114, 106] on button "Намалюй нове" at bounding box center [85, 106] width 101 height 18
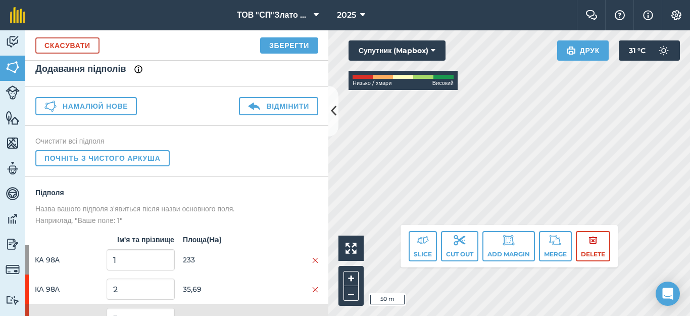
click at [559, 245] on div "Click to start drawing i 50 m + – Супутник (Mapbox) Низько / хмари Високий Друк…" at bounding box center [509, 172] width 362 height 285
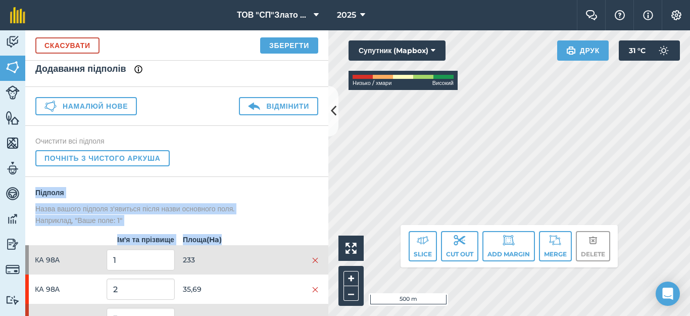
drag, startPoint x: 279, startPoint y: 240, endPoint x: 301, endPoint y: 147, distance: 95.5
click at [301, 147] on div "Додавання підполів Намалюй нове Відмінити Очистити всі підполя Почніть з чистог…" at bounding box center [176, 188] width 303 height 255
click at [287, 218] on p "Наприклад, "Ваше поле: 1"" at bounding box center [176, 220] width 283 height 11
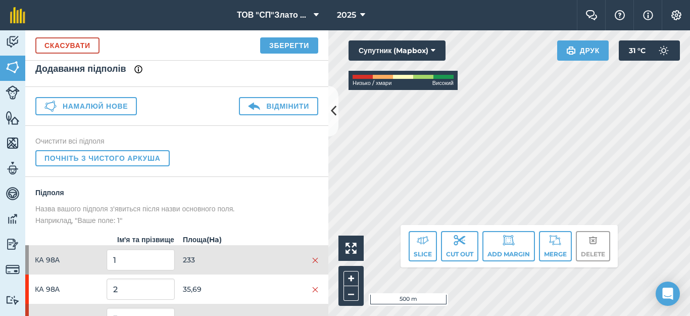
scroll to position [68, 0]
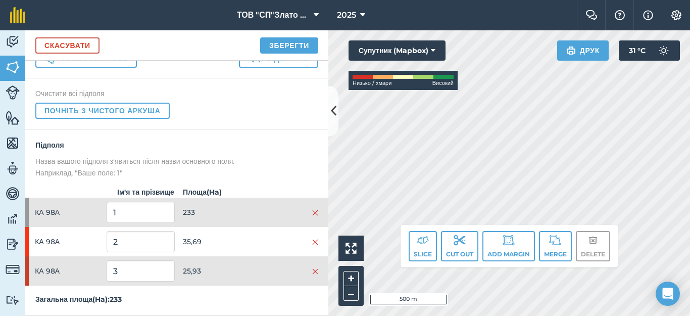
click at [503, 252] on div "Click to start drawing i 500 m + – Супутник (Mapbox) Низько / хмари Високий Дру…" at bounding box center [509, 172] width 362 height 285
click at [312, 212] on img at bounding box center [315, 213] width 6 height 8
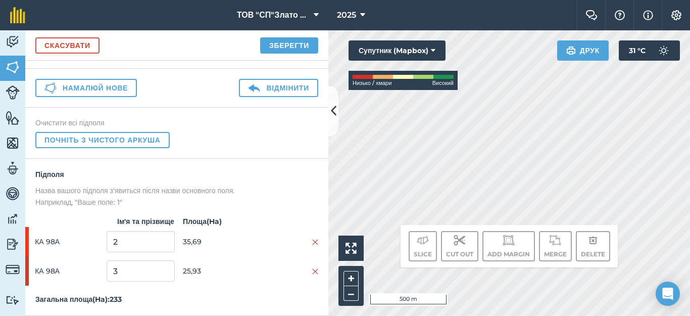
scroll to position [38, 0]
click at [272, 40] on button "Зберегти" at bounding box center [289, 45] width 58 height 16
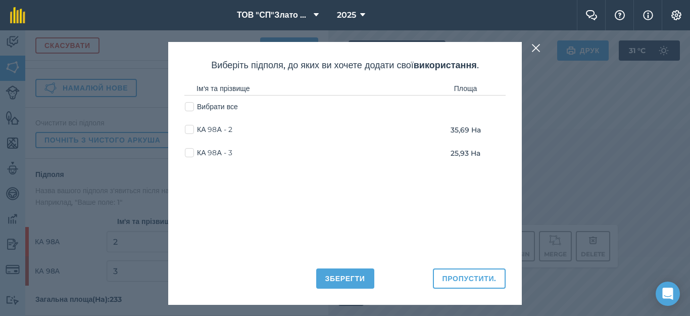
click at [187, 128] on label "КА 98А - 2" at bounding box center [208, 129] width 47 height 11
click at [187, 128] on input "КА 98А - 2" at bounding box center [188, 127] width 7 height 7
checkbox input "true"
click at [186, 152] on label "КА 98А - 3" at bounding box center [208, 152] width 47 height 11
click at [186, 152] on input "КА 98А - 3" at bounding box center [188, 150] width 7 height 7
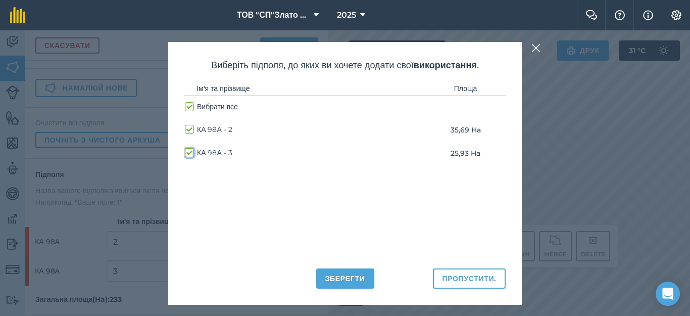
checkbox input "true"
click at [354, 276] on button "Зберегти" at bounding box center [345, 278] width 58 height 20
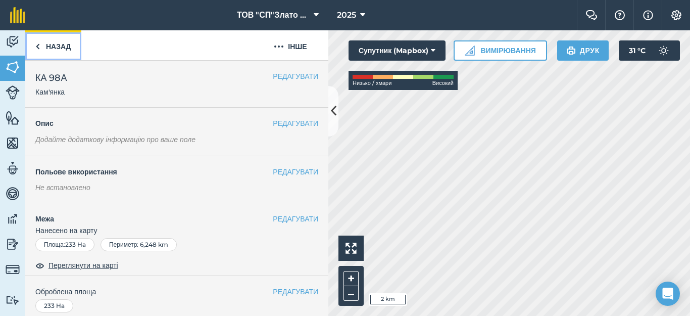
click at [34, 51] on link "Назад" at bounding box center [53, 45] width 56 height 30
click at [39, 47] on img at bounding box center [37, 46] width 5 height 12
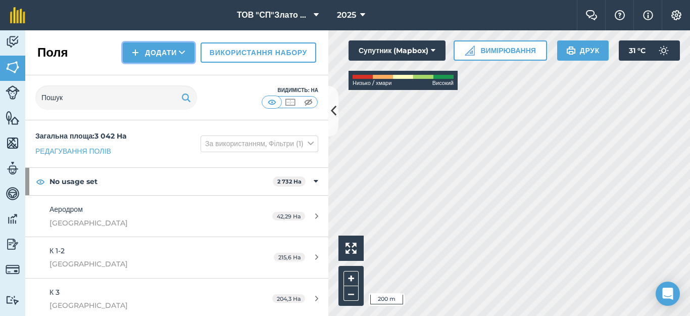
click at [158, 46] on button "Додати" at bounding box center [159, 52] width 72 height 20
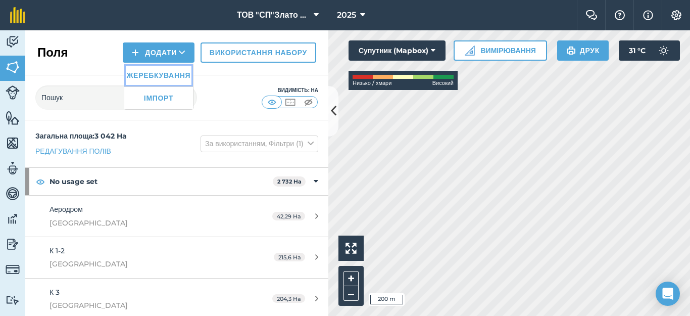
click at [155, 78] on link "Жеребкування" at bounding box center [158, 75] width 69 height 22
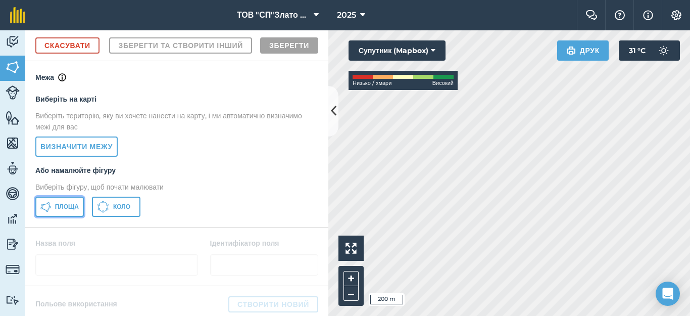
drag, startPoint x: 64, startPoint y: 233, endPoint x: 260, endPoint y: 268, distance: 198.9
click at [64, 211] on span "Площа" at bounding box center [67, 206] width 24 height 8
click at [400, 48] on div "Click to start drawing i 50 m + – Супутник (Mapbox) Низько / хмари Високий Друк…" at bounding box center [509, 172] width 362 height 285
click at [689, 315] on html "ТОВ "СП"Злато Таврії" 2025 Фермерський чат Допоможіть! Інформація Налаштування …" at bounding box center [345, 158] width 690 height 316
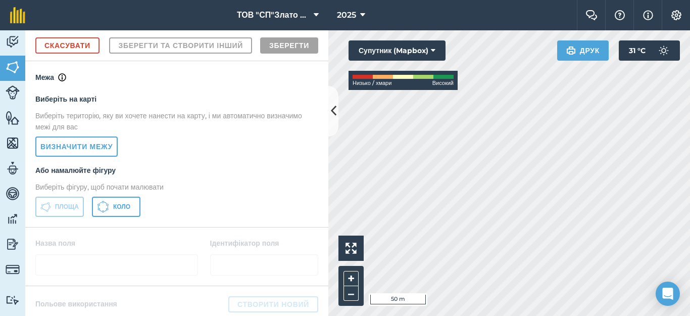
click at [689, 315] on html "ТОВ "СП"Злато Таврії" 2025 Фермерський чат Допоможіть! Інформація Налаштування …" at bounding box center [345, 158] width 690 height 316
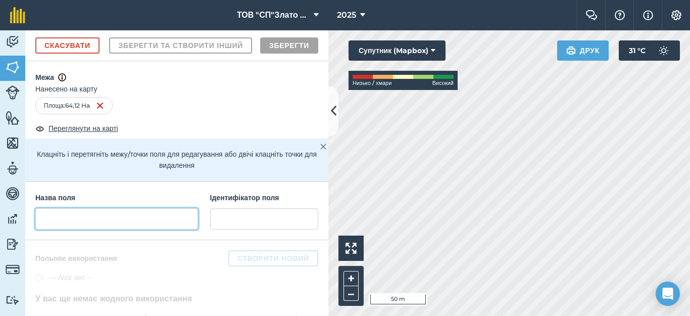
click at [69, 229] on input "text" at bounding box center [116, 218] width 163 height 21
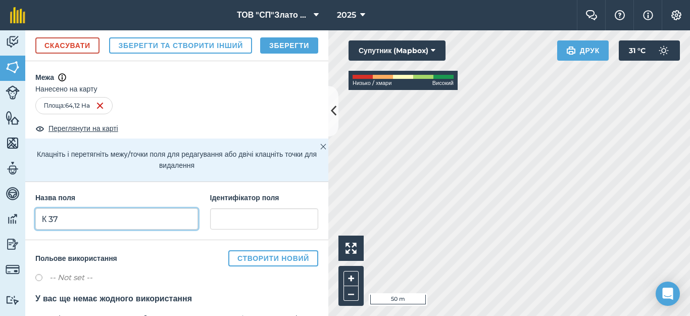
type input "К 37"
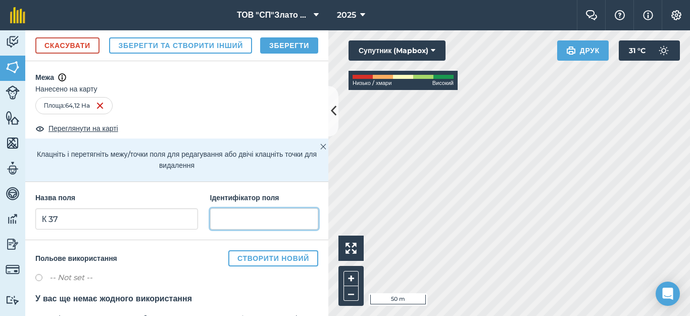
click at [215, 229] on input "text" at bounding box center [264, 218] width 108 height 21
type input "[GEOGRAPHIC_DATA]"
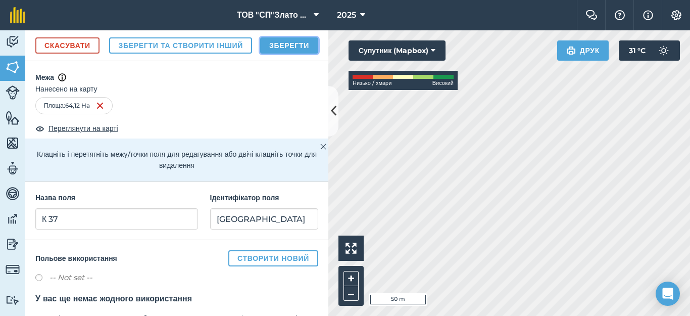
click at [291, 54] on button "Зберегти" at bounding box center [289, 45] width 58 height 16
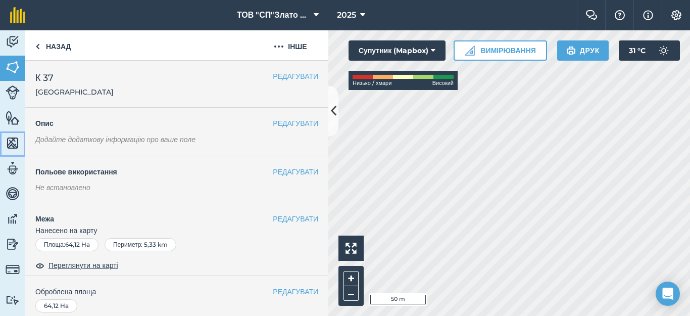
click at [10, 140] on img at bounding box center [13, 142] width 14 height 15
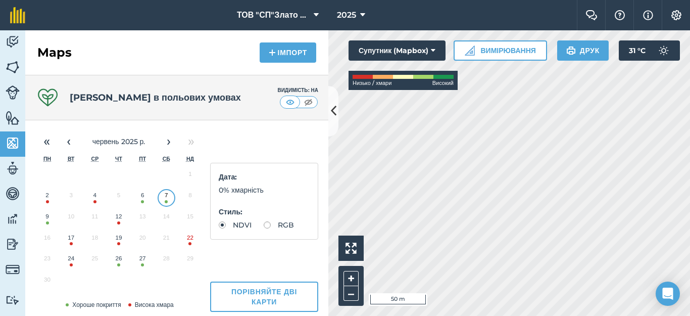
click at [167, 201] on button "7" at bounding box center [167, 197] width 24 height 21
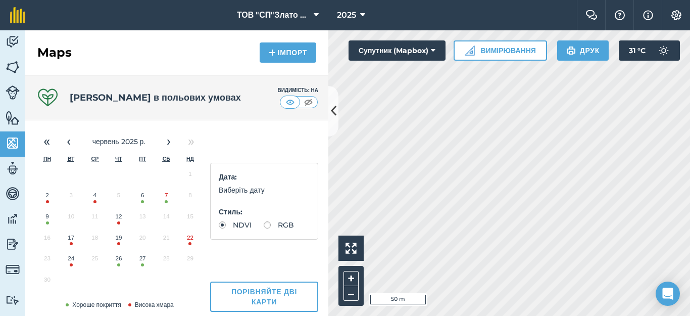
click at [167, 201] on button "7" at bounding box center [167, 197] width 24 height 21
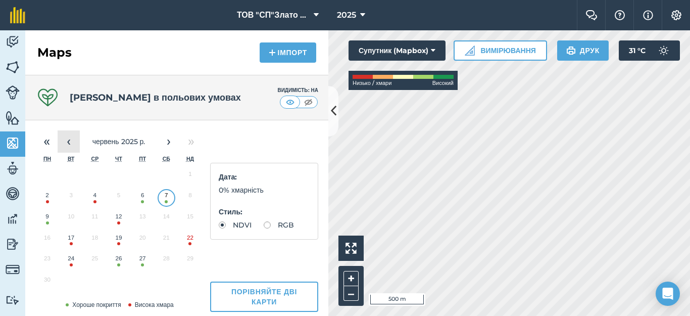
click at [75, 139] on button "‹" at bounding box center [69, 141] width 22 height 22
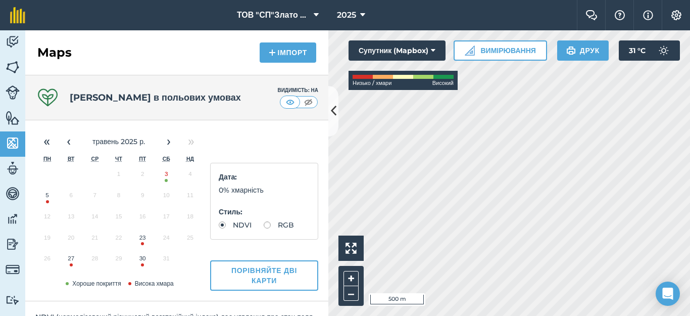
click at [165, 178] on button "3" at bounding box center [167, 176] width 24 height 21
click at [11, 68] on img at bounding box center [13, 67] width 14 height 15
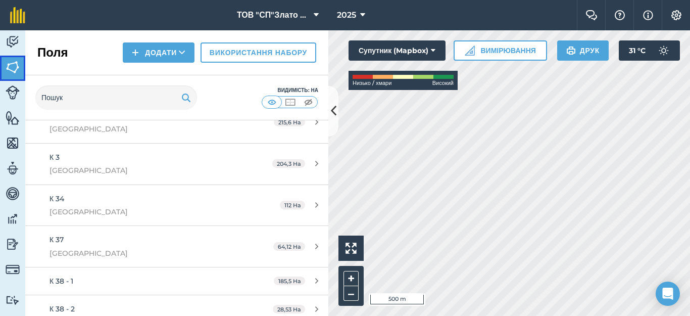
scroll to position [202, 0]
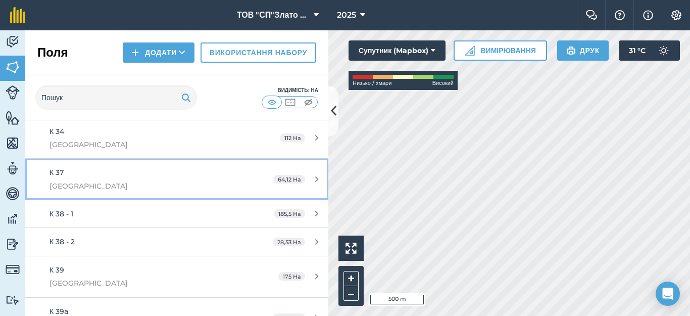
click at [315, 178] on icon at bounding box center [316, 179] width 3 height 8
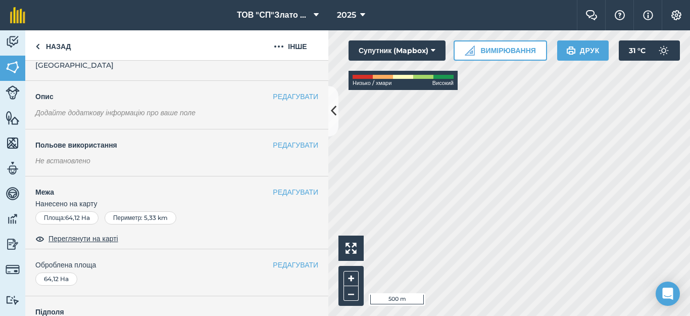
scroll to position [67, 0]
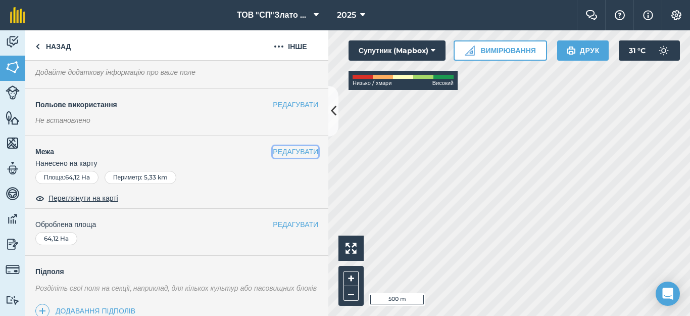
click at [298, 154] on button "РЕДАГУВАТИ" at bounding box center [295, 151] width 45 height 11
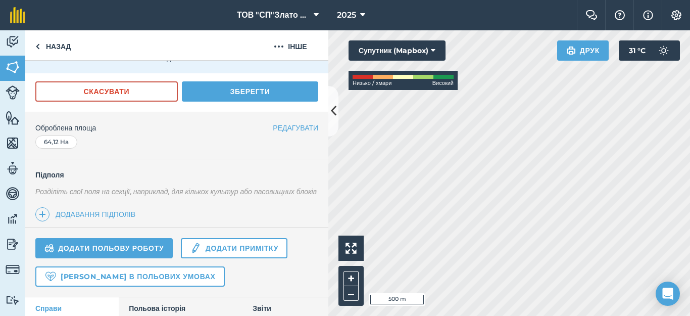
scroll to position [269, 0]
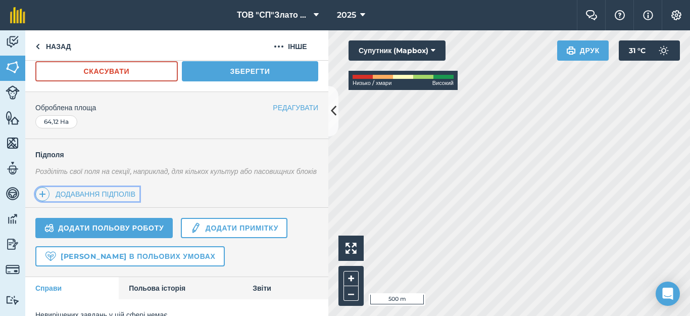
click at [132, 201] on link "Додавання підполів" at bounding box center [87, 194] width 104 height 14
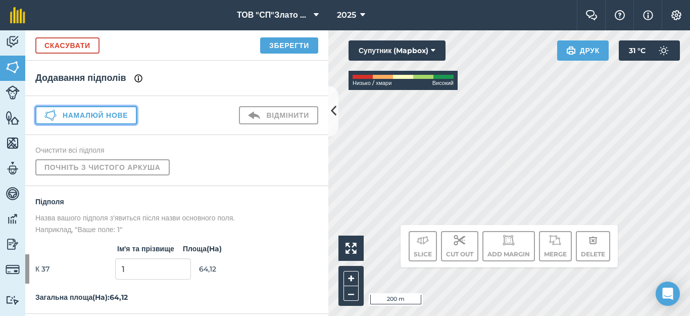
click at [94, 113] on button "Намалюй нове" at bounding box center [85, 115] width 101 height 18
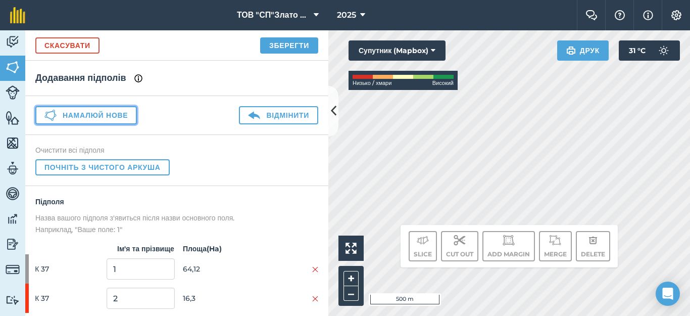
click at [121, 114] on button "Намалюй нове" at bounding box center [85, 115] width 101 height 18
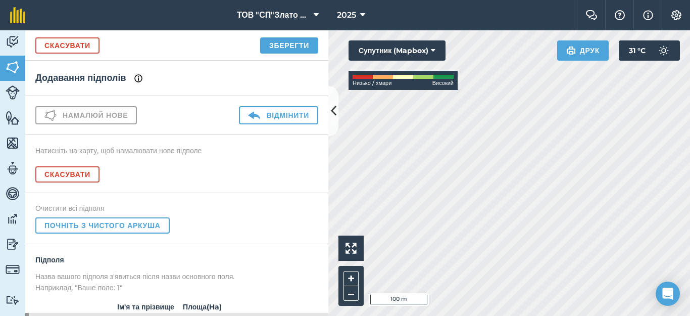
click at [434, 49] on div "Click to start drawing i 100 m + – Супутник (Mapbox) Низько / хмари Високий Дру…" at bounding box center [509, 172] width 362 height 285
click at [402, 0] on html "ТОВ "СП"Злато Таврії" 2025 Фермерський чат Допоможіть! Інформація Налаштування …" at bounding box center [345, 158] width 690 height 316
click at [608, 315] on html "ТОВ "СП"Злато Таврії" 2025 Фермерський чат Допоможіть! Інформація Налаштування …" at bounding box center [345, 158] width 690 height 316
click at [599, 315] on html "ТОВ "СП"Злато Таврії" 2025 Фермерський чат Допоможіть! Інформація Налаштування …" at bounding box center [345, 158] width 690 height 316
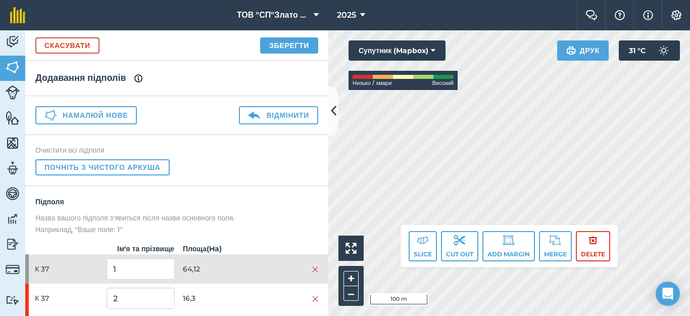
click at [397, 1] on div "ТОВ "СП"Злато Таврії" 2025 Фермерський чат Допоможіть! Інформація Налаштування …" at bounding box center [345, 158] width 690 height 316
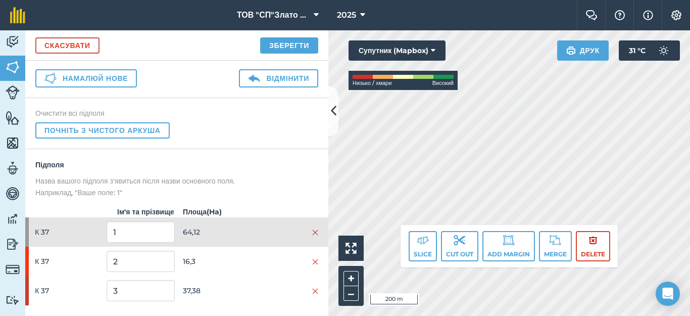
scroll to position [49, 0]
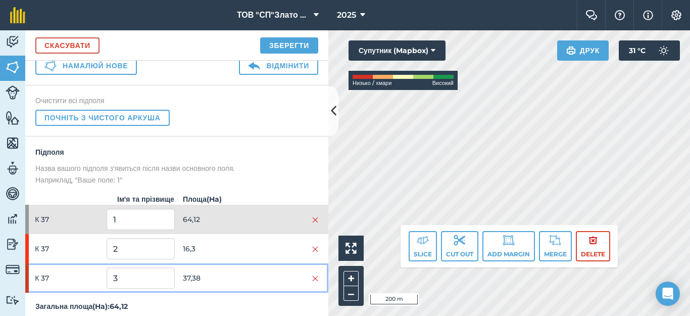
click at [227, 287] on span "37,38" at bounding box center [217, 277] width 68 height 19
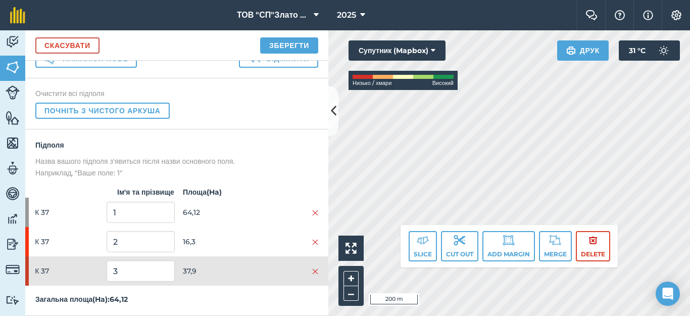
scroll to position [68, 0]
click at [312, 212] on img at bounding box center [315, 213] width 6 height 8
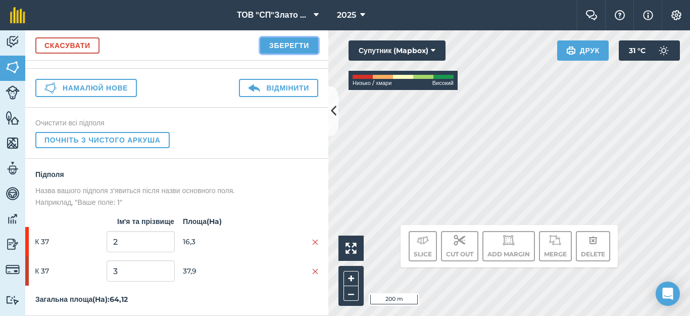
click at [284, 44] on button "Зберегти" at bounding box center [289, 45] width 58 height 16
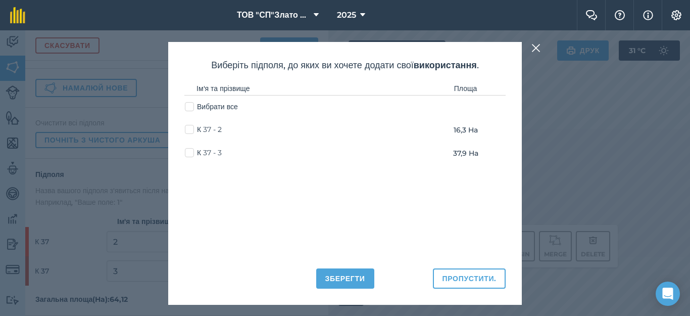
click at [190, 130] on label "К 37 - 2" at bounding box center [203, 129] width 37 height 11
click at [190, 130] on input "К 37 - 2" at bounding box center [188, 127] width 7 height 7
checkbox input "true"
click at [192, 151] on label "К 37 - 3" at bounding box center [203, 152] width 37 height 11
click at [191, 151] on input "К 37 - 3" at bounding box center [188, 150] width 7 height 7
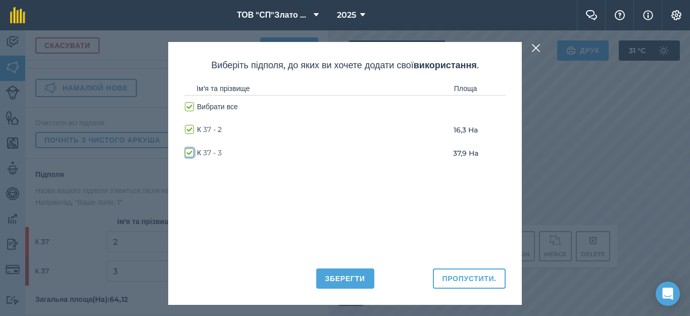
checkbox input "true"
click at [326, 280] on button "Зберегти" at bounding box center [345, 278] width 58 height 20
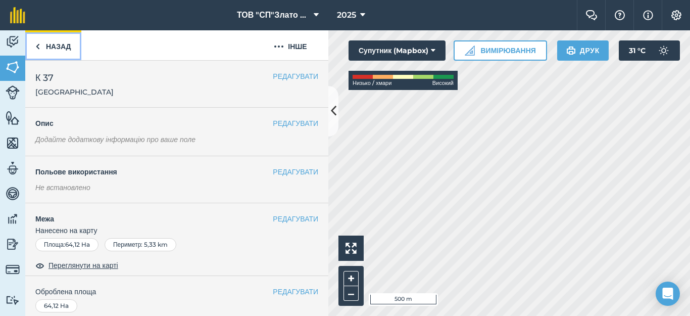
click at [36, 44] on img at bounding box center [37, 46] width 5 height 12
click at [63, 49] on link "Назад" at bounding box center [53, 45] width 56 height 30
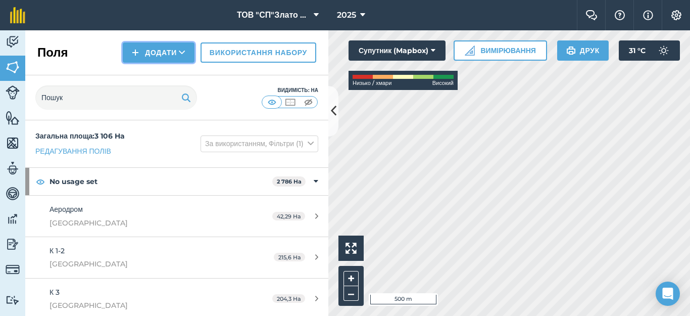
click at [161, 49] on button "Додати" at bounding box center [159, 52] width 72 height 20
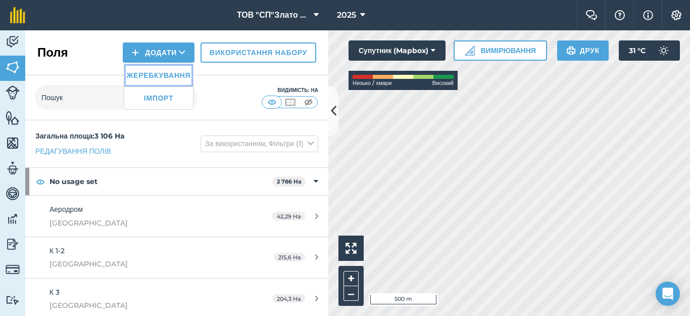
click at [156, 75] on link "Жеребкування" at bounding box center [158, 75] width 69 height 22
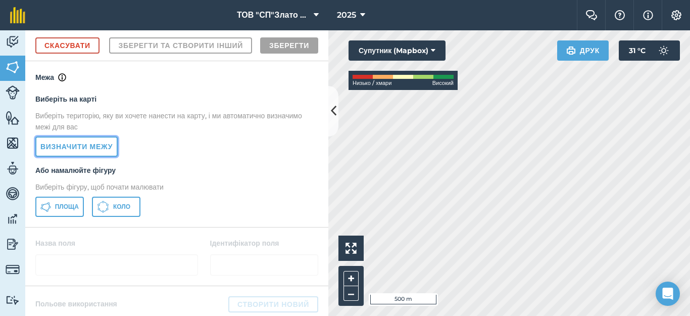
click at [72, 157] on link "Визначити межу" at bounding box center [76, 146] width 82 height 20
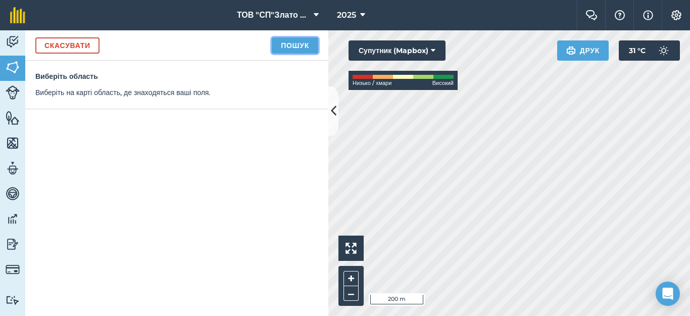
click at [303, 43] on button "Пошук" at bounding box center [295, 45] width 46 height 16
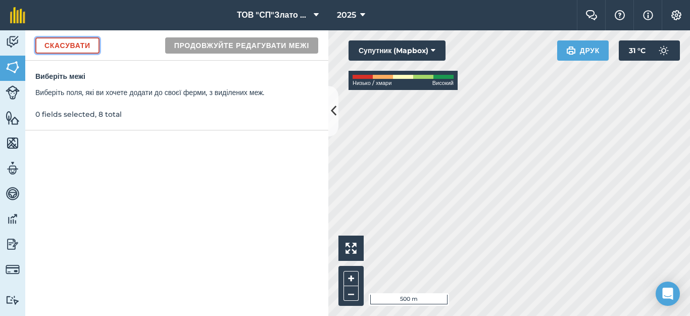
click at [70, 45] on link "Скасувати" at bounding box center [67, 45] width 64 height 16
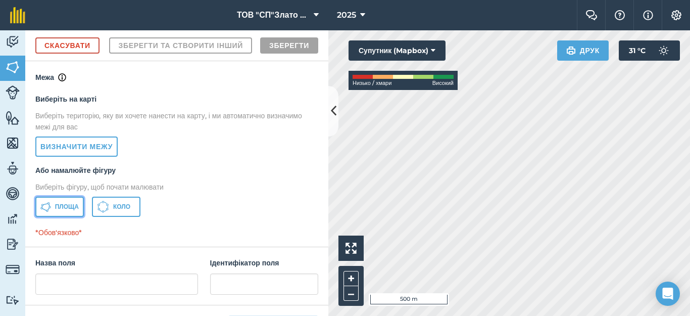
drag, startPoint x: 72, startPoint y: 231, endPoint x: 313, endPoint y: 260, distance: 242.6
click at [72, 211] on span "Площа" at bounding box center [67, 206] width 24 height 8
click at [433, 74] on div "Низько / [PERSON_NAME]" at bounding box center [402, 80] width 109 height 19
click at [625, 315] on html "ТОВ "СП"Злато Таврії" 2025 Фермерський чат Допоможіть! Інформація Налаштування …" at bounding box center [345, 158] width 690 height 316
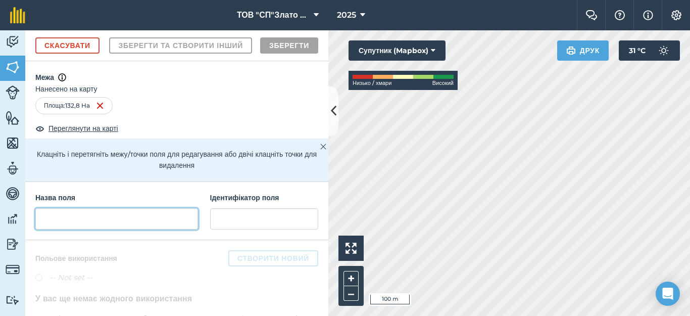
click at [58, 229] on input "text" at bounding box center [116, 218] width 163 height 21
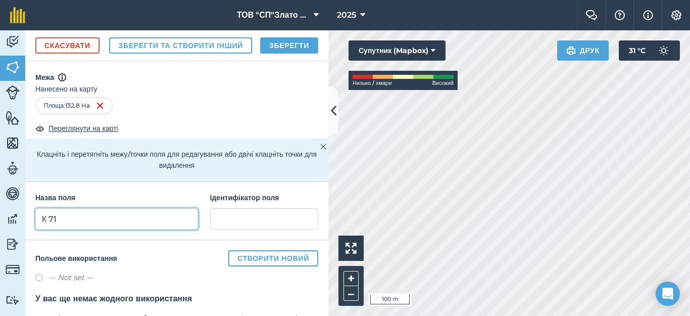
type input "К 71"
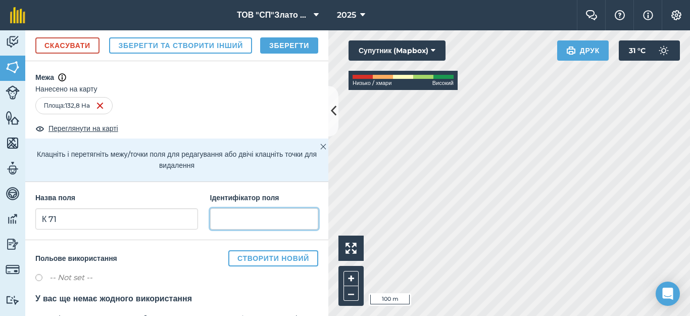
click at [221, 229] on input "text" at bounding box center [264, 218] width 108 height 21
type input "[GEOGRAPHIC_DATA]"
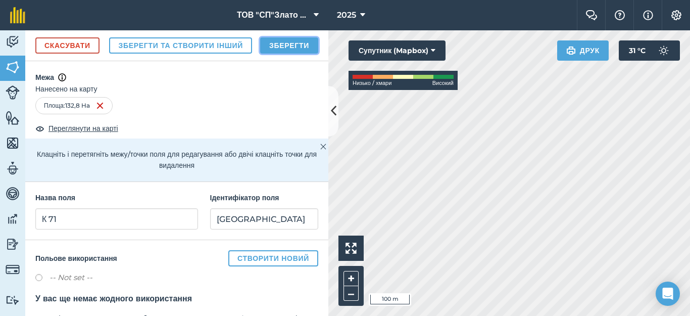
click at [287, 54] on button "Зберегти" at bounding box center [289, 45] width 58 height 16
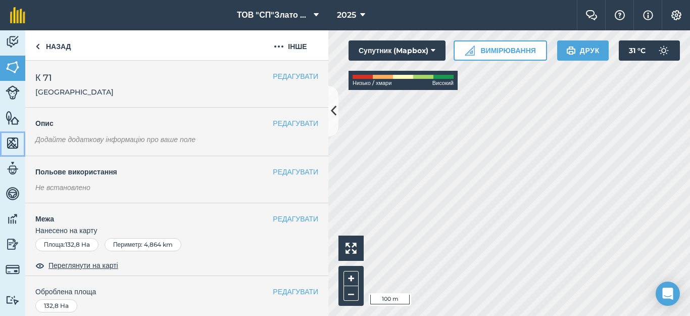
click at [11, 139] on img at bounding box center [13, 142] width 14 height 15
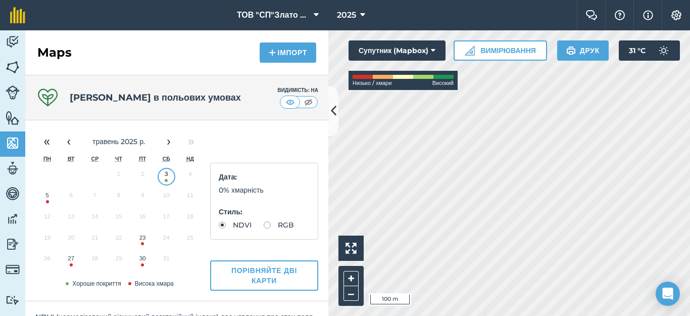
click at [165, 176] on button "3" at bounding box center [167, 176] width 24 height 21
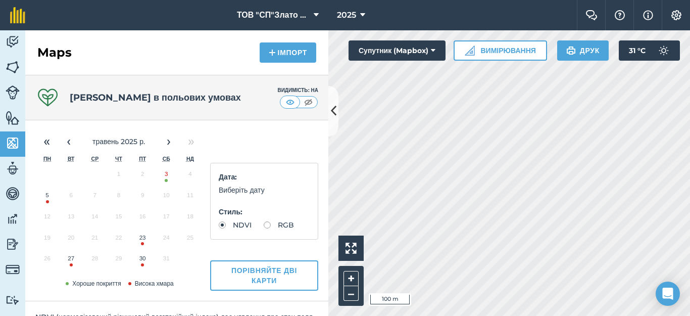
click at [165, 176] on button "3" at bounding box center [167, 176] width 24 height 21
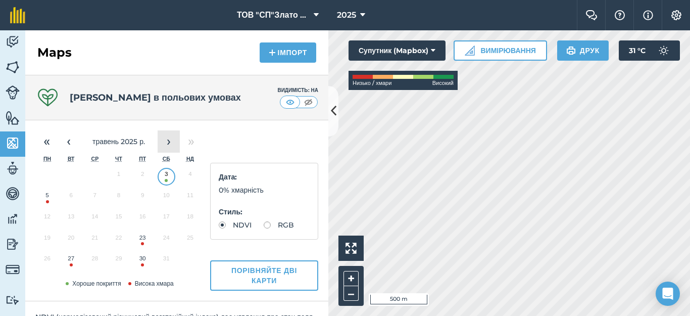
click at [171, 143] on button "›" at bounding box center [169, 141] width 22 height 22
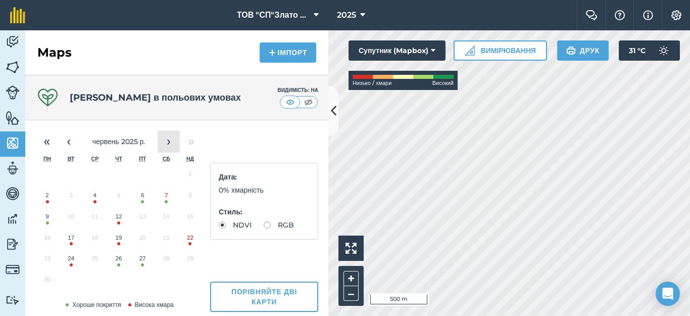
click at [171, 143] on button "›" at bounding box center [169, 141] width 22 height 22
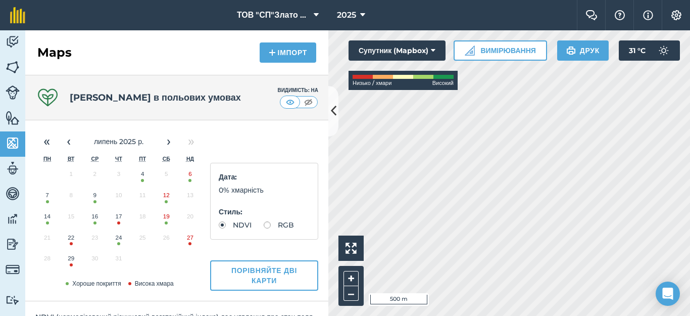
click at [93, 220] on button "16" at bounding box center [95, 218] width 24 height 21
click at [96, 198] on button "9" at bounding box center [95, 197] width 24 height 21
click at [143, 178] on button "4" at bounding box center [143, 176] width 24 height 21
click at [70, 143] on button "‹" at bounding box center [69, 141] width 22 height 22
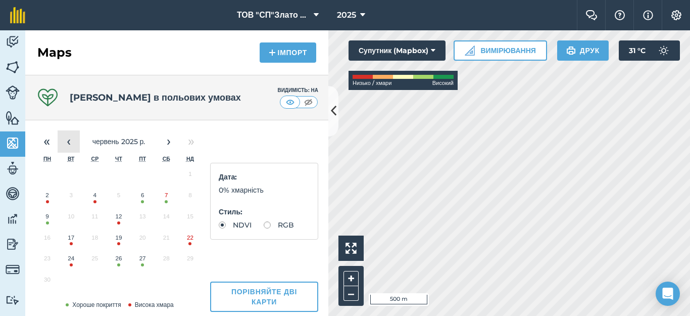
click at [70, 143] on button "‹" at bounding box center [69, 141] width 22 height 22
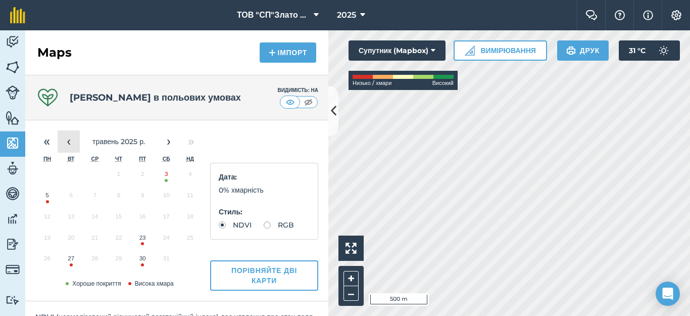
click at [70, 143] on button "‹" at bounding box center [69, 141] width 22 height 22
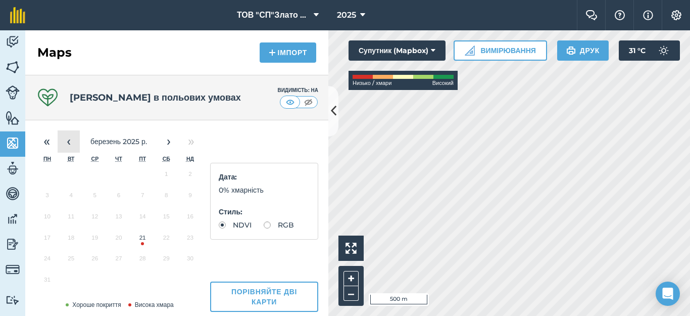
click at [70, 143] on button "‹" at bounding box center [69, 141] width 22 height 22
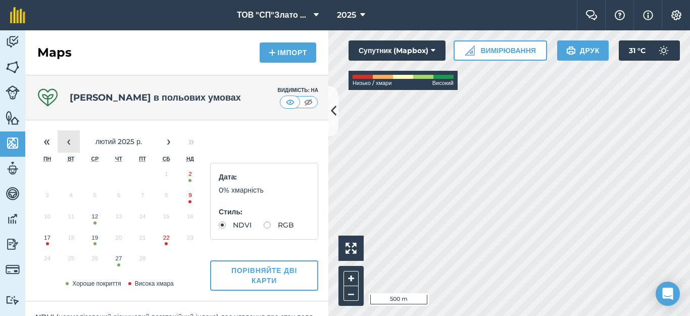
click at [70, 143] on button "‹" at bounding box center [69, 141] width 22 height 22
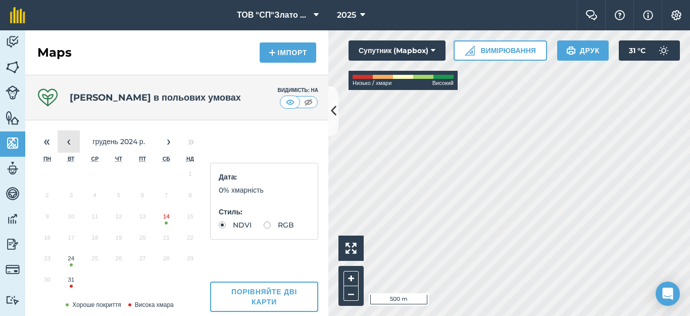
click at [70, 143] on button "‹" at bounding box center [69, 141] width 22 height 22
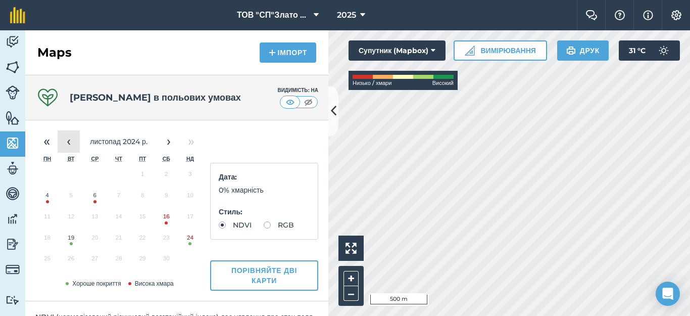
click at [70, 143] on button "‹" at bounding box center [69, 141] width 22 height 22
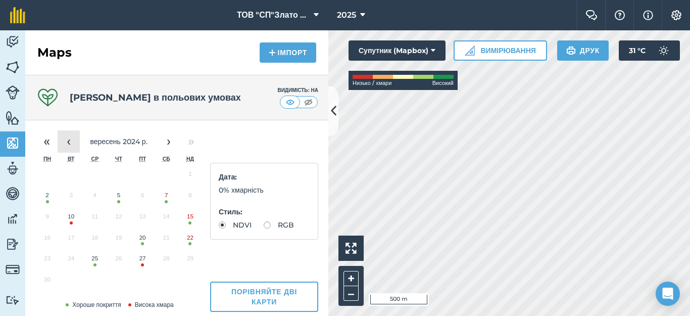
click at [70, 143] on button "‹" at bounding box center [69, 141] width 22 height 22
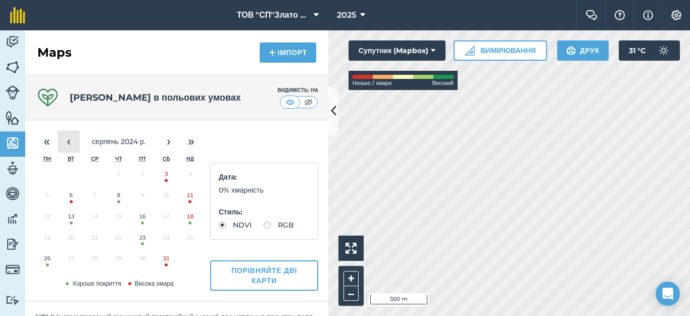
click at [70, 143] on button "‹" at bounding box center [69, 141] width 22 height 22
click at [165, 139] on button "›" at bounding box center [169, 141] width 22 height 22
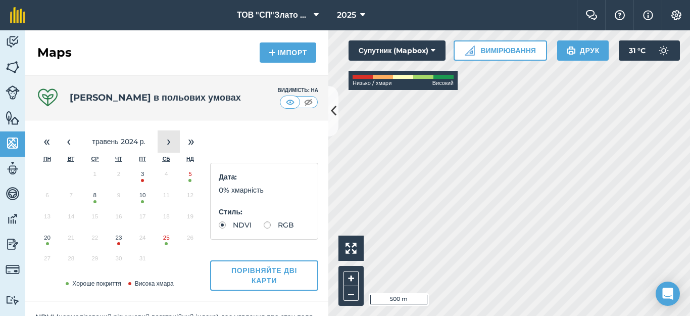
click at [165, 139] on button "›" at bounding box center [169, 141] width 22 height 22
click at [187, 196] on button "9" at bounding box center [190, 197] width 24 height 21
click at [163, 240] on button "22" at bounding box center [167, 239] width 24 height 21
click at [168, 142] on button "›" at bounding box center [169, 141] width 22 height 22
click at [97, 217] on button "17" at bounding box center [95, 218] width 24 height 21
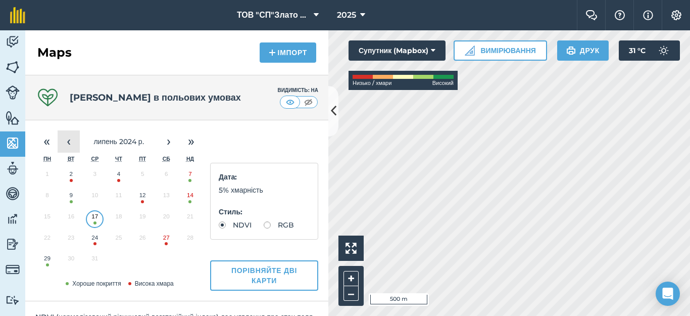
click at [69, 136] on button "‹" at bounding box center [69, 141] width 22 height 22
click at [168, 141] on button "›" at bounding box center [169, 141] width 22 height 22
click at [145, 195] on button "10" at bounding box center [143, 197] width 24 height 21
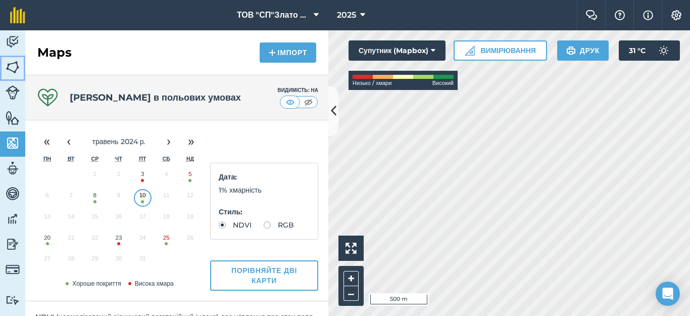
click at [8, 64] on img at bounding box center [13, 67] width 14 height 15
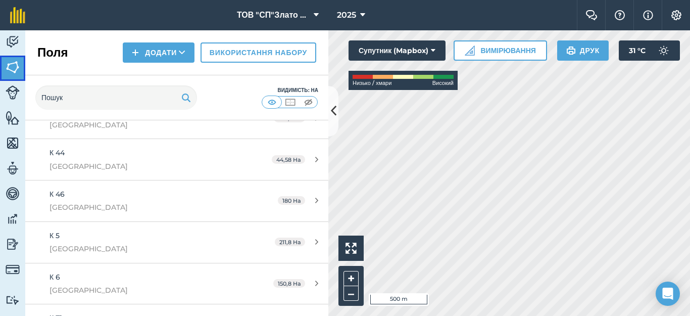
scroll to position [539, 0]
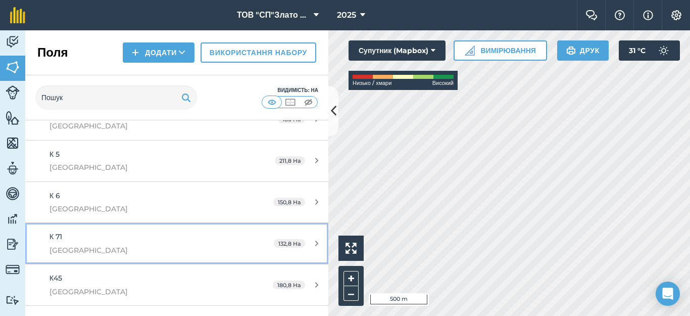
click at [311, 241] on div "132,8 Ha" at bounding box center [296, 243] width 65 height 8
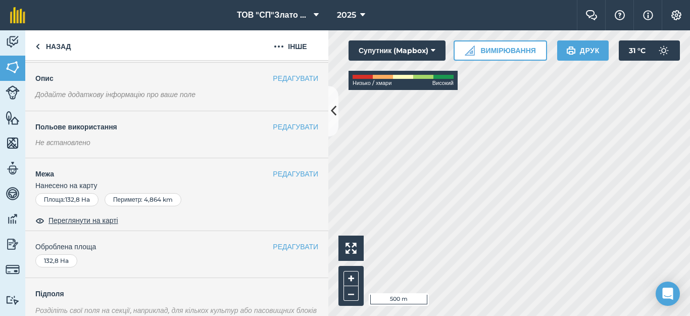
scroll to position [67, 0]
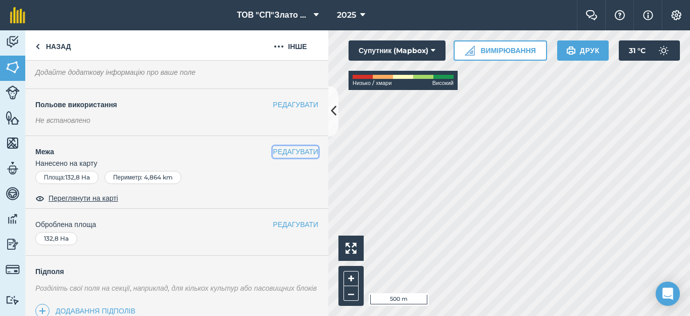
click at [273, 149] on button "РЕДАГУВАТИ" at bounding box center [295, 151] width 45 height 11
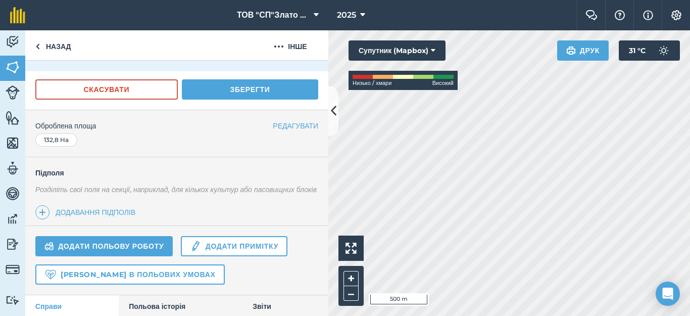
scroll to position [269, 0]
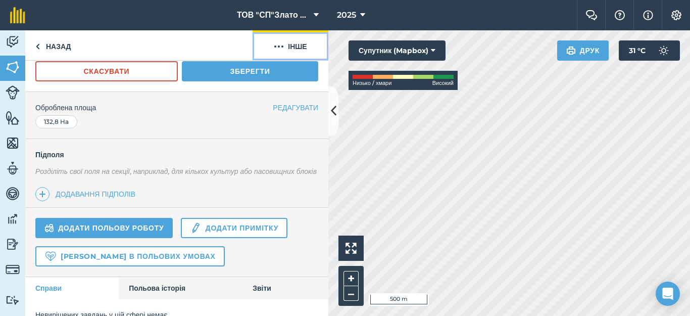
click at [287, 48] on button "Інше" at bounding box center [290, 45] width 76 height 30
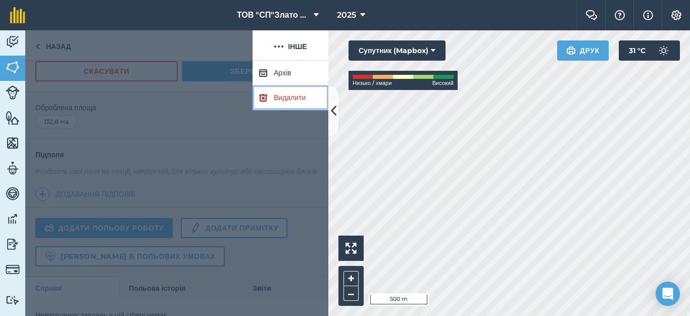
click at [296, 98] on link "Видалити" at bounding box center [290, 97] width 76 height 25
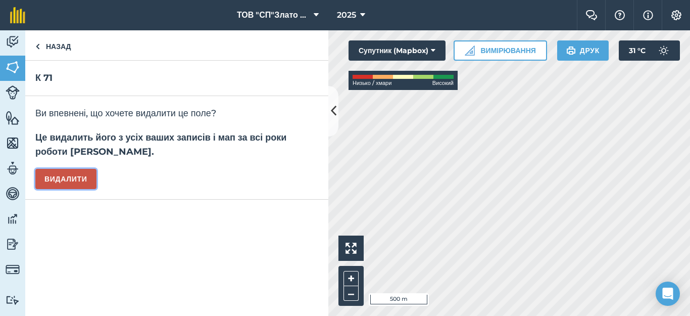
click at [89, 176] on button "Видалити" at bounding box center [65, 179] width 61 height 20
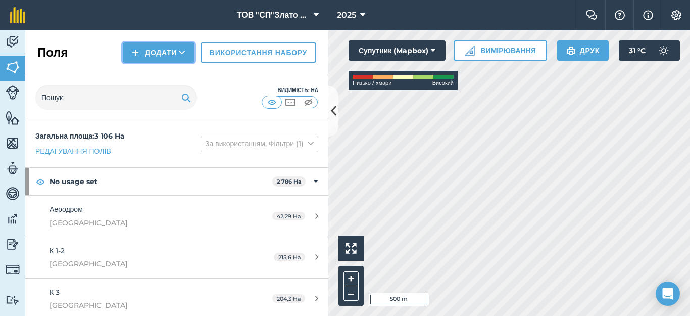
click at [147, 54] on button "Додати" at bounding box center [159, 52] width 72 height 20
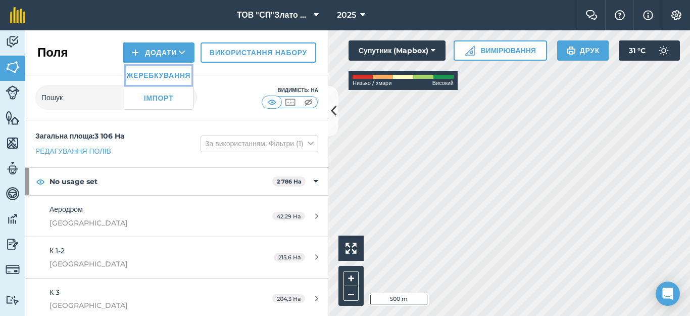
click at [156, 82] on link "Жеребкування" at bounding box center [158, 75] width 69 height 22
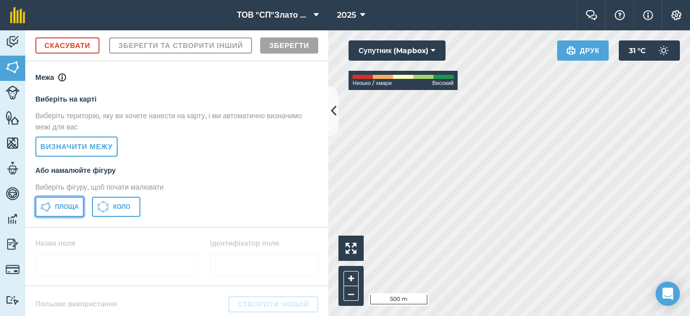
click at [62, 211] on span "Площа" at bounding box center [67, 206] width 24 height 8
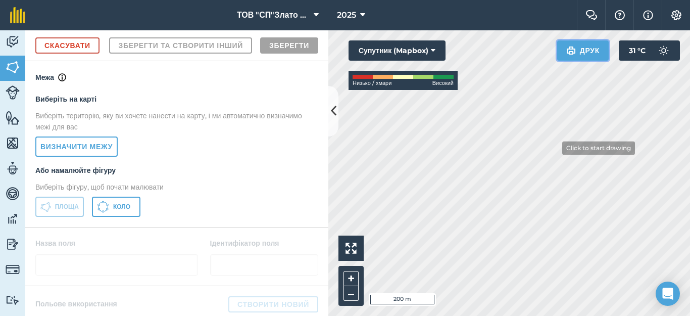
click at [554, 145] on div "Click to start drawing i 200 m + – Супутник (Mapbox) Низько / хмари Високий Дру…" at bounding box center [509, 172] width 362 height 285
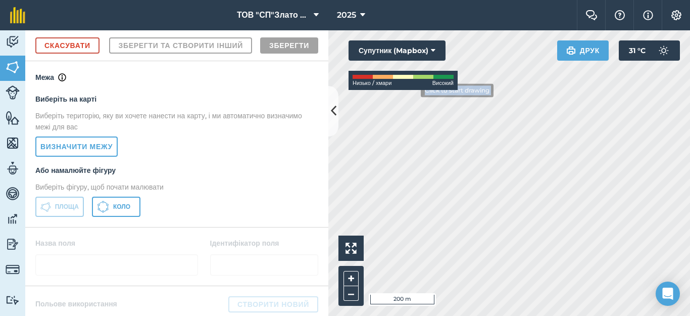
click at [413, 90] on div "Click to start drawing i 200 m + – Супутник (Mapbox) Низько / хмари Високий Дру…" at bounding box center [509, 172] width 362 height 285
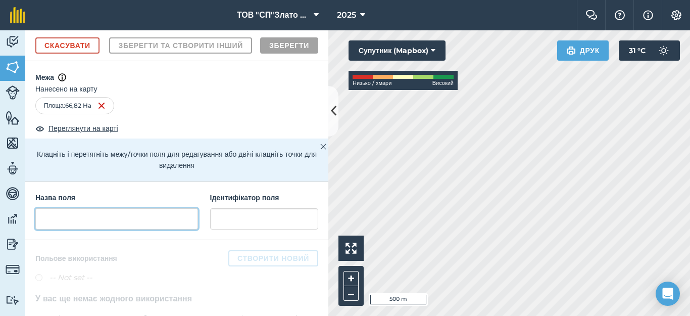
click at [73, 229] on input "text" at bounding box center [116, 218] width 163 height 21
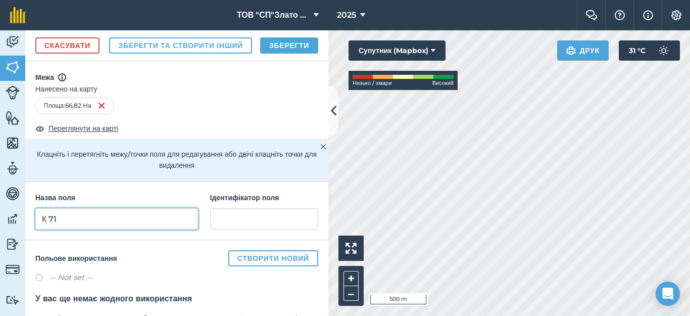
type input "К 71"
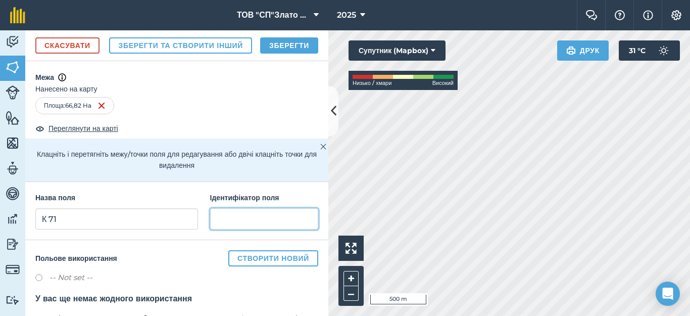
click at [227, 229] on input "text" at bounding box center [264, 218] width 108 height 21
type input "[GEOGRAPHIC_DATA]"
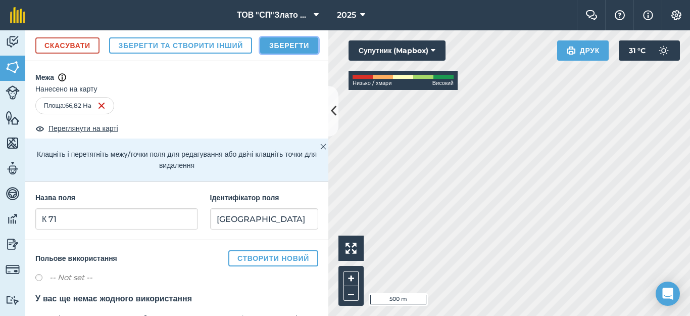
click at [287, 54] on button "Зберегти" at bounding box center [289, 45] width 58 height 16
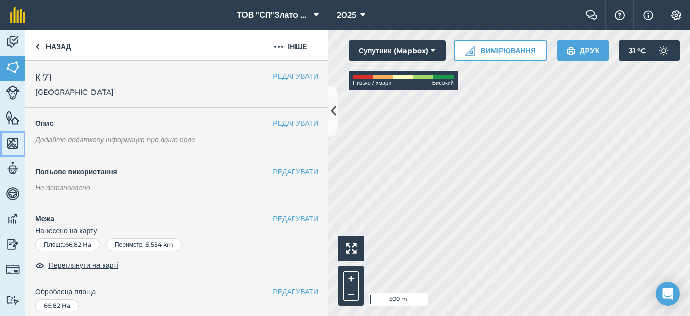
click at [6, 137] on link "Карти" at bounding box center [12, 143] width 25 height 25
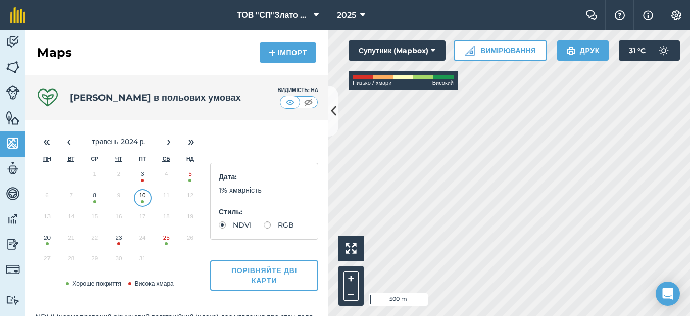
click at [47, 242] on button "20" at bounding box center [47, 239] width 24 height 21
click at [168, 240] on button "25" at bounding box center [167, 239] width 24 height 21
click at [173, 142] on button "›" at bounding box center [169, 141] width 22 height 22
click at [191, 198] on button "9" at bounding box center [190, 197] width 24 height 21
click at [71, 142] on button "‹" at bounding box center [69, 141] width 22 height 22
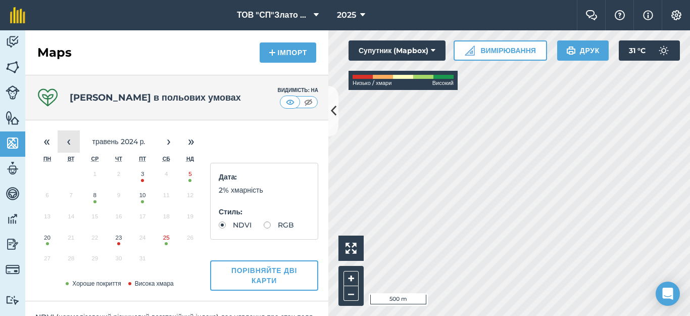
click at [71, 142] on button "‹" at bounding box center [69, 141] width 22 height 22
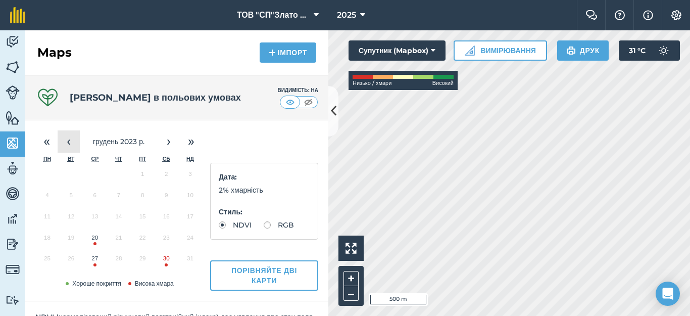
click at [71, 142] on button "‹" at bounding box center [69, 141] width 22 height 22
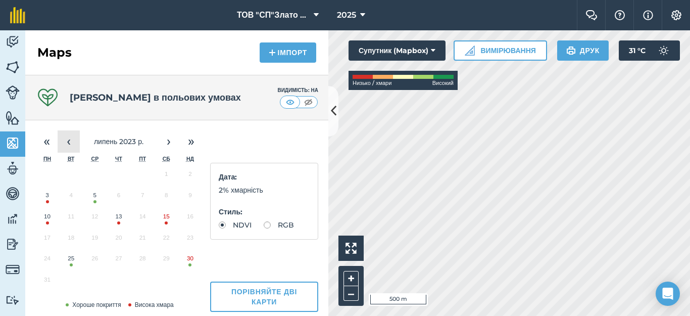
click at [71, 142] on button "‹" at bounding box center [69, 141] width 22 height 22
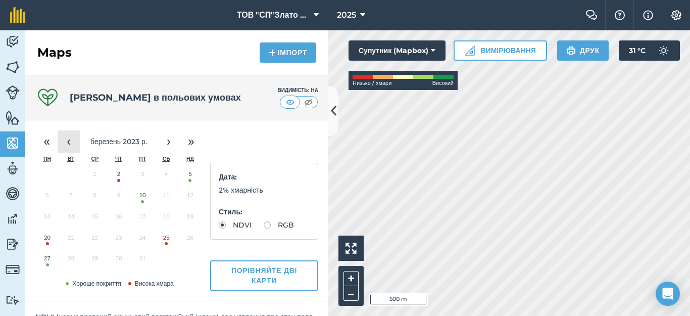
click at [71, 142] on button "‹" at bounding box center [69, 141] width 22 height 22
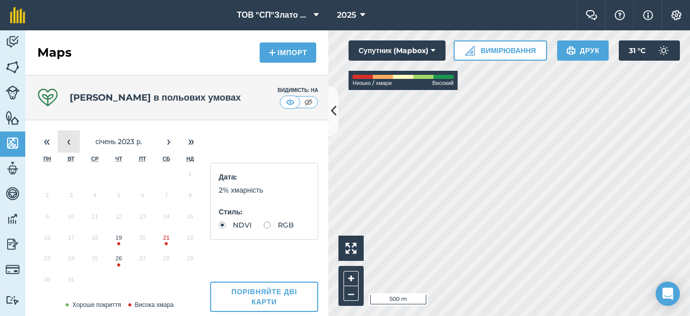
click at [71, 142] on button "‹" at bounding box center [69, 141] width 22 height 22
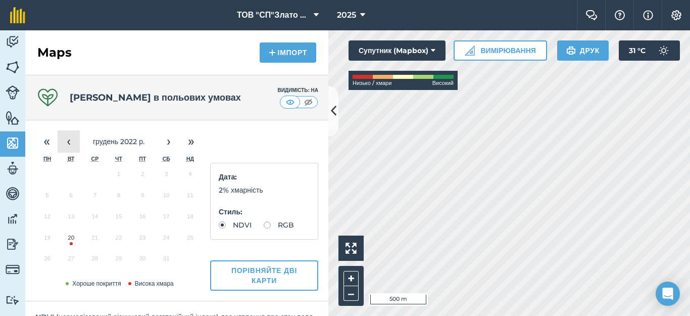
click at [71, 142] on button "‹" at bounding box center [69, 141] width 22 height 22
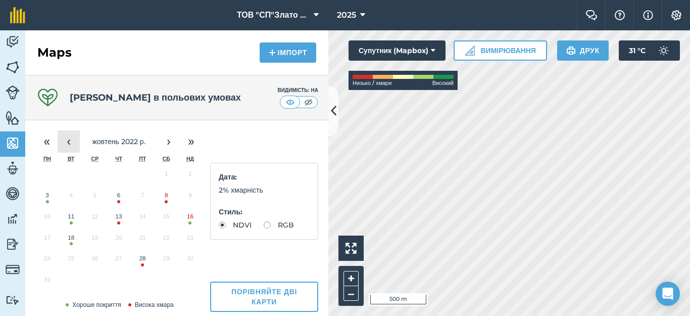
click at [71, 142] on button "‹" at bounding box center [69, 141] width 22 height 22
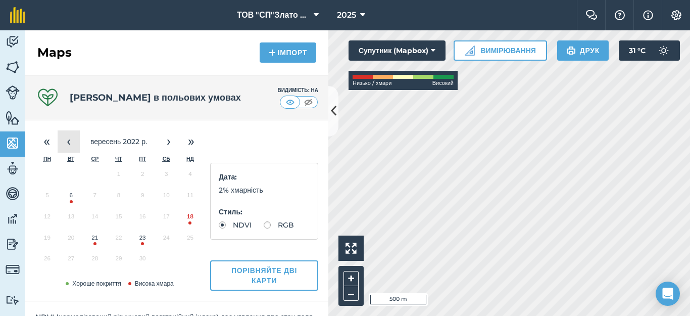
click at [71, 142] on button "‹" at bounding box center [69, 141] width 22 height 22
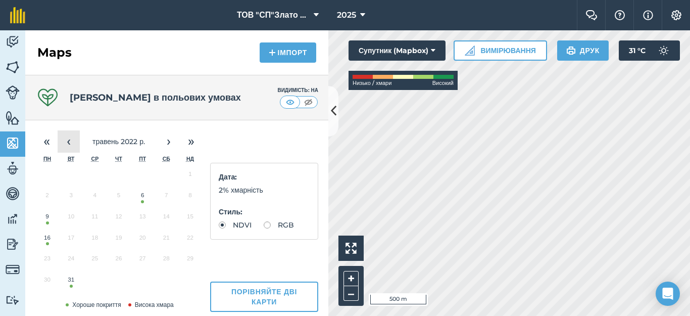
click at [71, 142] on button "‹" at bounding box center [69, 141] width 22 height 22
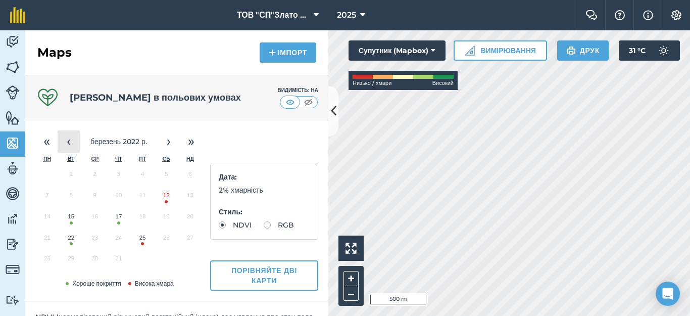
click at [71, 142] on button "‹" at bounding box center [69, 141] width 22 height 22
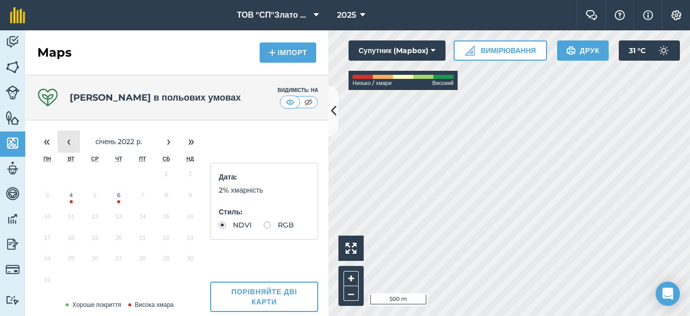
click at [71, 142] on button "‹" at bounding box center [69, 141] width 22 height 22
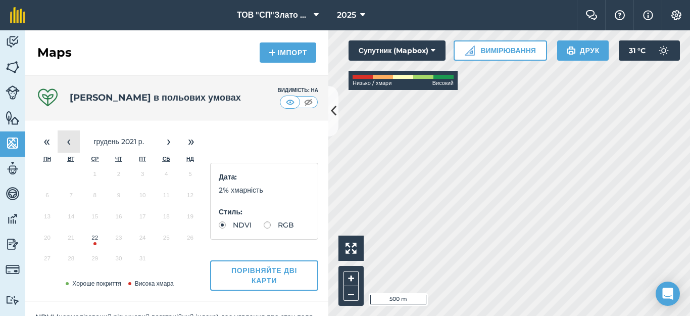
click at [71, 142] on button "‹" at bounding box center [69, 141] width 22 height 22
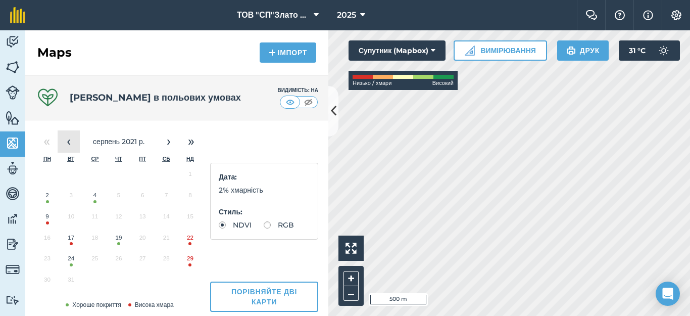
click at [71, 142] on button "‹" at bounding box center [69, 141] width 22 height 22
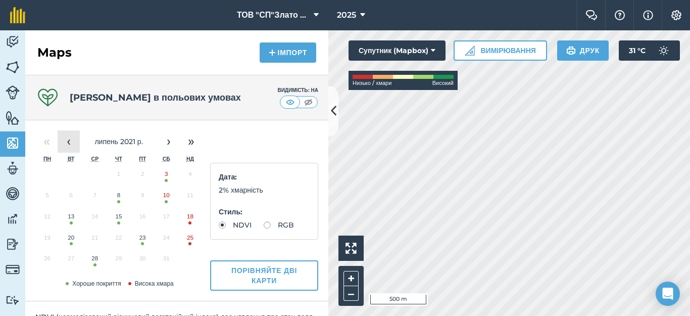
click at [71, 142] on button "‹" at bounding box center [69, 141] width 22 height 22
click at [166, 145] on button "›" at bounding box center [169, 141] width 22 height 22
click at [142, 237] on button "23" at bounding box center [143, 239] width 24 height 21
click at [166, 199] on button "10" at bounding box center [167, 197] width 24 height 21
click at [118, 197] on button "8" at bounding box center [119, 197] width 24 height 21
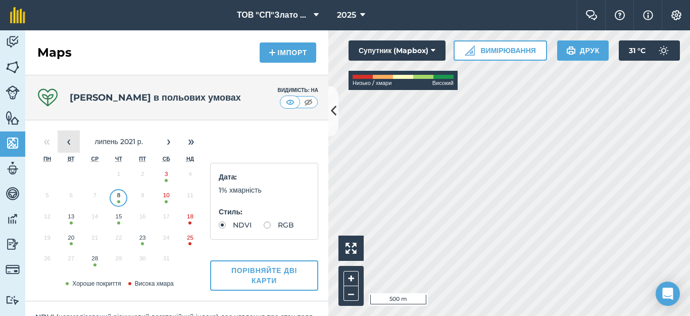
click at [72, 143] on button "‹" at bounding box center [69, 141] width 22 height 22
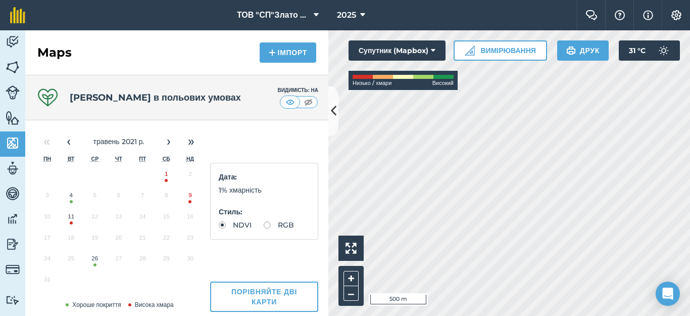
click at [69, 196] on button "4" at bounding box center [71, 197] width 24 height 21
click at [95, 257] on button "26" at bounding box center [95, 260] width 24 height 21
click at [172, 139] on button "›" at bounding box center [169, 141] width 22 height 22
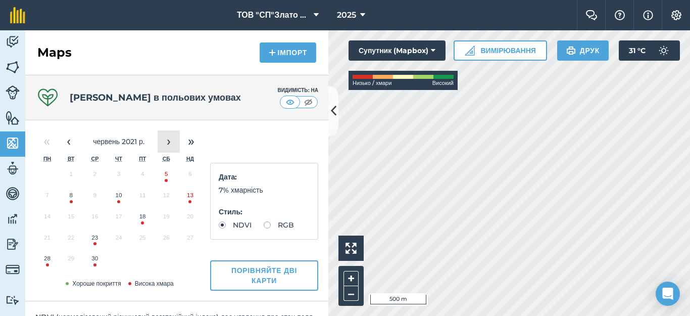
click at [170, 141] on button "›" at bounding box center [169, 141] width 22 height 22
click at [118, 217] on button "15" at bounding box center [119, 218] width 24 height 21
click at [13, 66] on img at bounding box center [13, 67] width 14 height 15
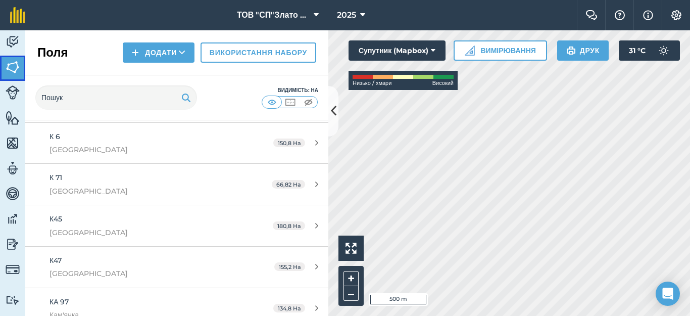
scroll to position [606, 0]
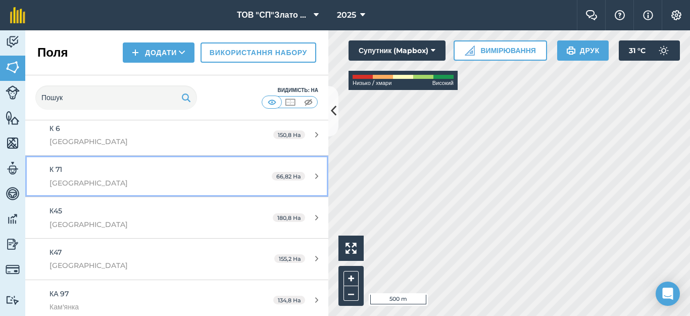
click at [310, 178] on div "66,82 Ha" at bounding box center [295, 176] width 67 height 8
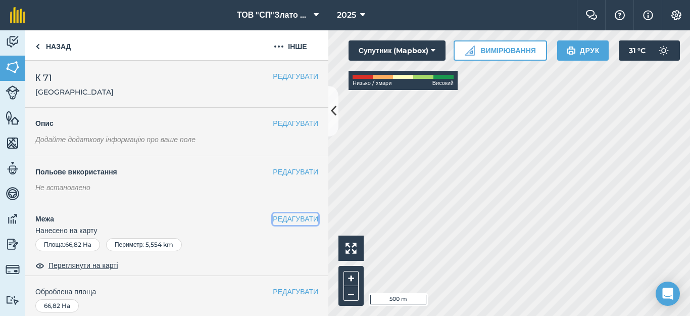
click at [294, 218] on button "РЕДАГУВАТИ" at bounding box center [295, 218] width 45 height 11
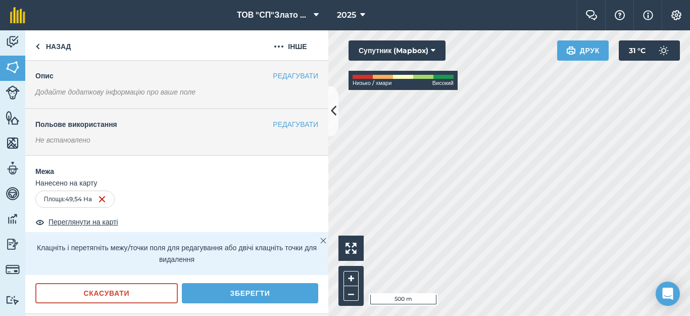
scroll to position [135, 0]
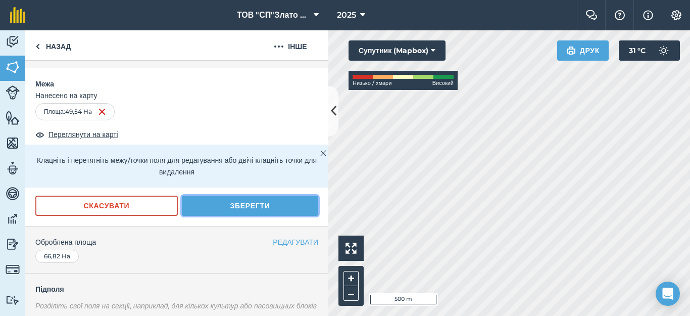
click at [275, 204] on button "Зберегти" at bounding box center [250, 205] width 136 height 20
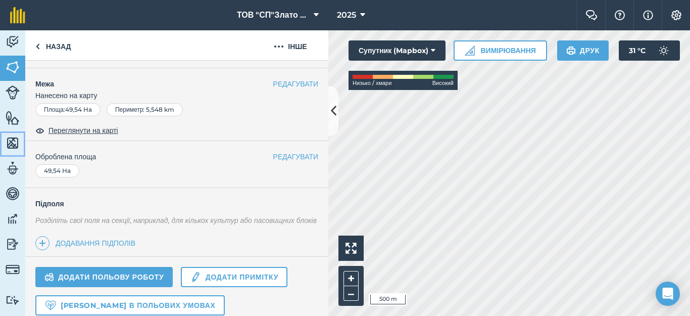
click at [9, 138] on img at bounding box center [13, 142] width 14 height 15
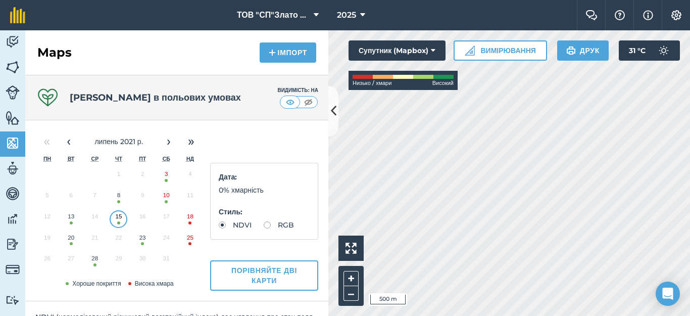
click at [144, 242] on button "23" at bounding box center [143, 239] width 24 height 21
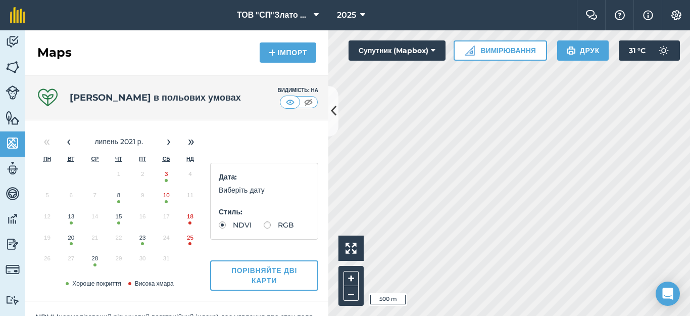
click at [144, 242] on button "23" at bounding box center [143, 239] width 24 height 21
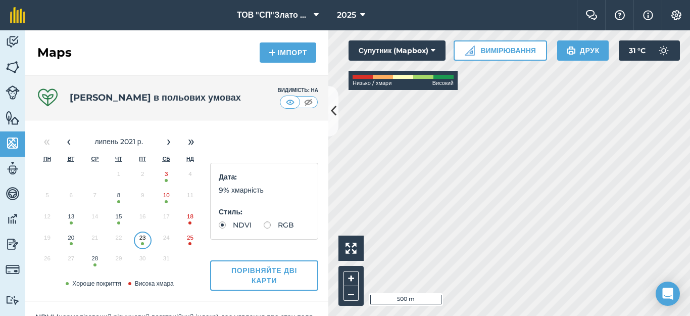
click at [93, 266] on button "28" at bounding box center [95, 260] width 24 height 21
click at [12, 64] on img at bounding box center [13, 67] width 14 height 15
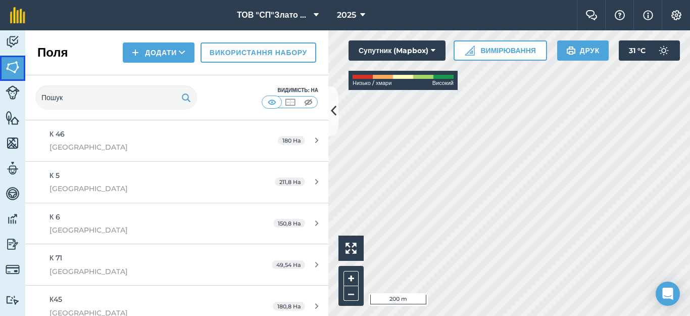
scroll to position [539, 0]
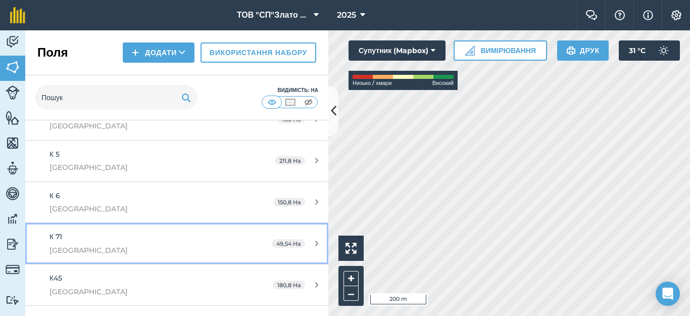
click at [305, 245] on div "49,54 Ha" at bounding box center [295, 243] width 67 height 8
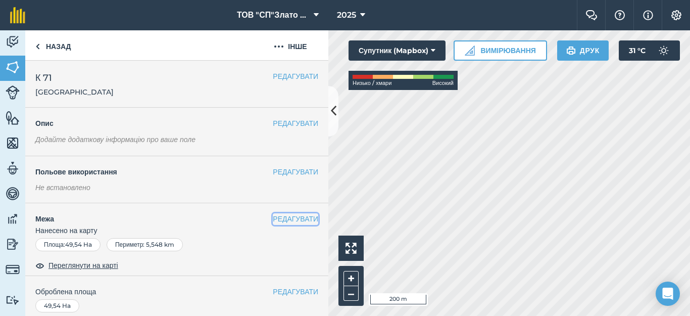
click at [285, 219] on button "РЕДАГУВАТИ" at bounding box center [295, 218] width 45 height 11
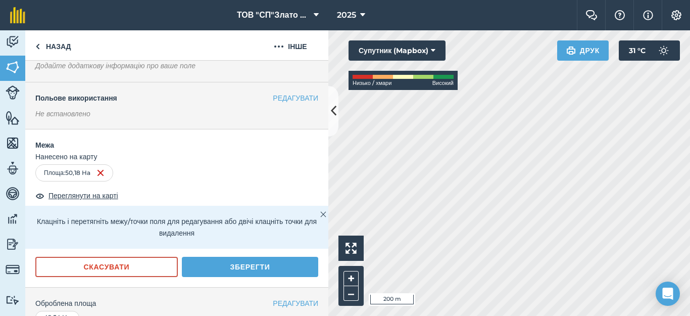
scroll to position [135, 0]
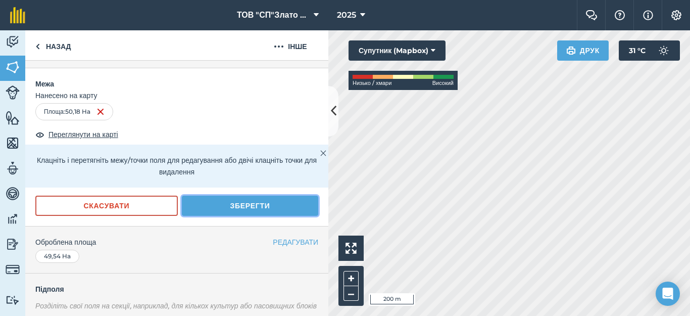
click at [264, 211] on button "Зберегти" at bounding box center [250, 205] width 136 height 20
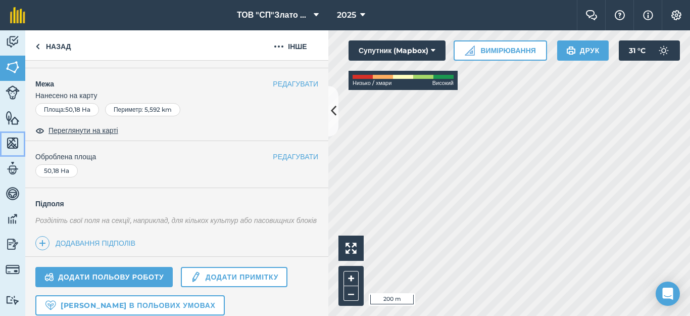
click at [11, 135] on img at bounding box center [13, 142] width 14 height 15
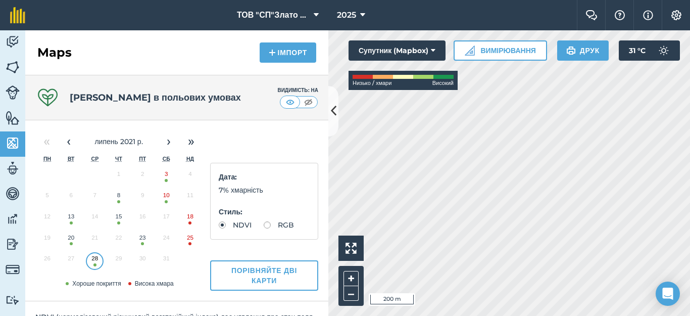
click at [142, 235] on button "23" at bounding box center [143, 239] width 24 height 21
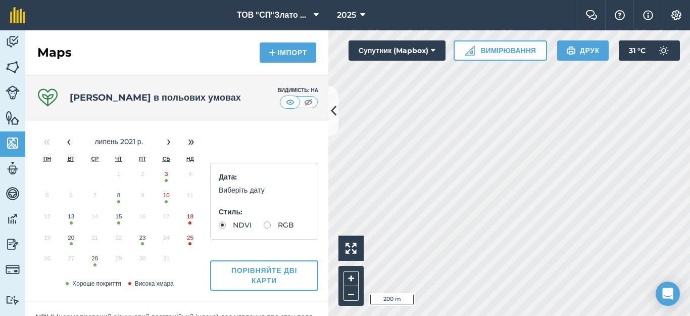
click at [142, 235] on button "23" at bounding box center [143, 239] width 24 height 21
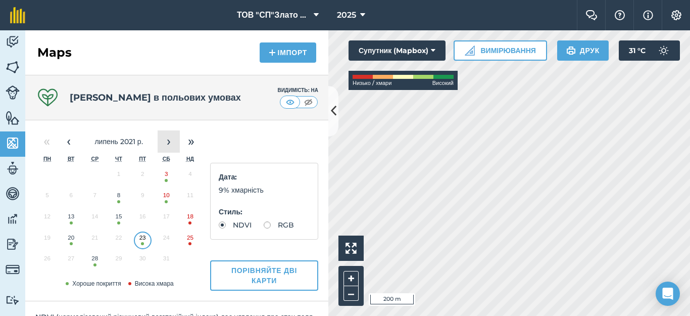
click at [168, 139] on button "›" at bounding box center [169, 141] width 22 height 22
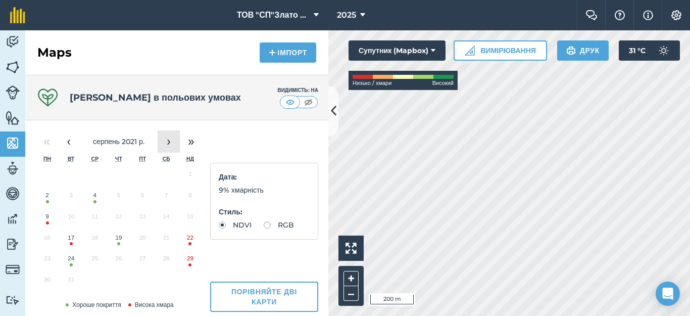
click at [168, 139] on button "›" at bounding box center [169, 141] width 22 height 22
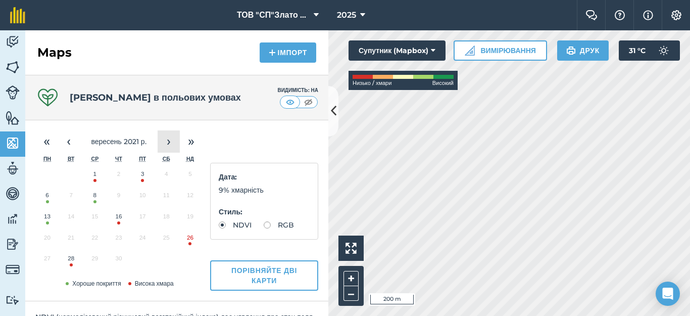
click at [168, 139] on button "›" at bounding box center [169, 141] width 22 height 22
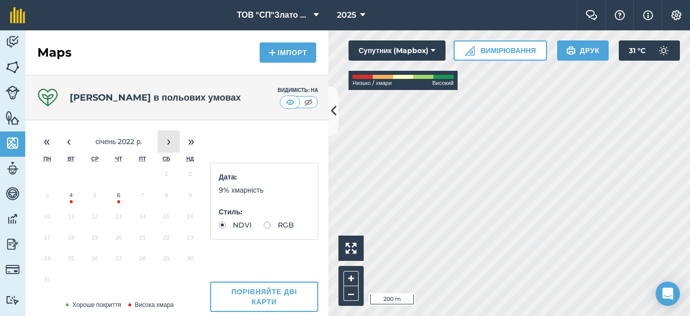
click at [168, 139] on button "›" at bounding box center [169, 141] width 22 height 22
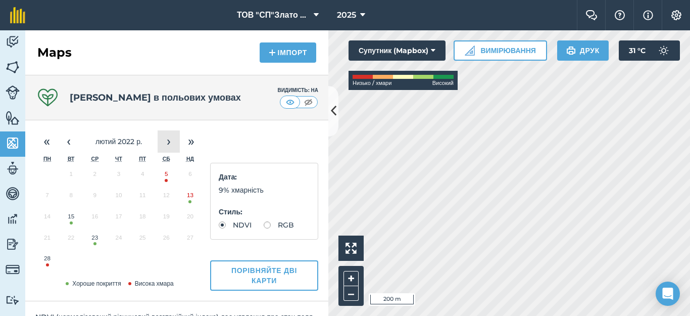
click at [168, 139] on button "›" at bounding box center [169, 141] width 22 height 22
click at [95, 194] on button "6" at bounding box center [95, 197] width 24 height 21
click at [72, 263] on button "26" at bounding box center [71, 260] width 24 height 21
click at [170, 136] on button "›" at bounding box center [169, 141] width 22 height 22
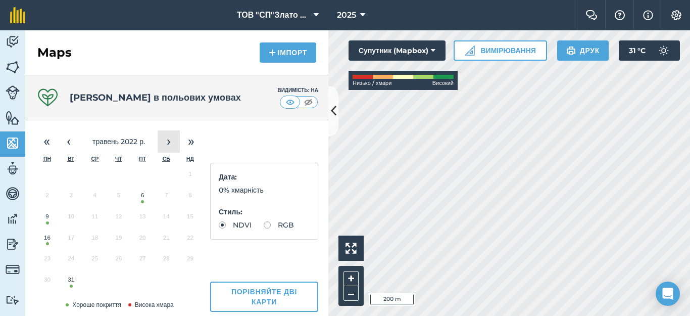
click at [170, 136] on button "›" at bounding box center [169, 141] width 22 height 22
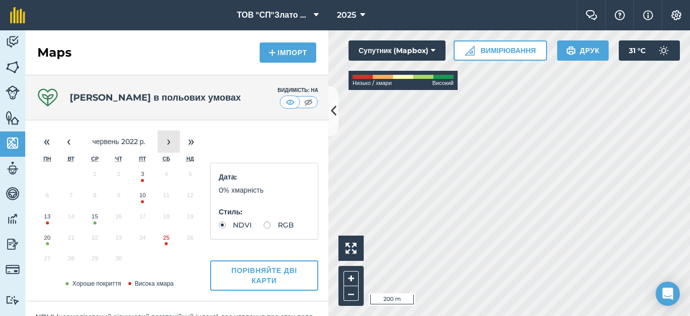
click at [170, 136] on button "›" at bounding box center [169, 141] width 22 height 22
click at [145, 220] on button "19" at bounding box center [143, 218] width 24 height 21
click at [8, 68] on img at bounding box center [13, 67] width 14 height 15
